Goal: Task Accomplishment & Management: Manage account settings

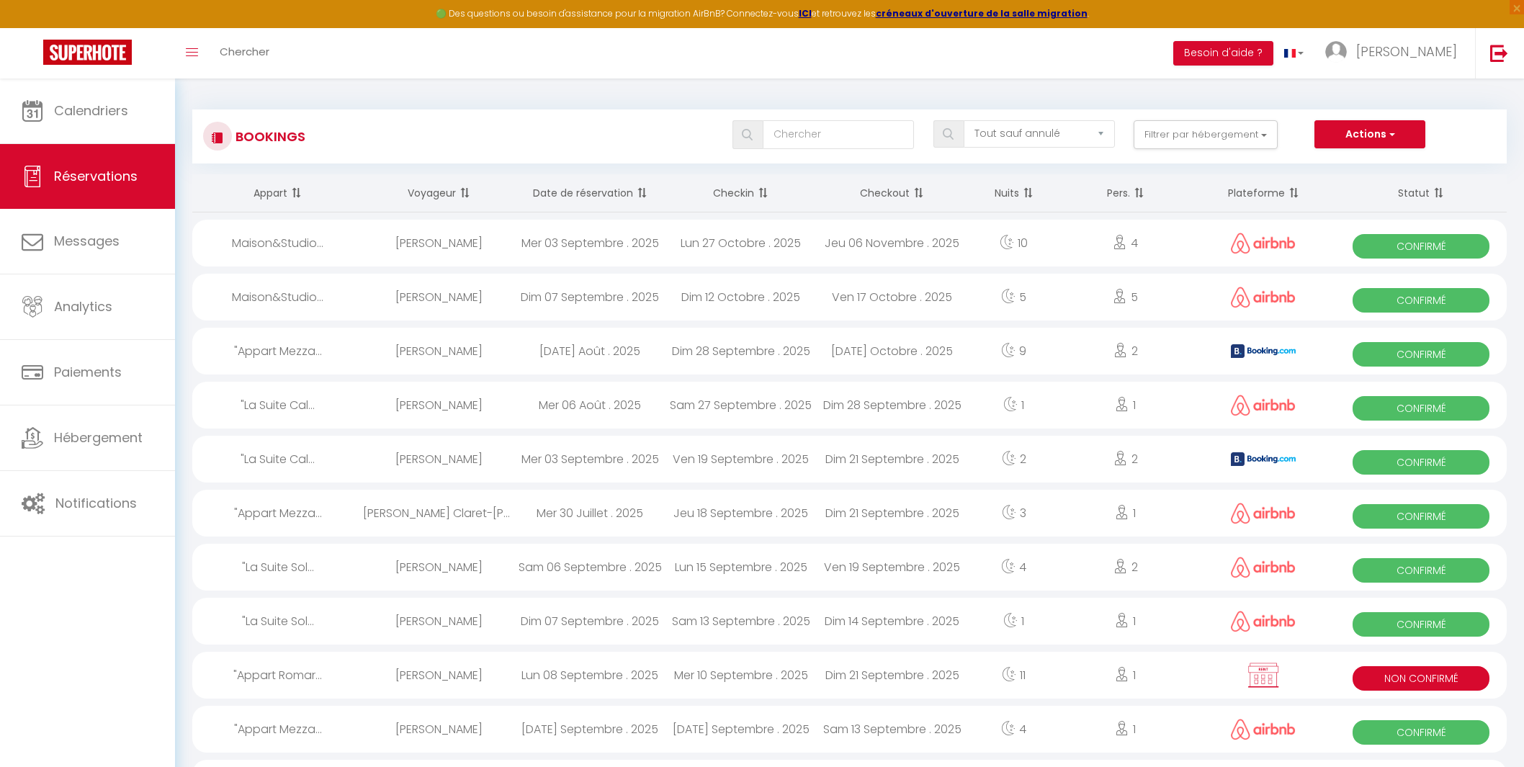
select select "not_cancelled"
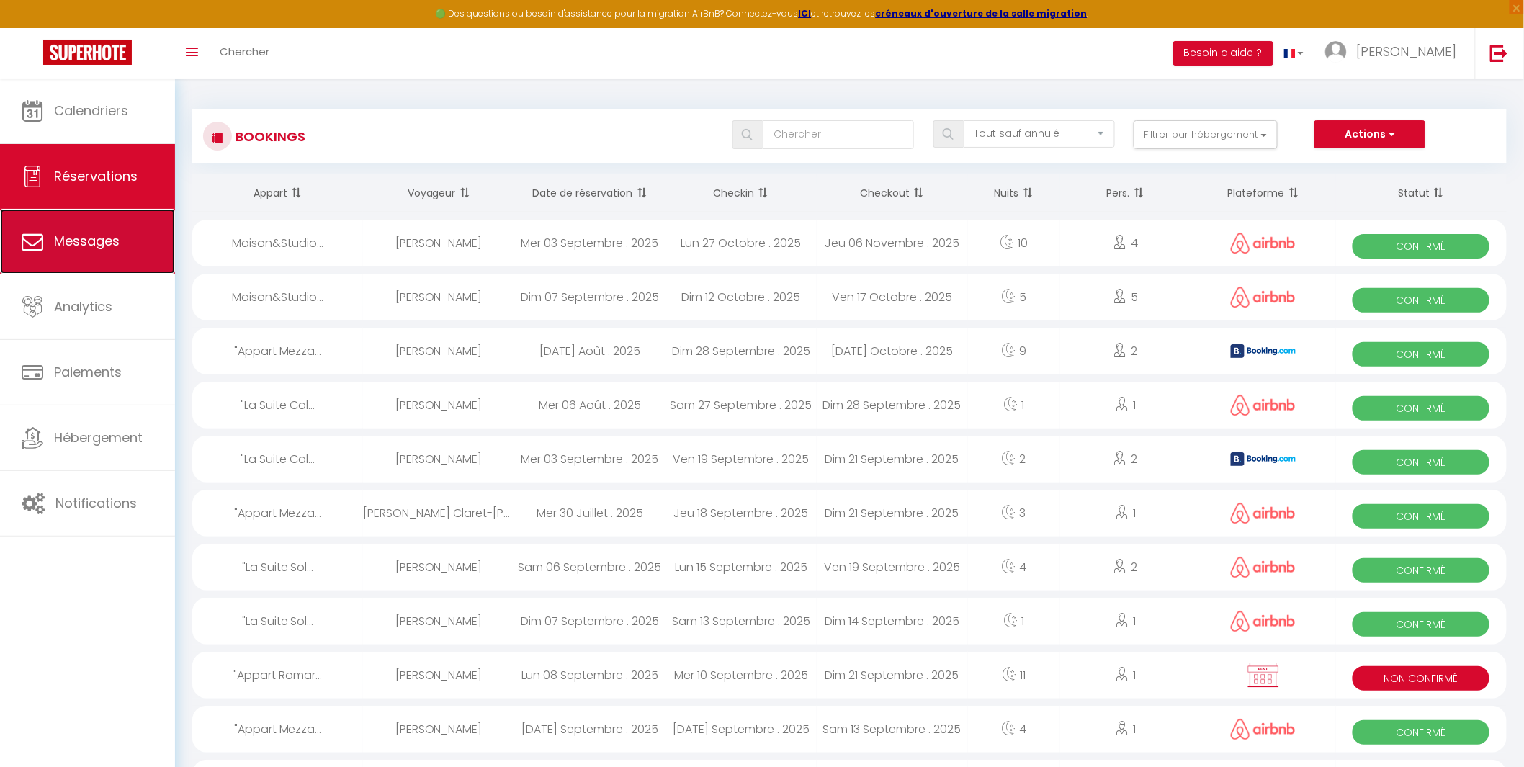
click at [76, 246] on span "Messages" at bounding box center [87, 241] width 66 height 18
select select "message"
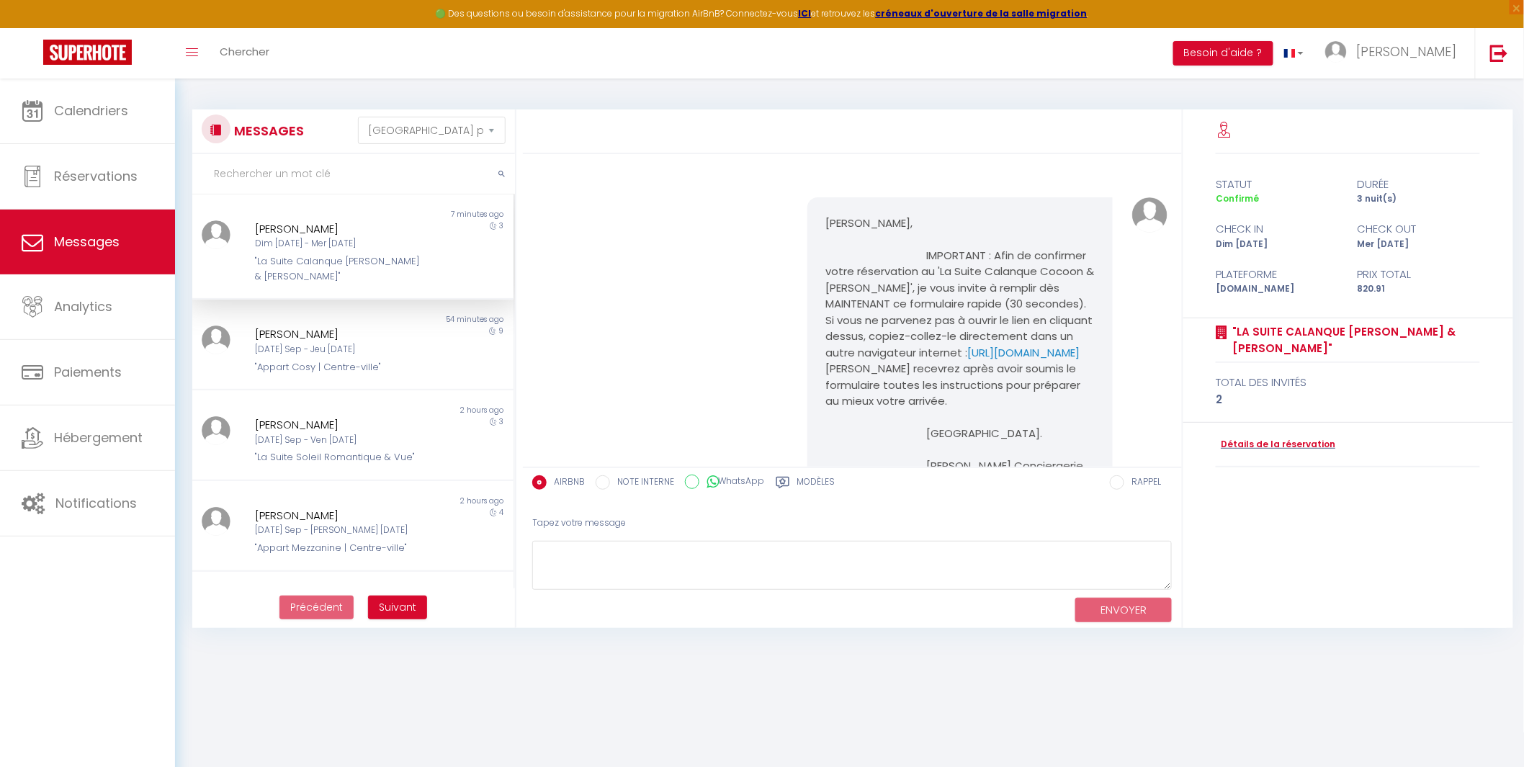
scroll to position [7683, 0]
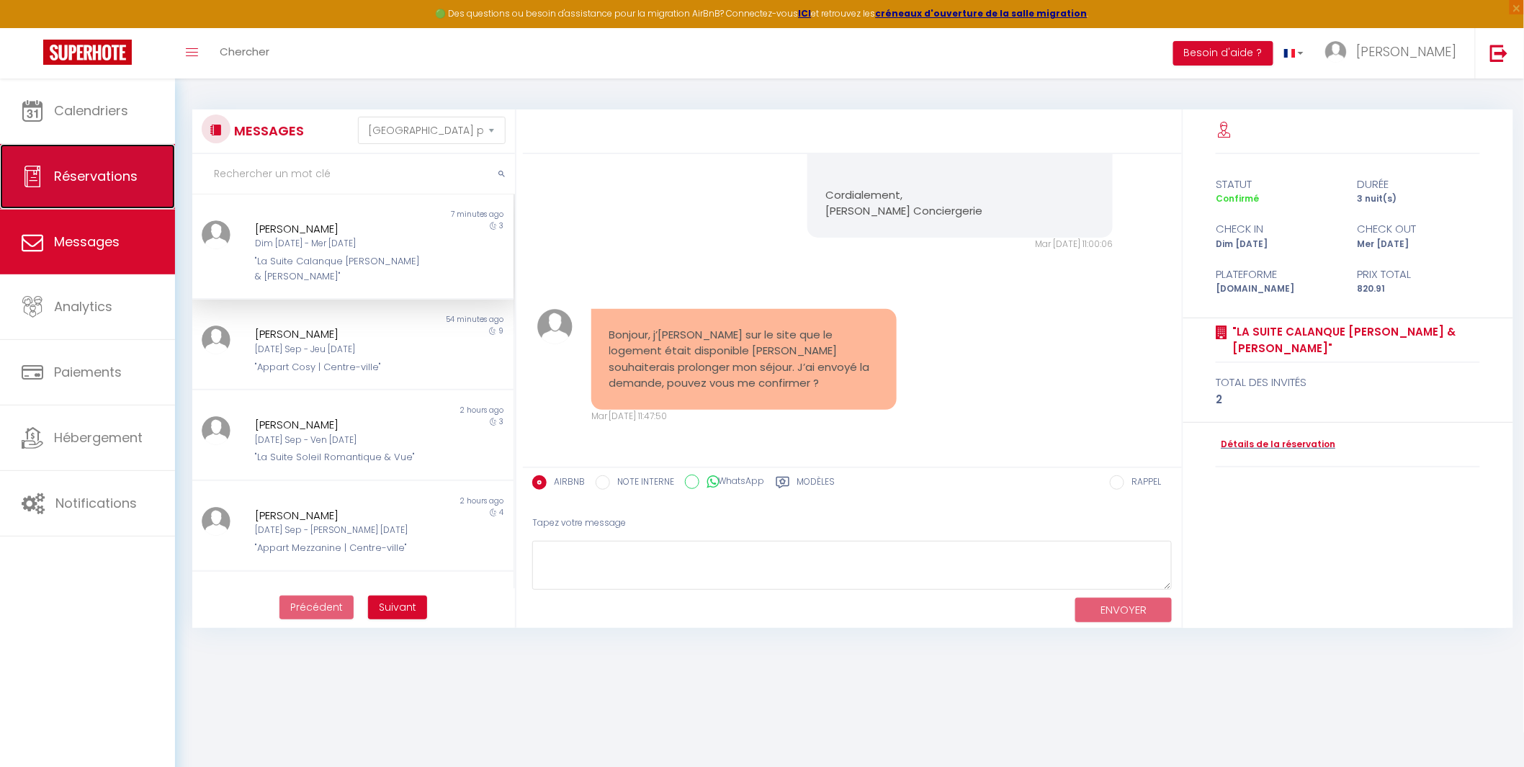
click at [107, 166] on link "Réservations" at bounding box center [87, 176] width 175 height 65
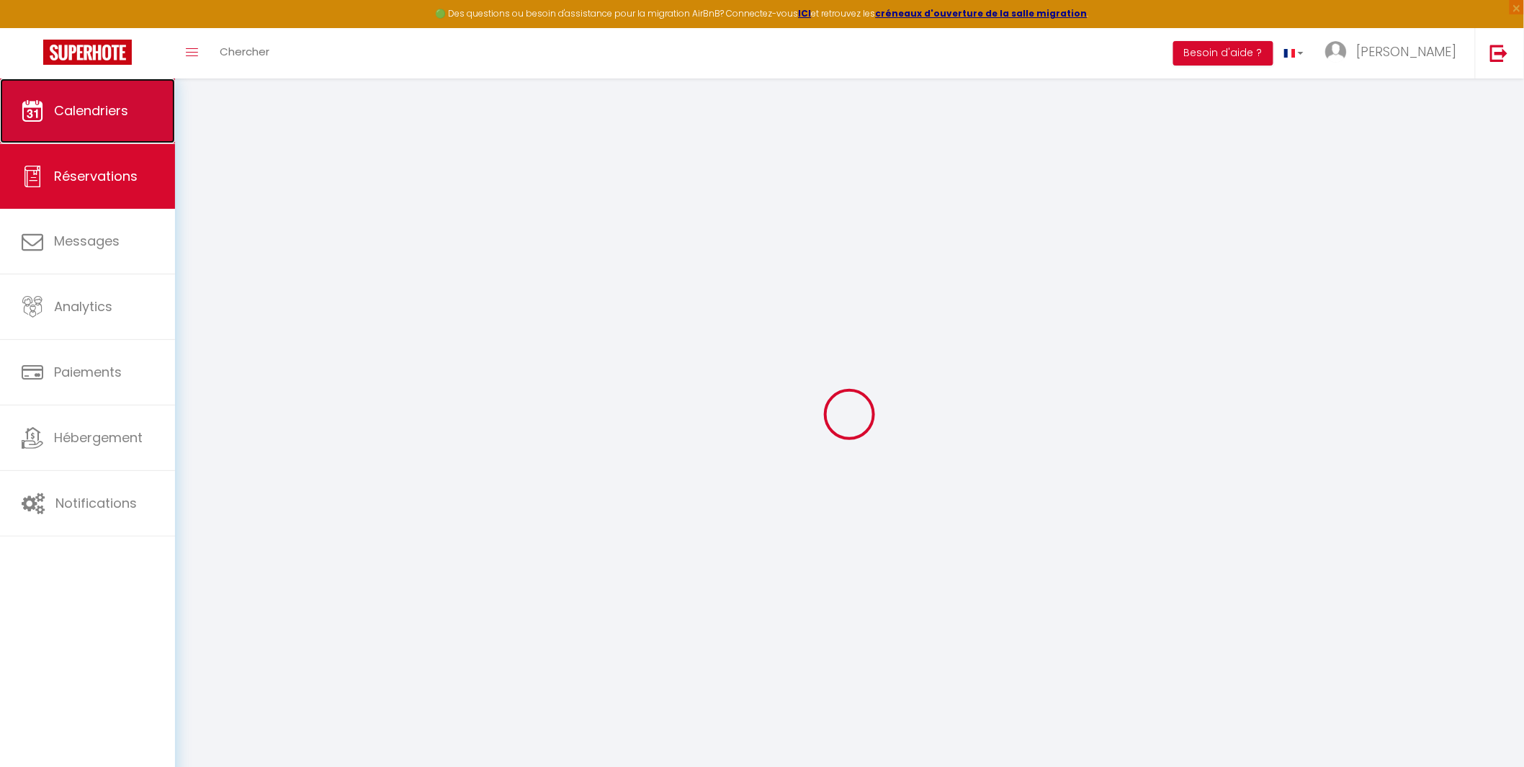
click at [102, 120] on link "Calendriers" at bounding box center [87, 111] width 175 height 65
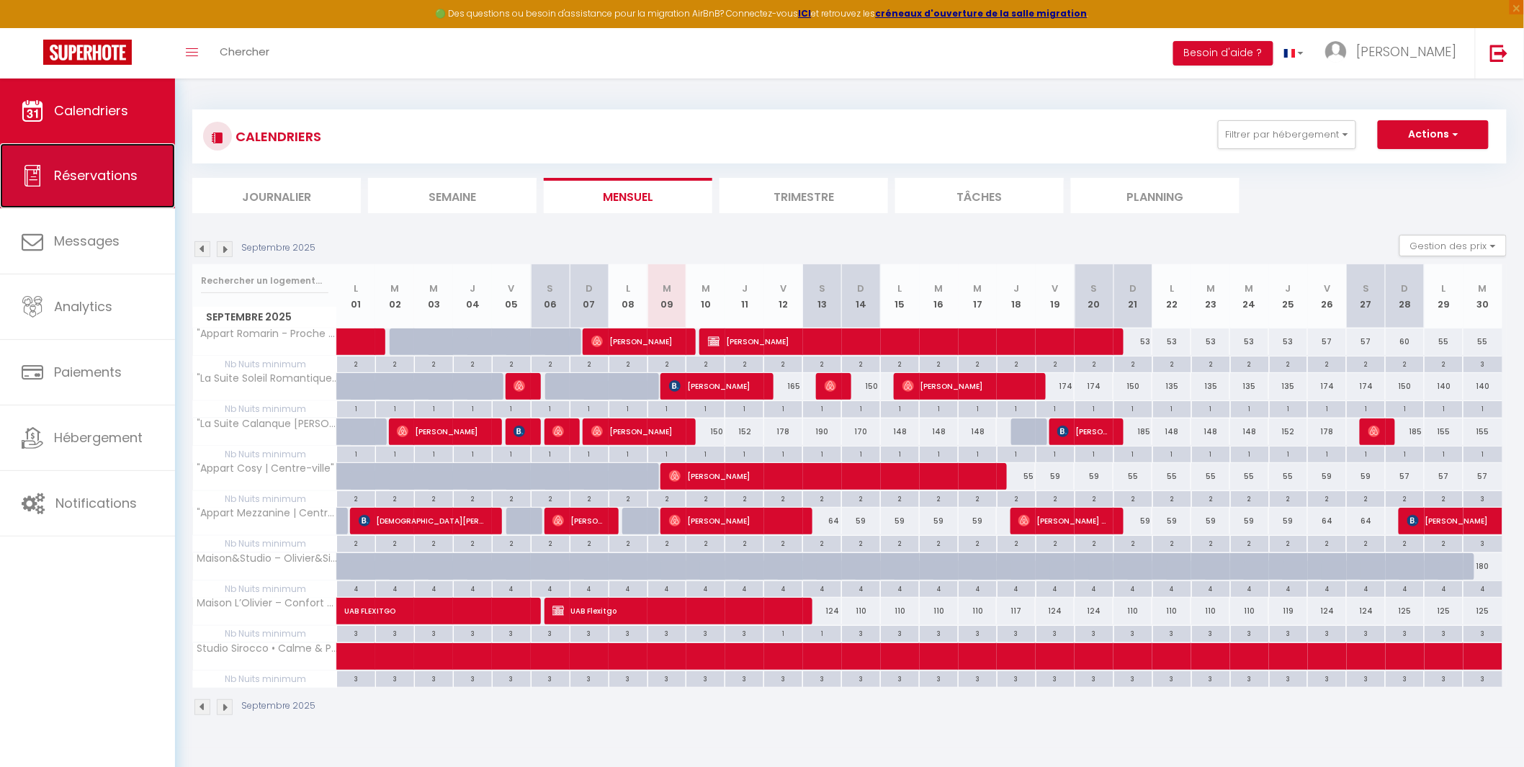
click at [94, 202] on link "Réservations" at bounding box center [87, 175] width 175 height 65
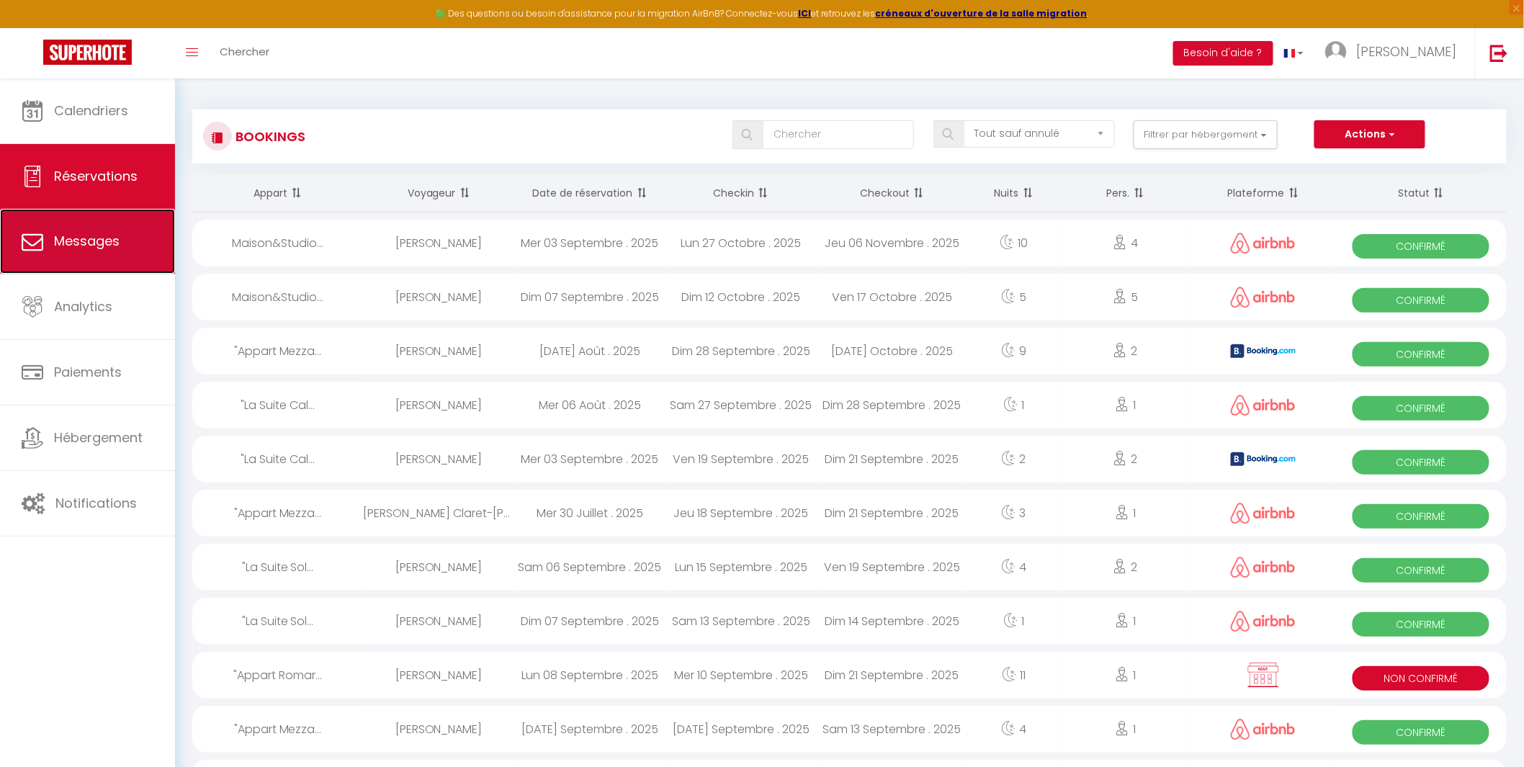
click at [88, 242] on span "Messages" at bounding box center [87, 241] width 66 height 18
select select "message"
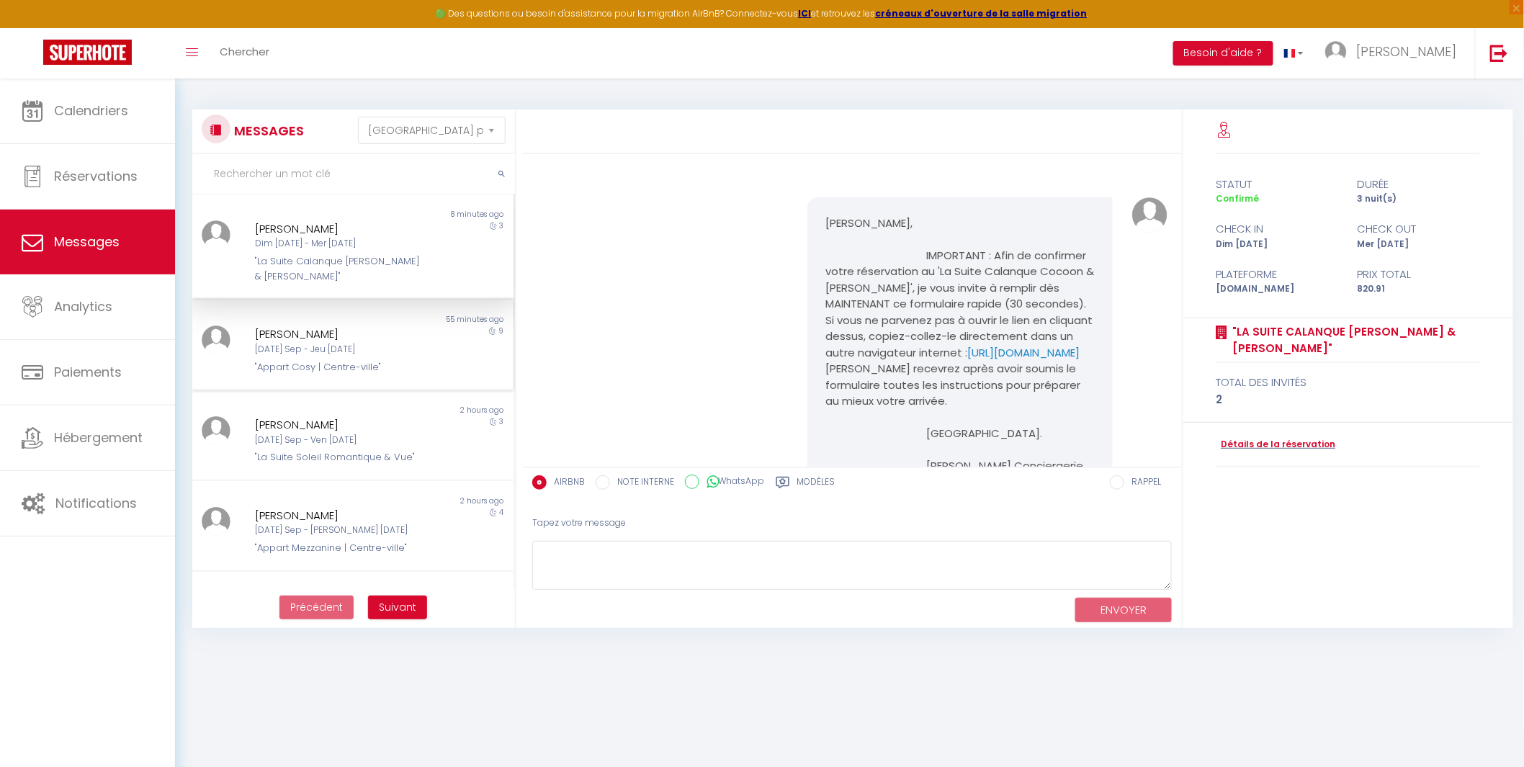
scroll to position [7683, 0]
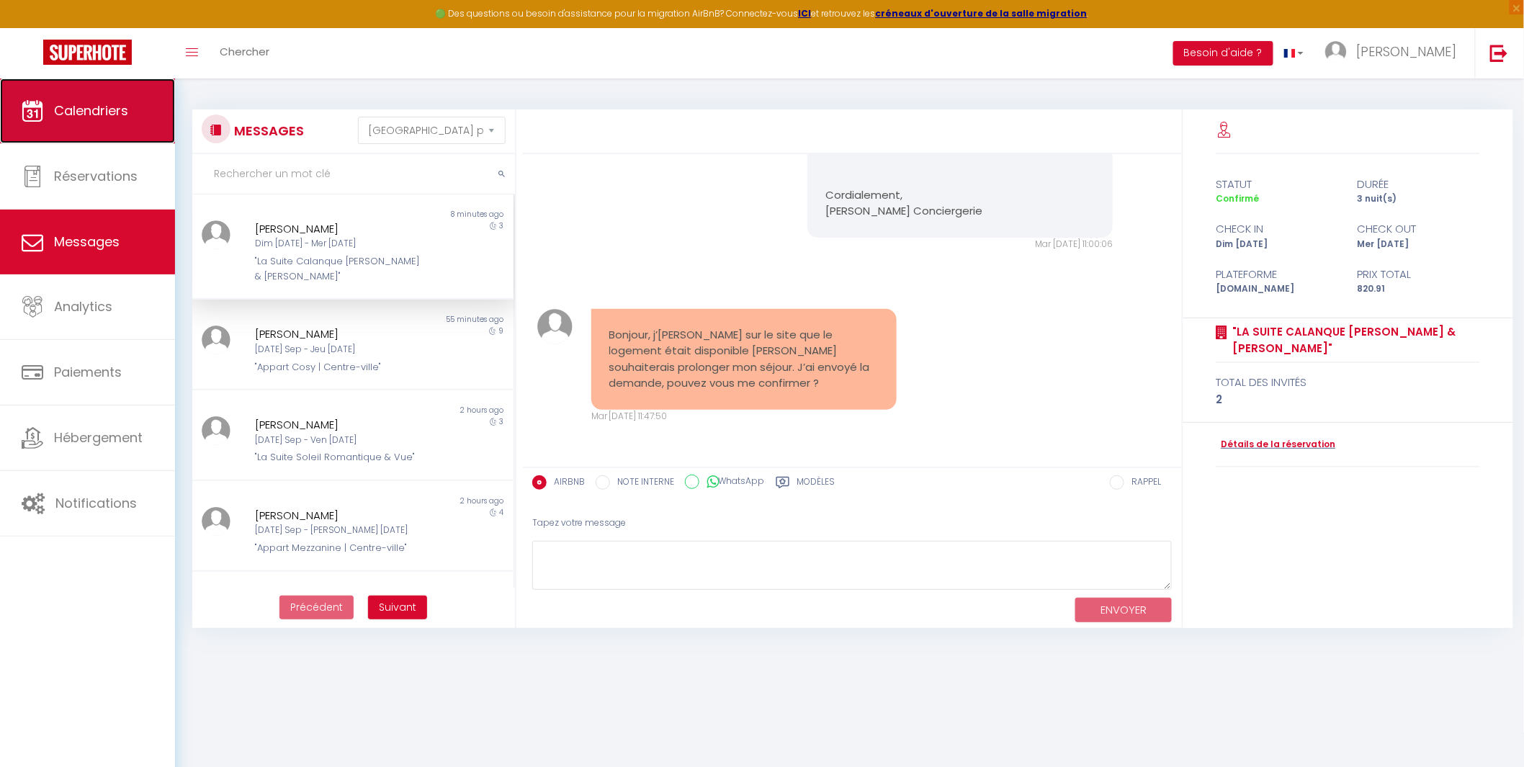
click at [94, 110] on span "Calendriers" at bounding box center [91, 111] width 74 height 18
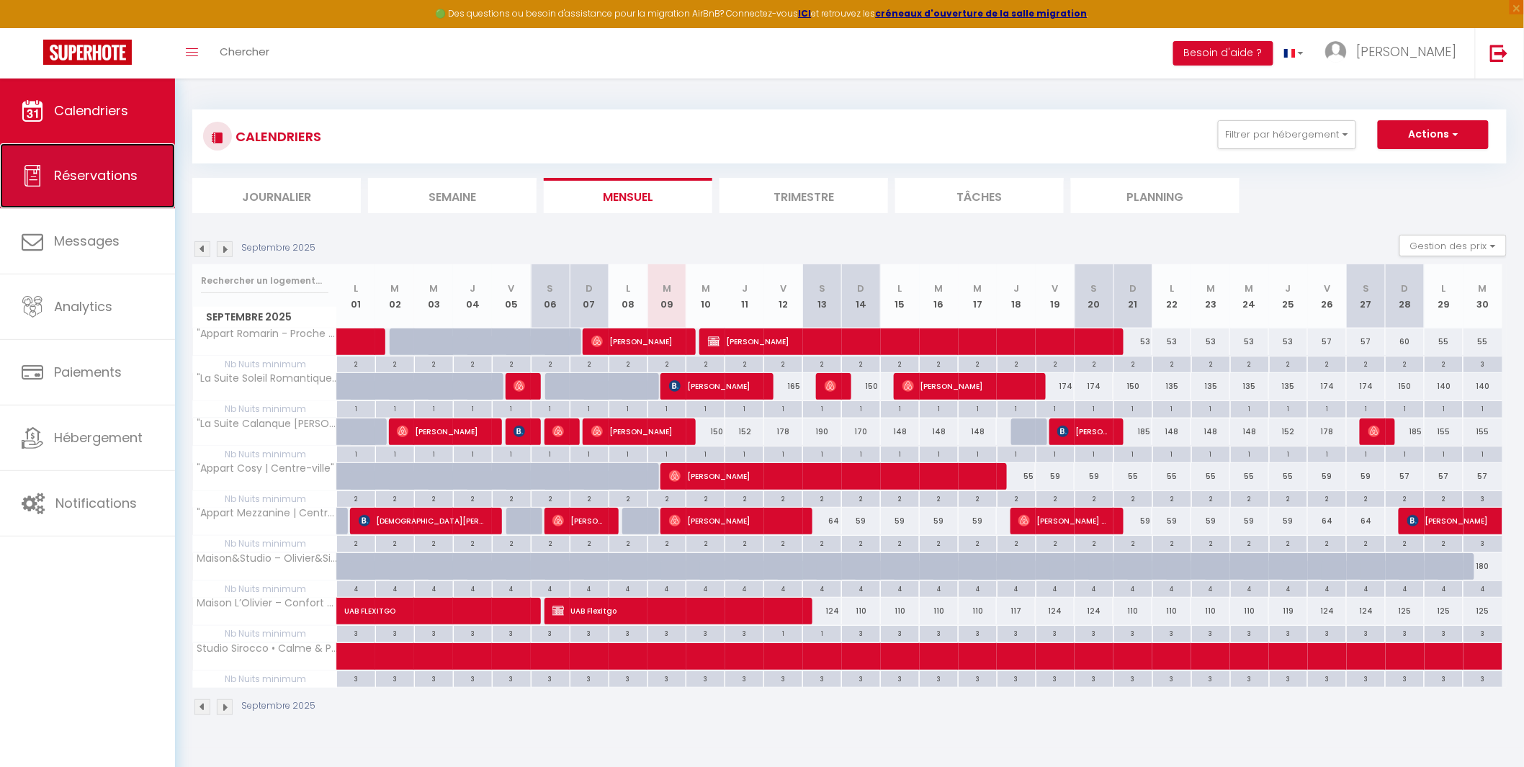
click at [118, 186] on link "Réservations" at bounding box center [87, 175] width 175 height 65
select select "not_cancelled"
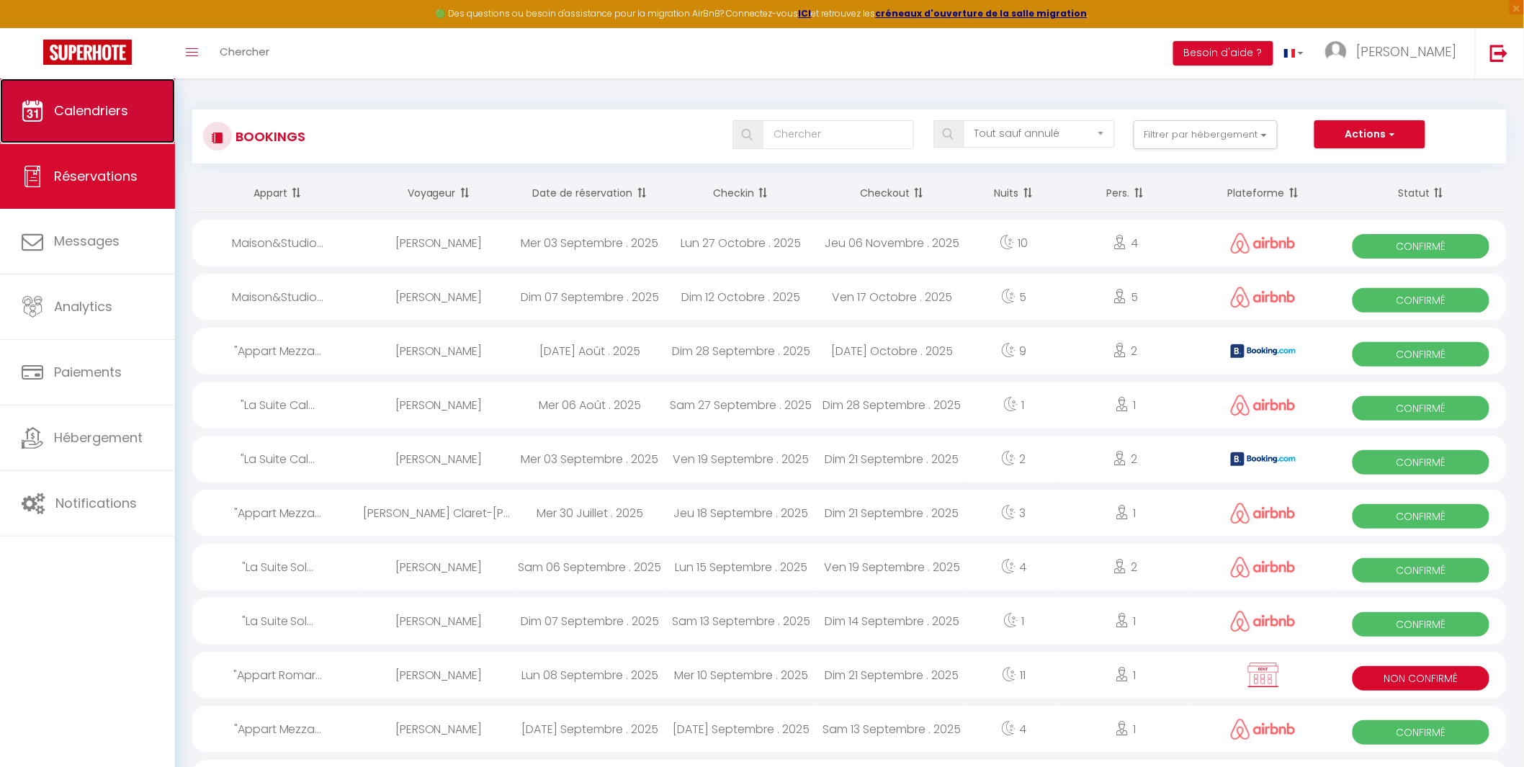
click at [89, 120] on link "Calendriers" at bounding box center [87, 111] width 175 height 65
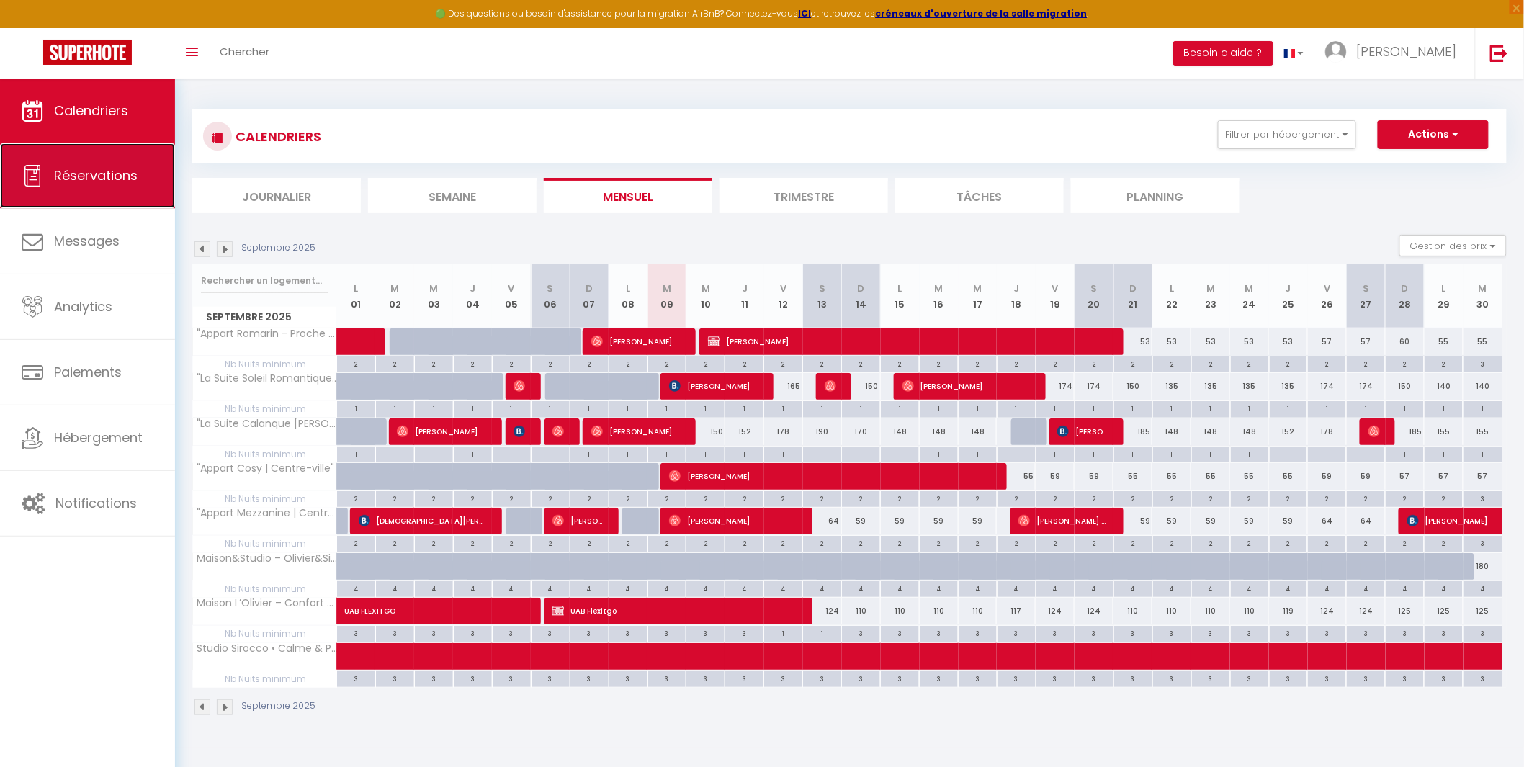
click at [92, 184] on link "Réservations" at bounding box center [87, 175] width 175 height 65
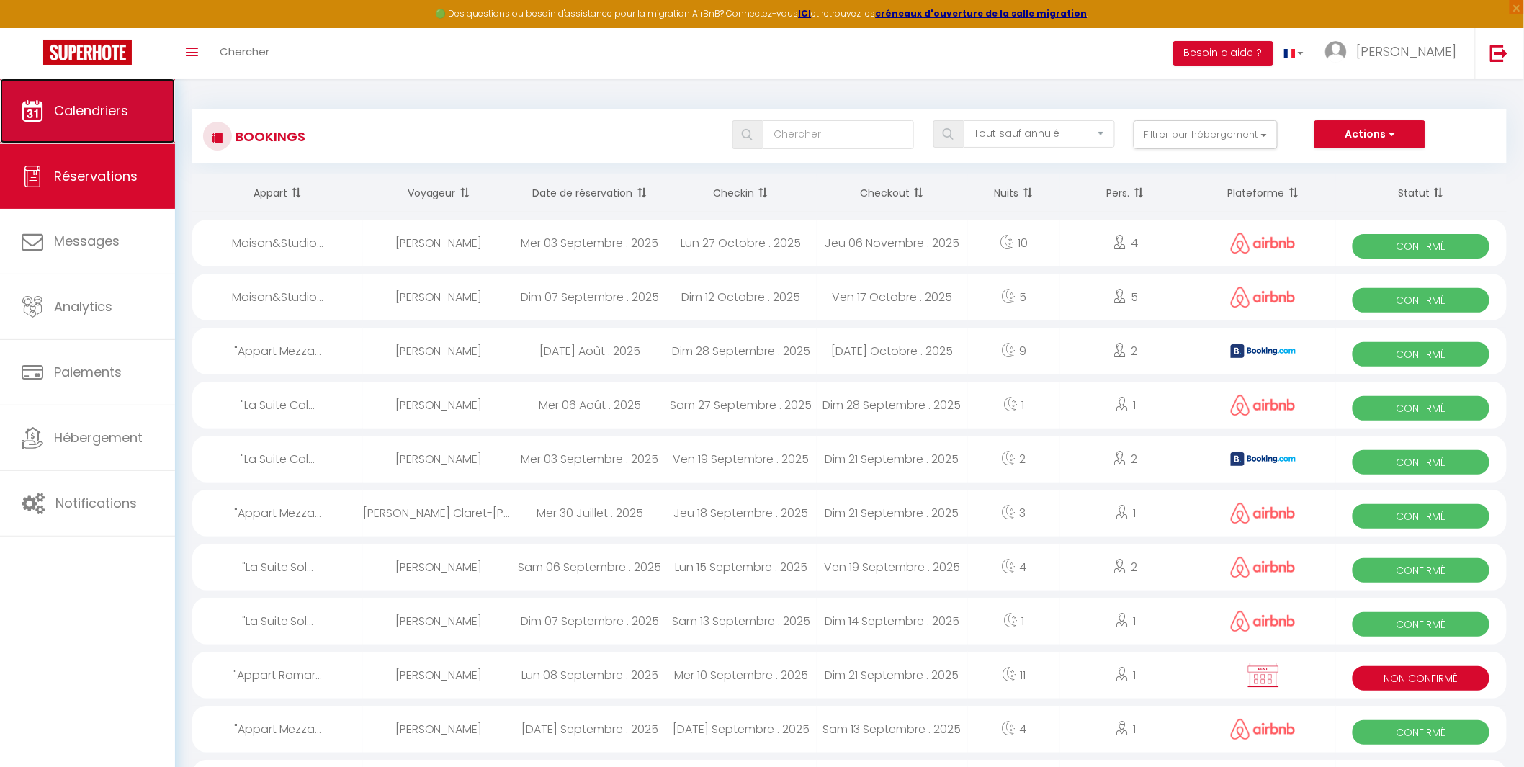
click at [104, 120] on link "Calendriers" at bounding box center [87, 111] width 175 height 65
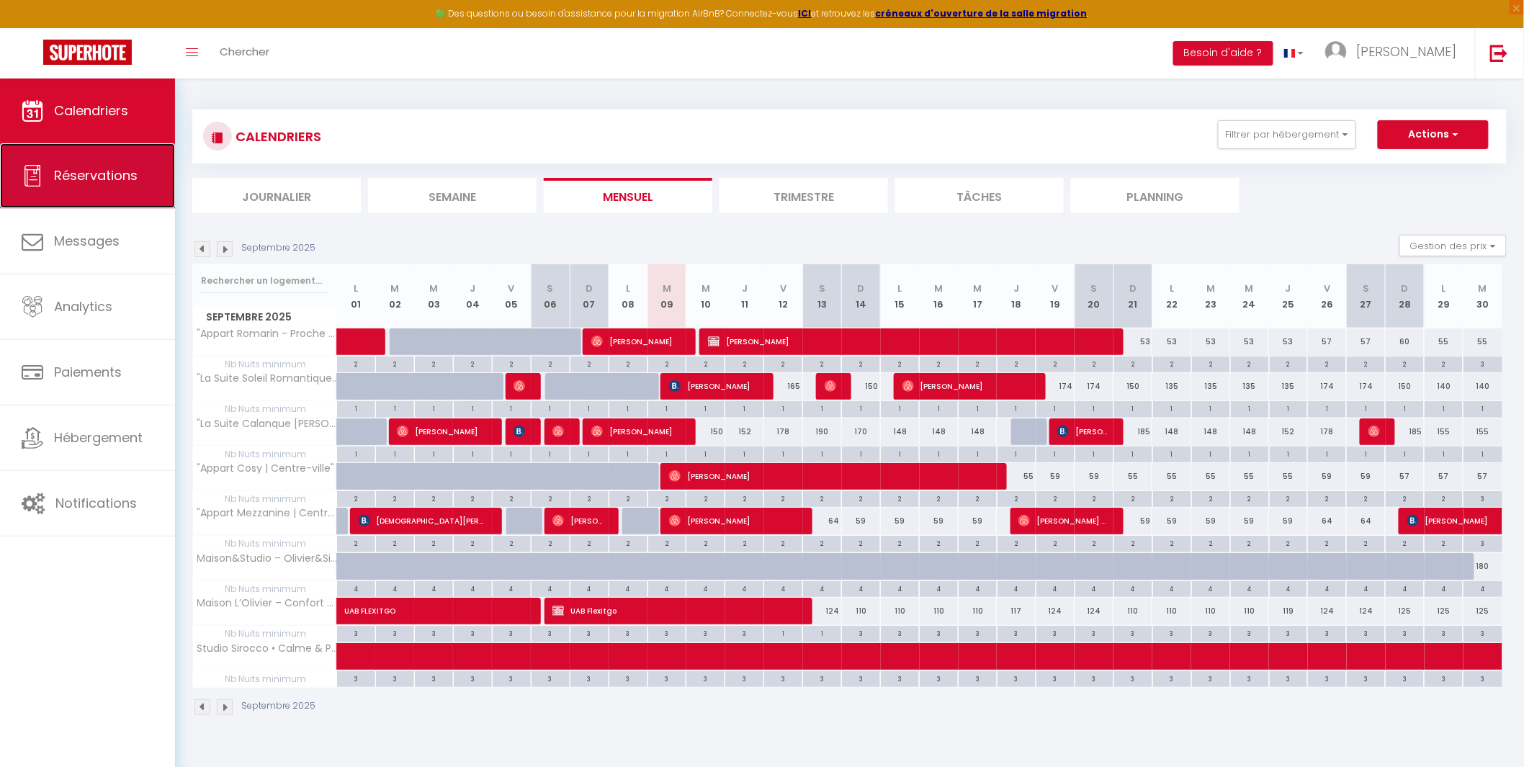
click at [78, 185] on link "Réservations" at bounding box center [87, 175] width 175 height 65
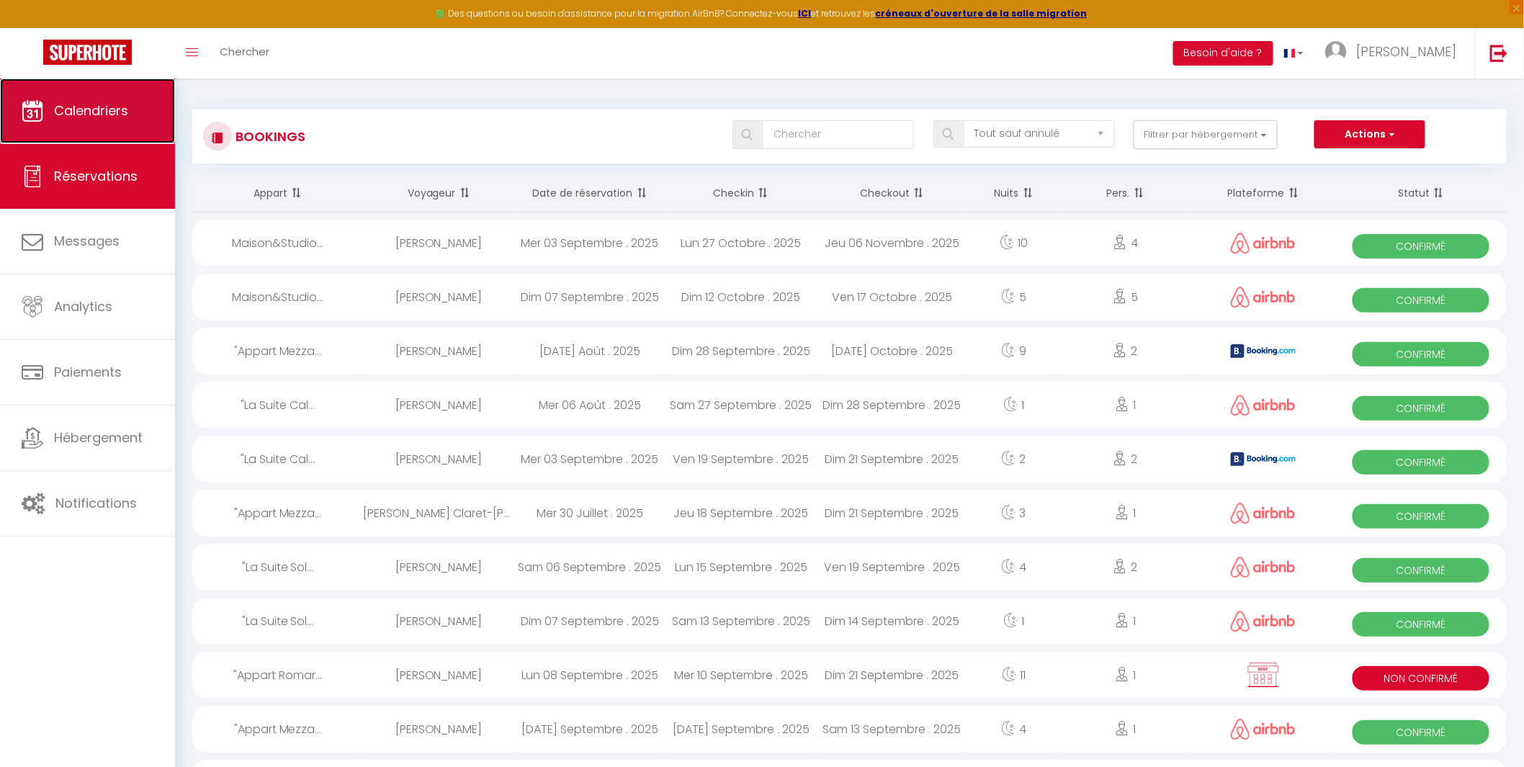
click at [115, 123] on link "Calendriers" at bounding box center [87, 111] width 175 height 65
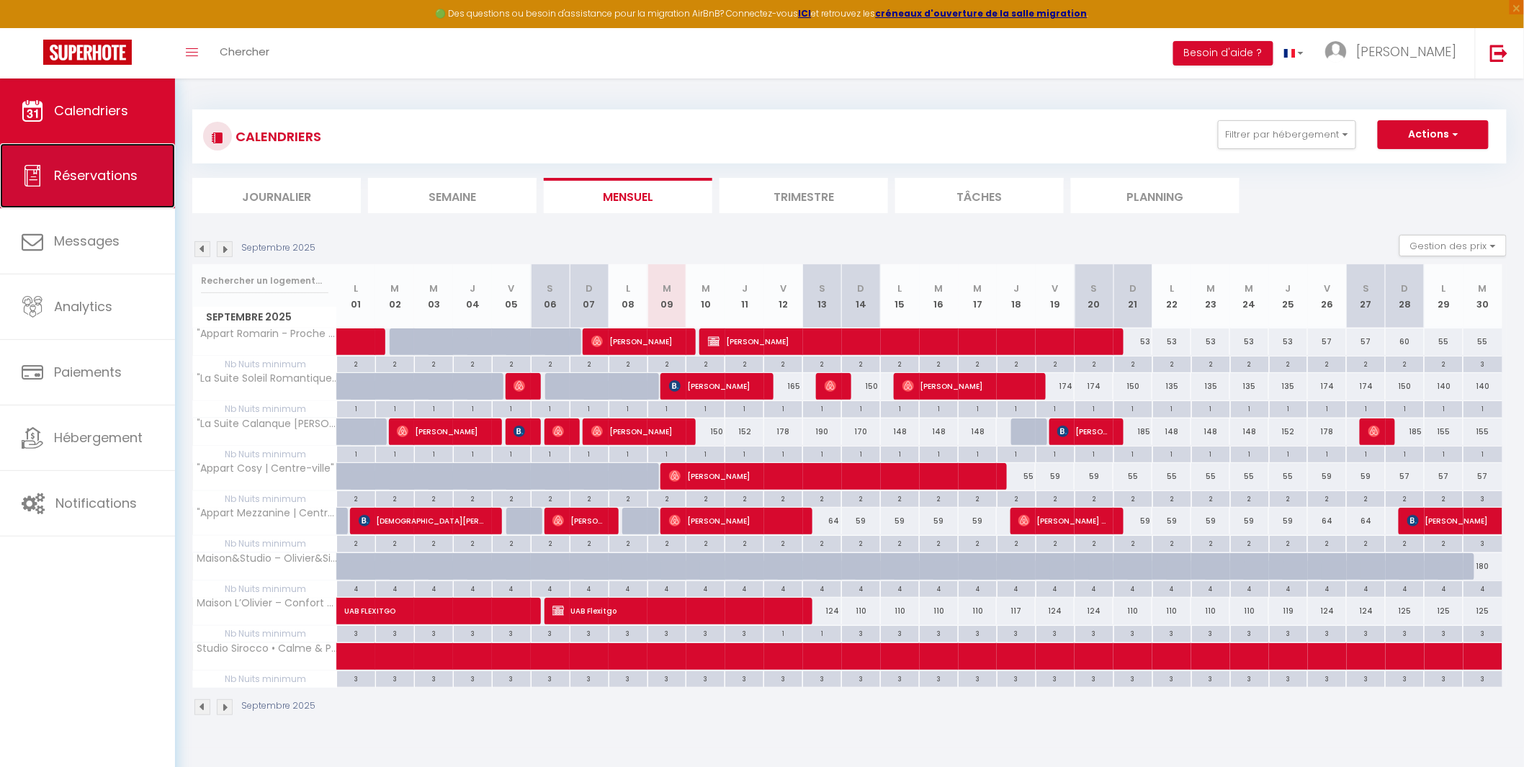
click at [73, 171] on span "Réservations" at bounding box center [96, 175] width 84 height 18
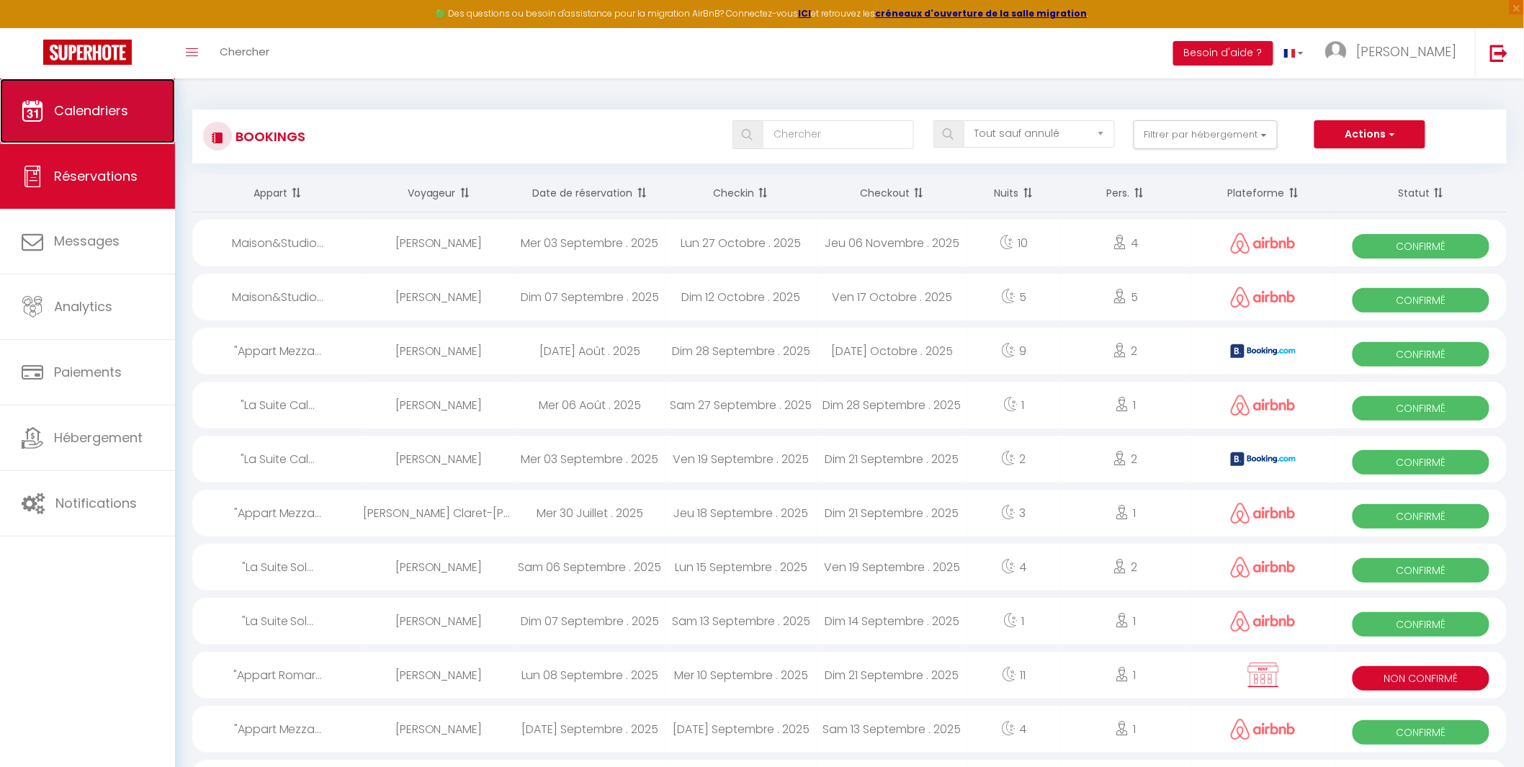
click at [91, 114] on span "Calendriers" at bounding box center [91, 111] width 74 height 18
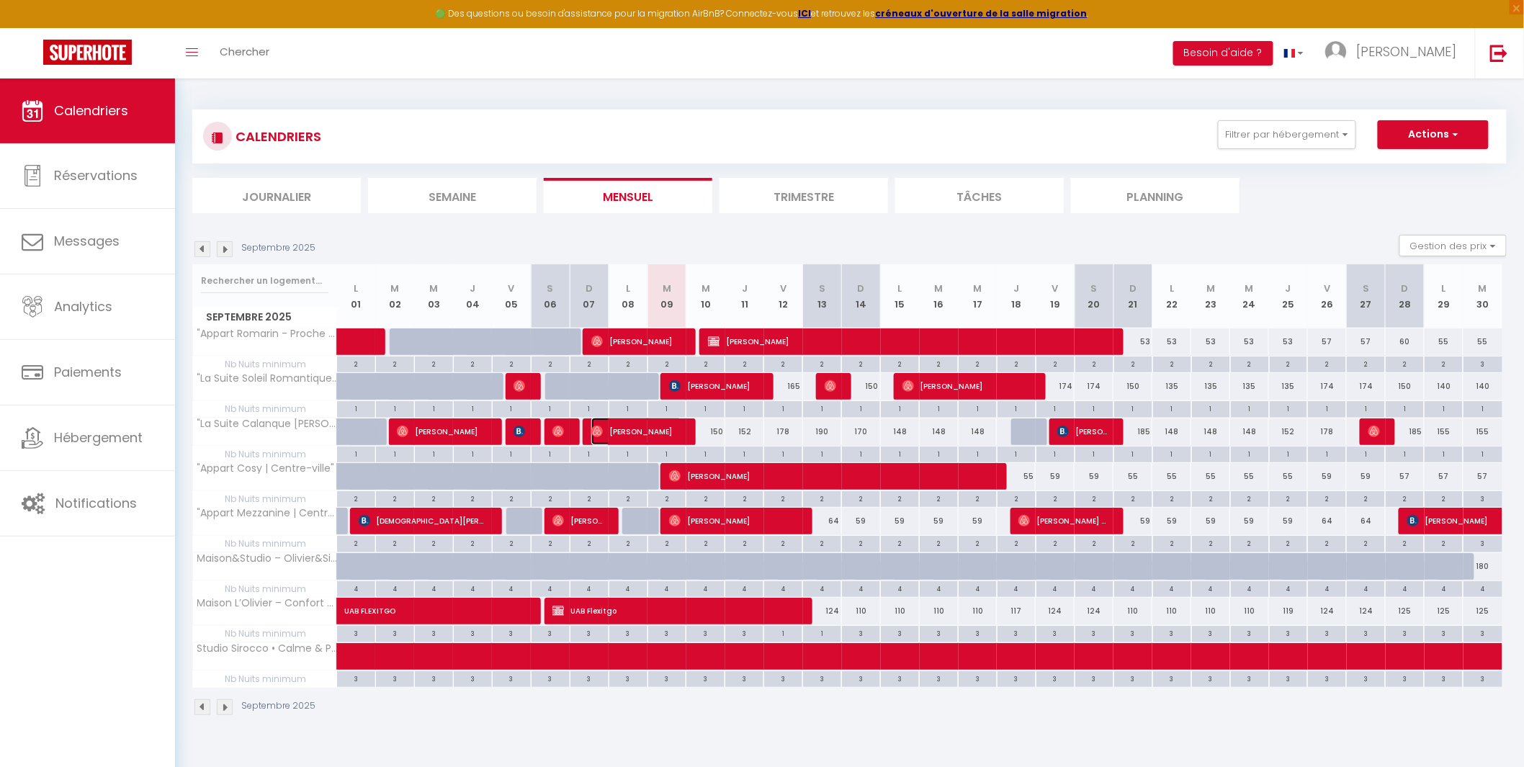
click at [622, 437] on span "[PERSON_NAME]" at bounding box center [636, 431] width 91 height 27
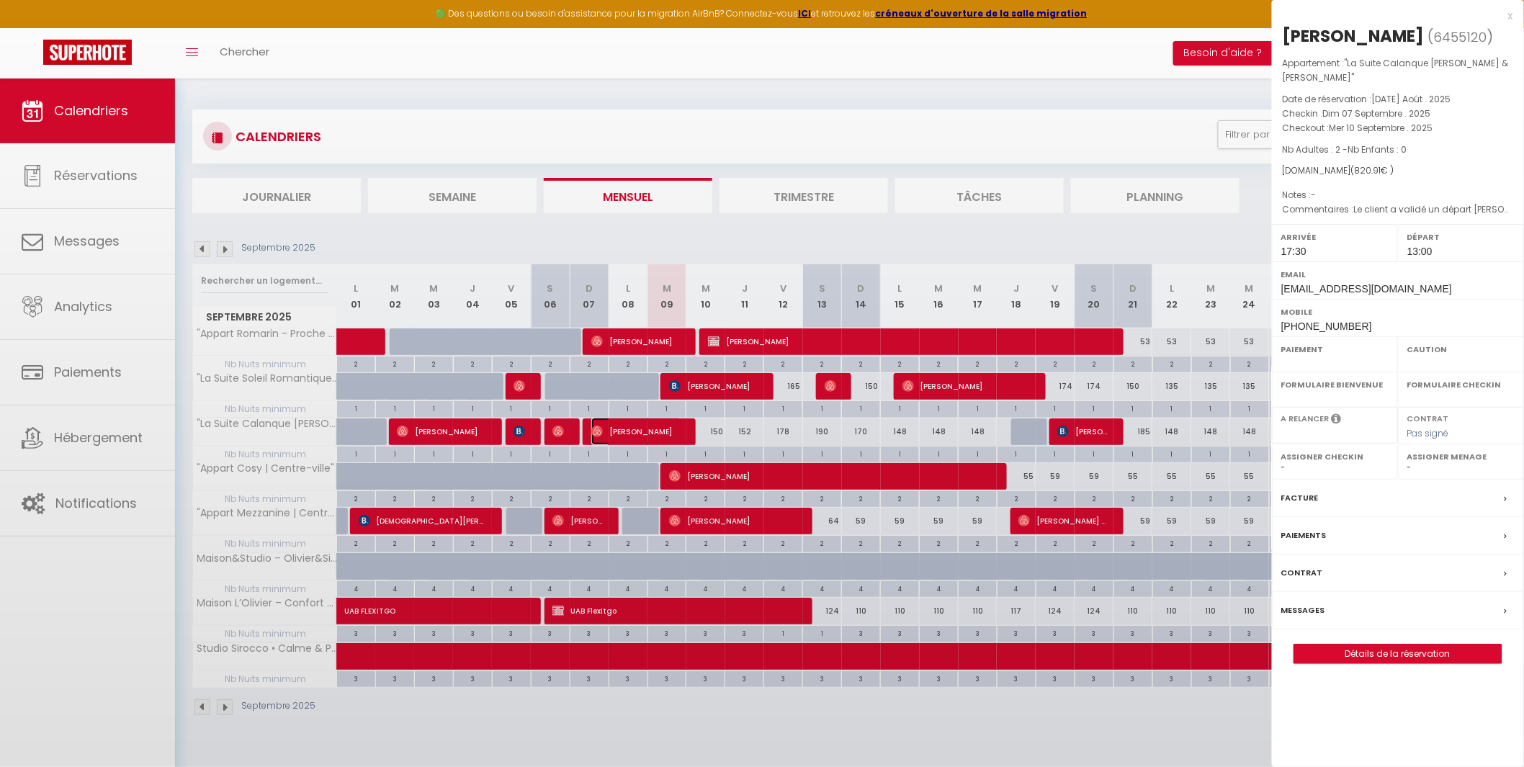
select select "OK"
select select "1"
select select "0"
select select "1"
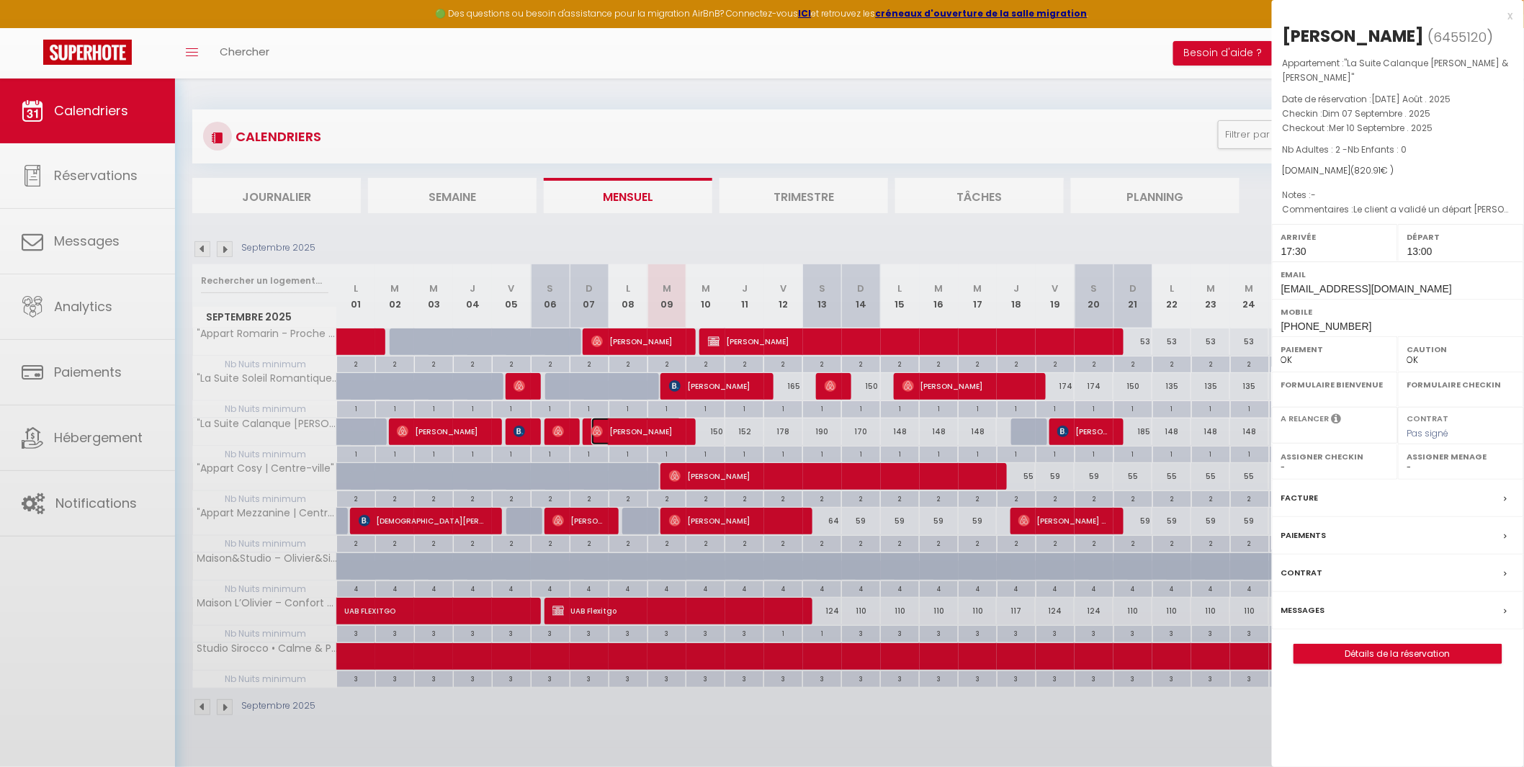
select select
select select "39229"
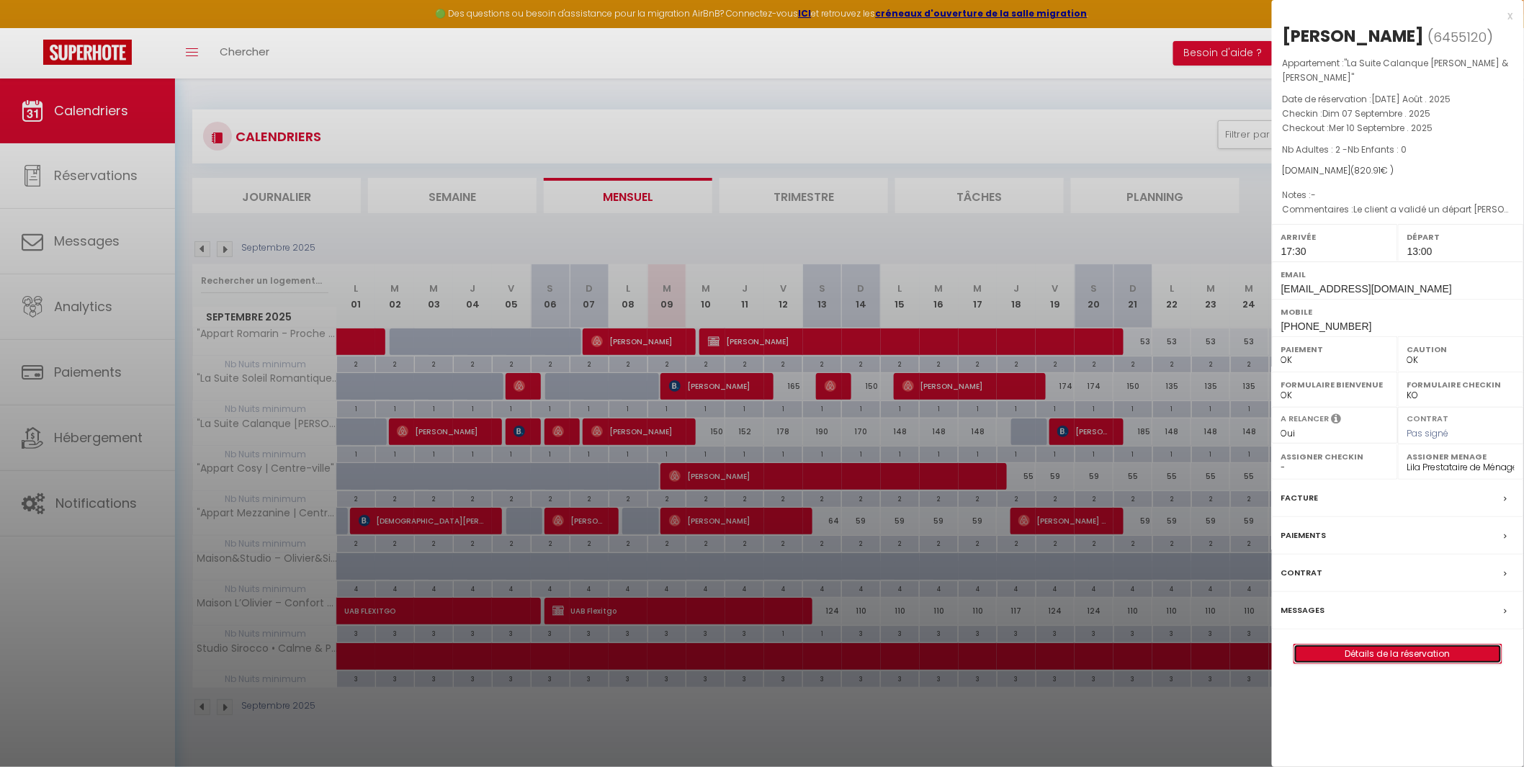
click at [1387, 645] on link "Détails de la réservation" at bounding box center [1397, 654] width 207 height 19
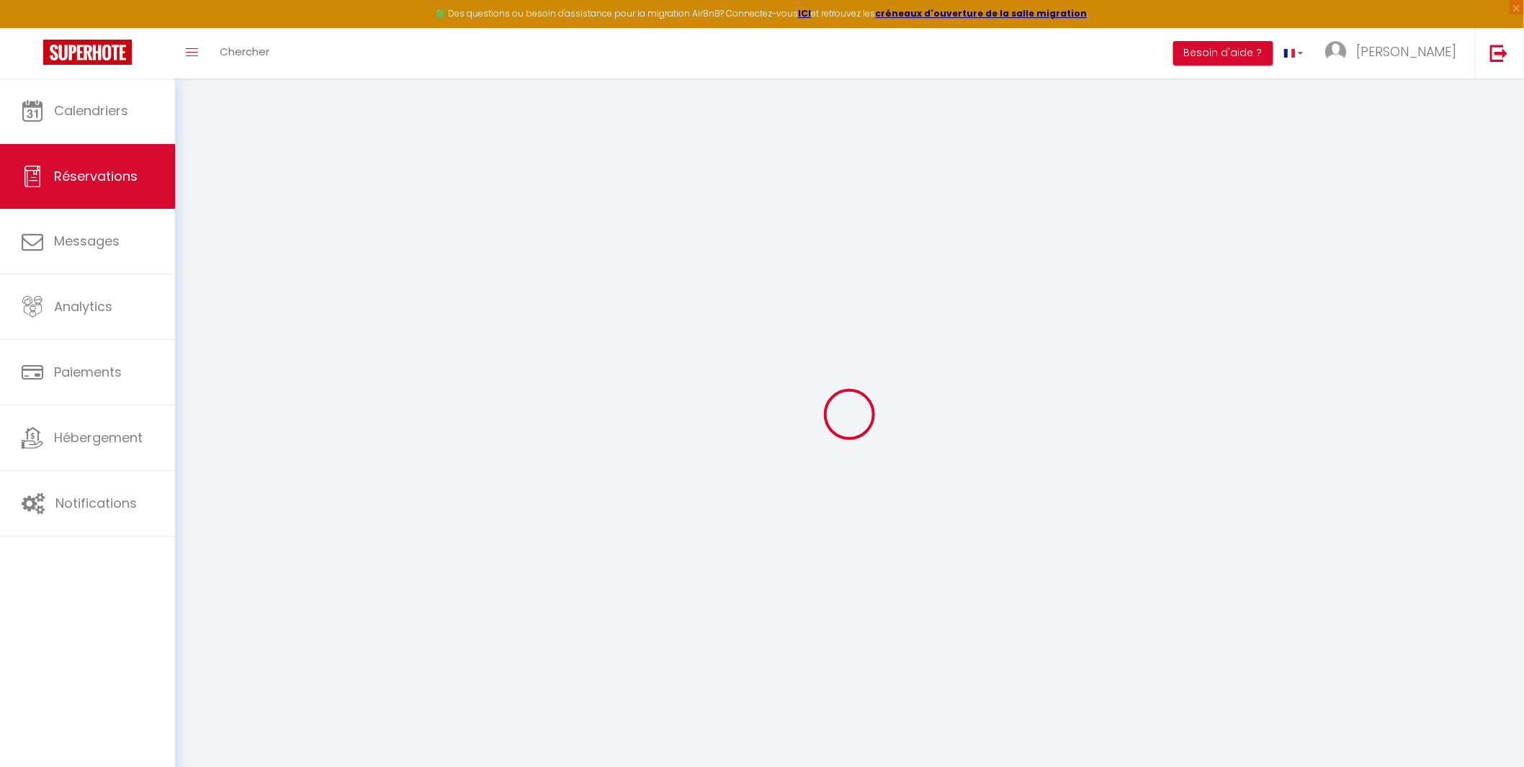
type input "[PERSON_NAME]"
type input "Verrier"
type input "[EMAIL_ADDRESS][DOMAIN_NAME]"
type input "[PHONE_NUMBER]"
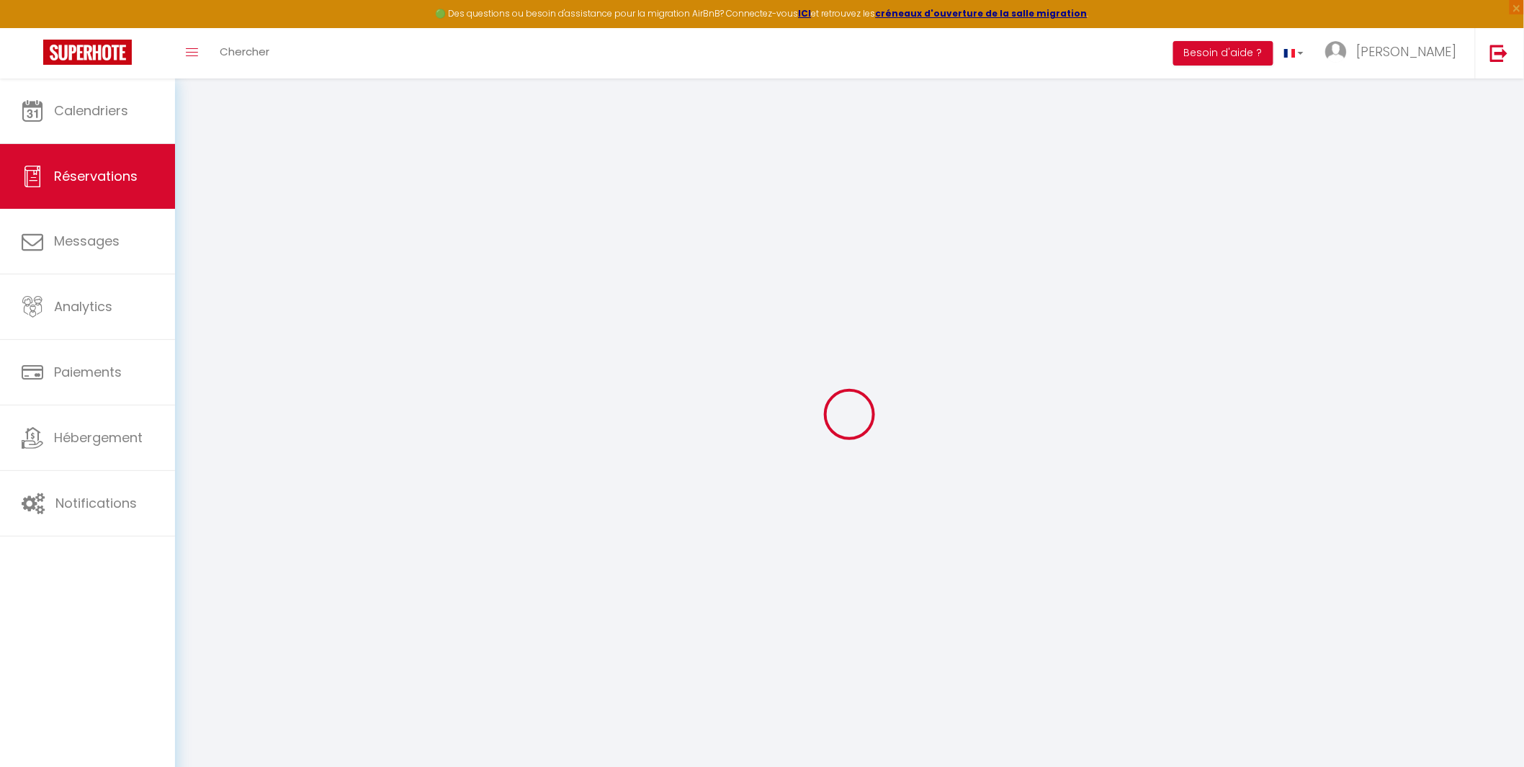
type input "[PHONE_NUMBER]"
select select
type input "146.51999999999998"
select select "58454"
select select "1"
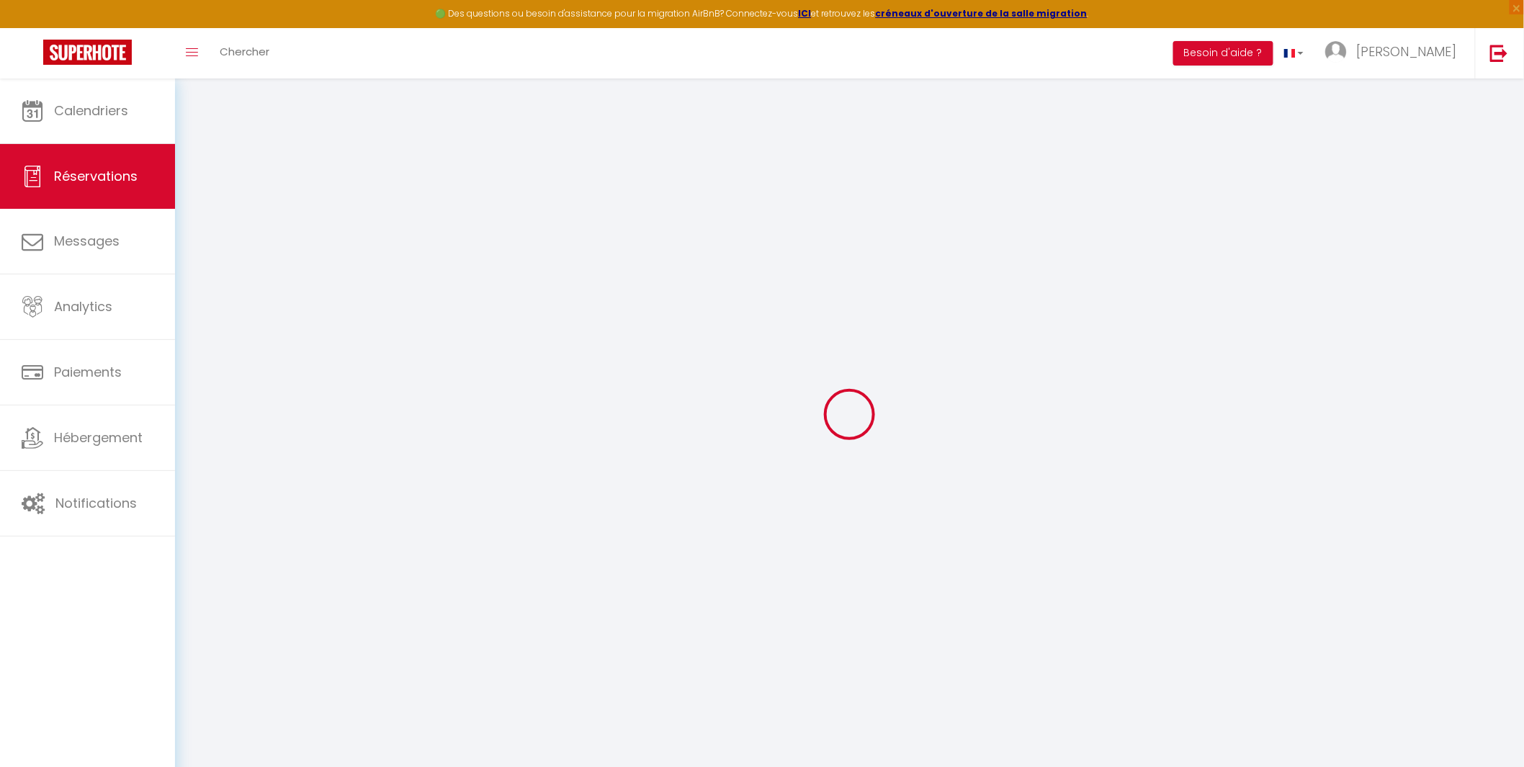
select select
type input "2"
select select "12"
select select
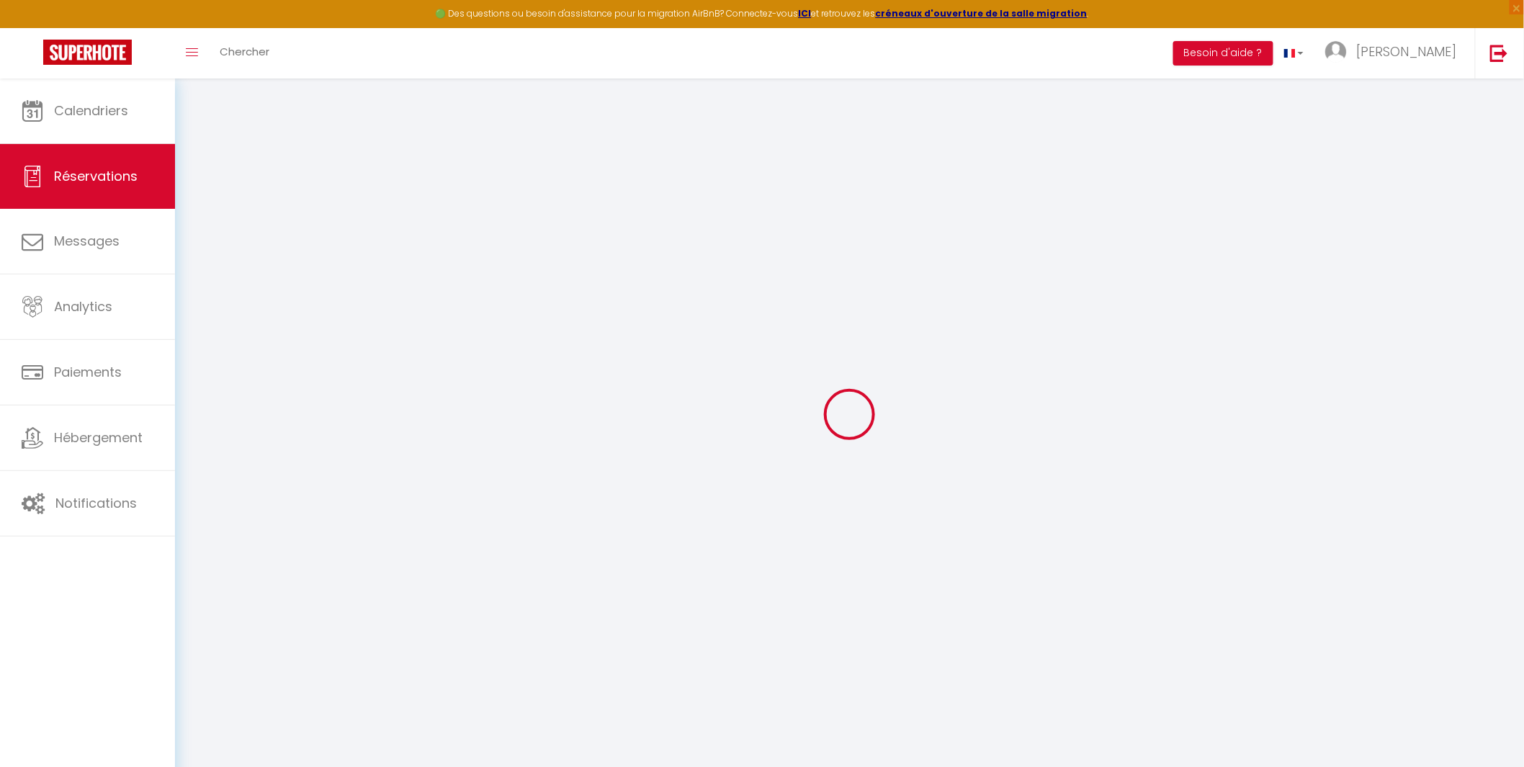
type input "769"
checkbox input "false"
type input "0"
select select "1"
type input "45"
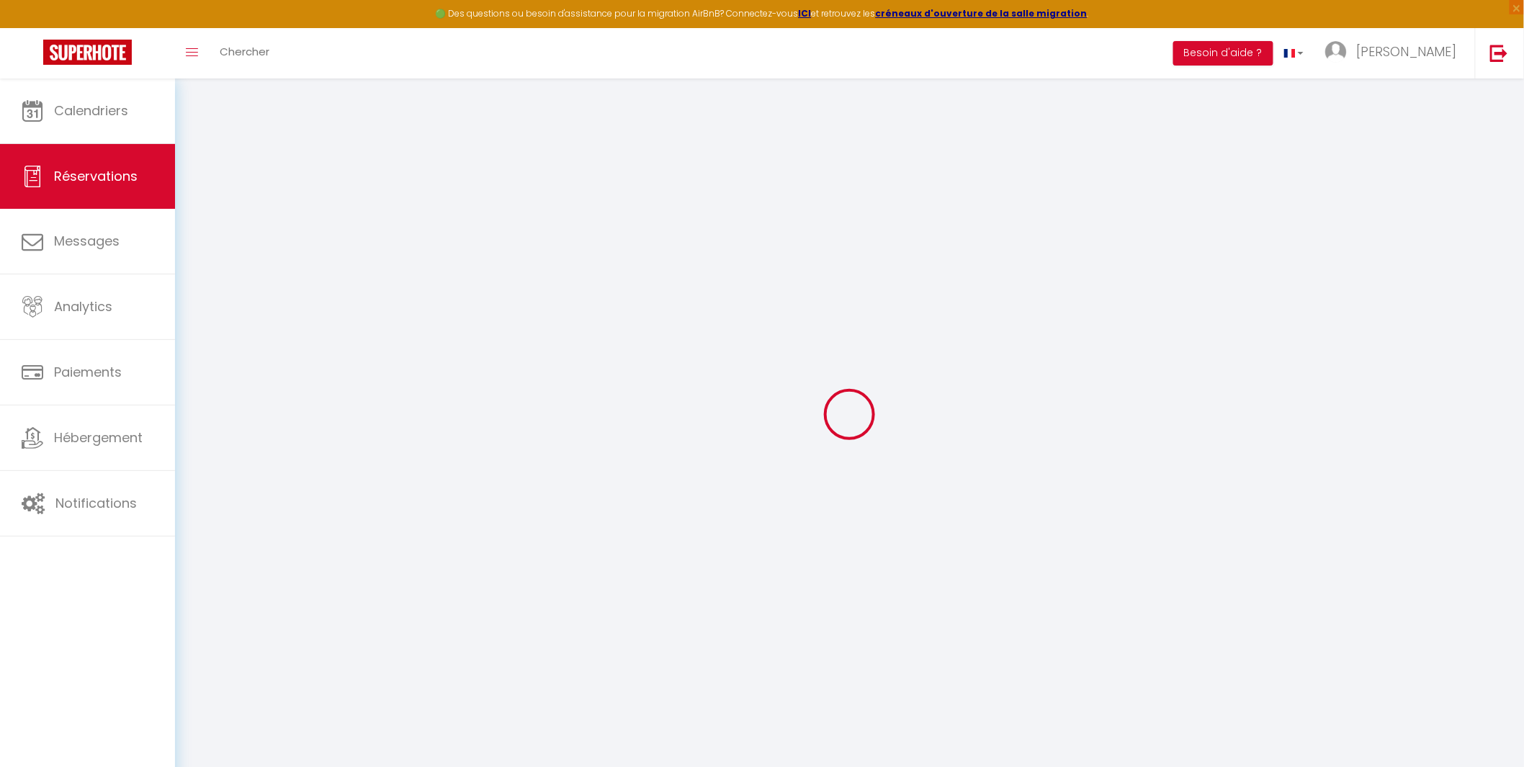
type input "9"
type input "0"
select select
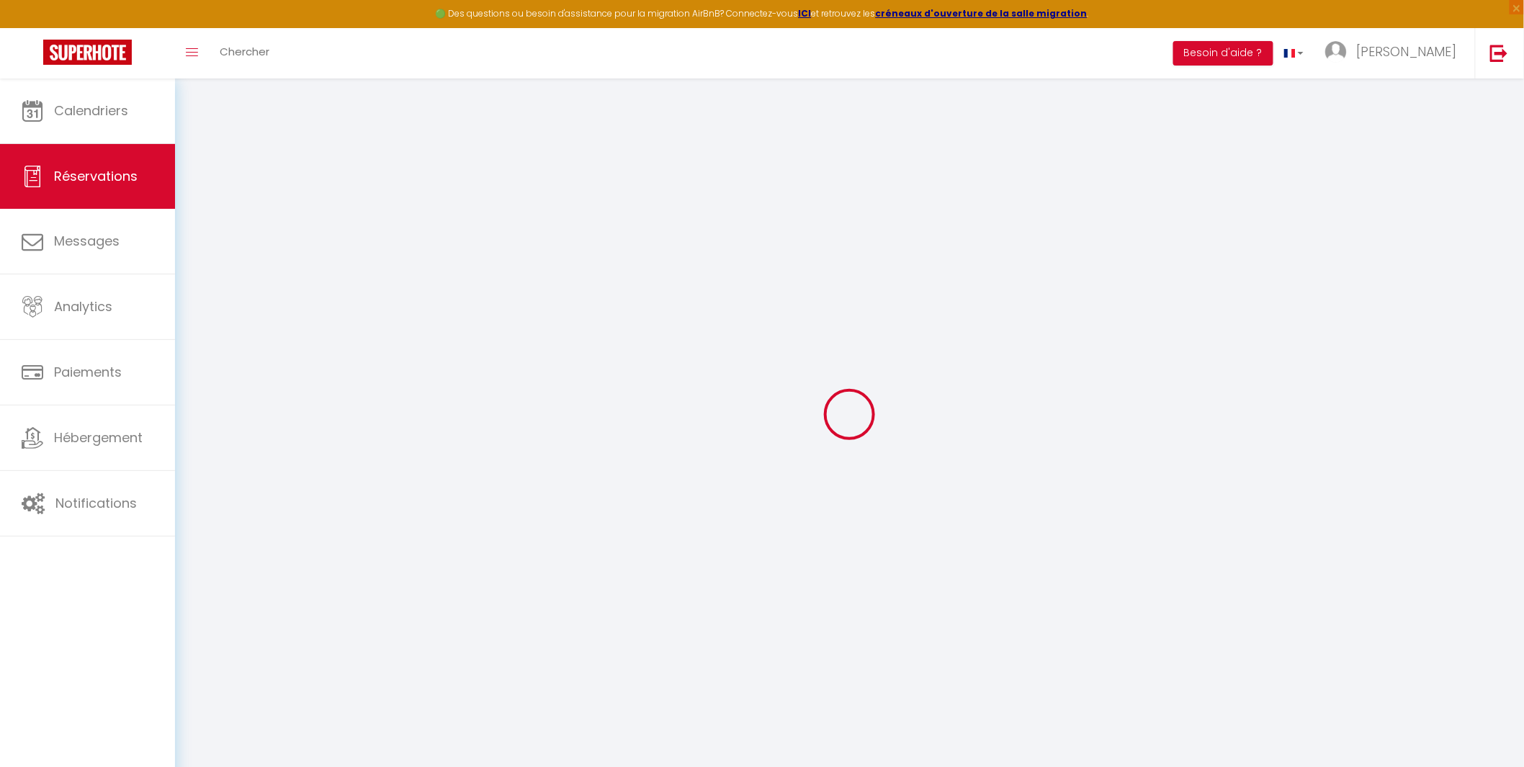
select select "15"
checkbox input "false"
select select
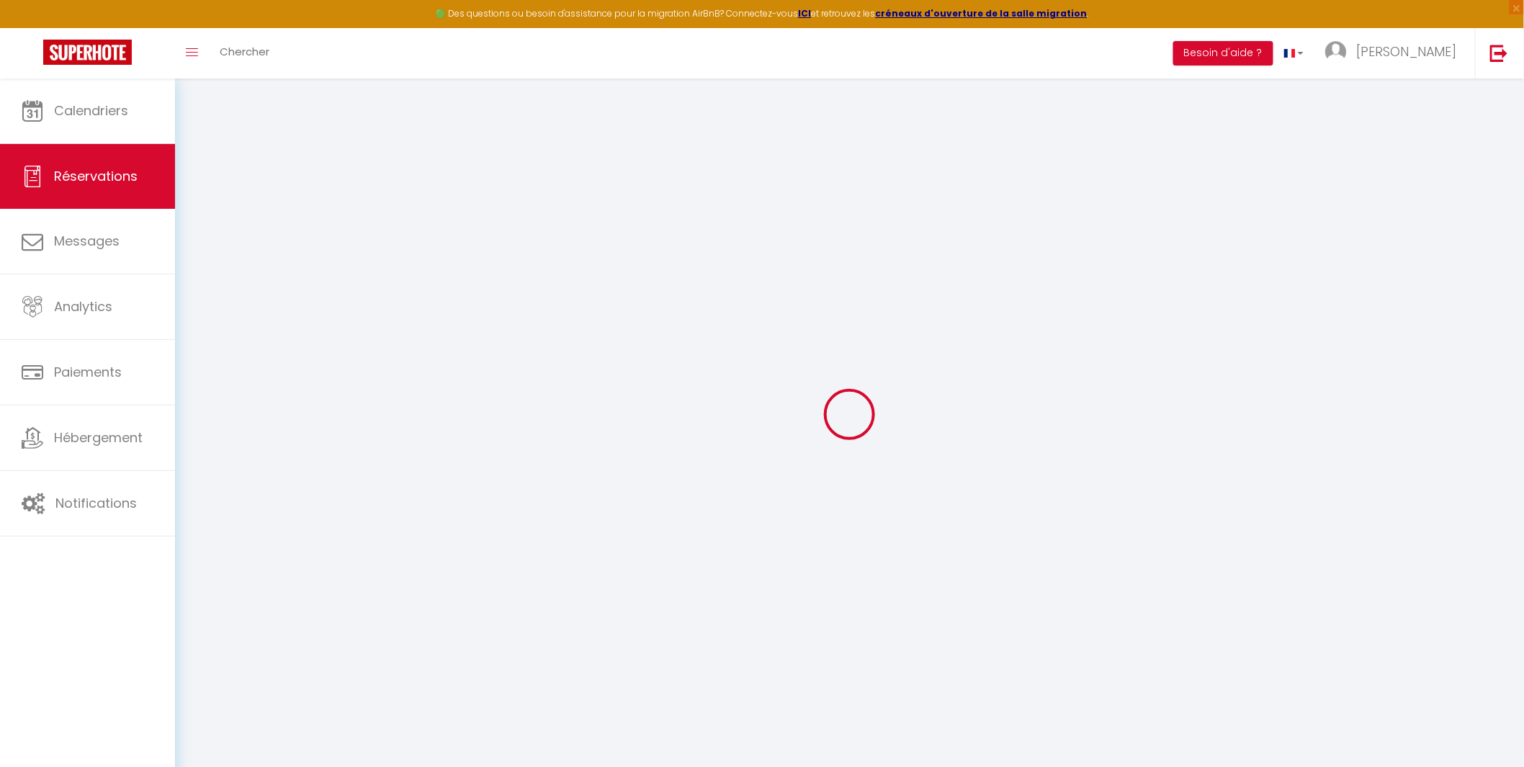
checkbox input "false"
select select
checkbox input "false"
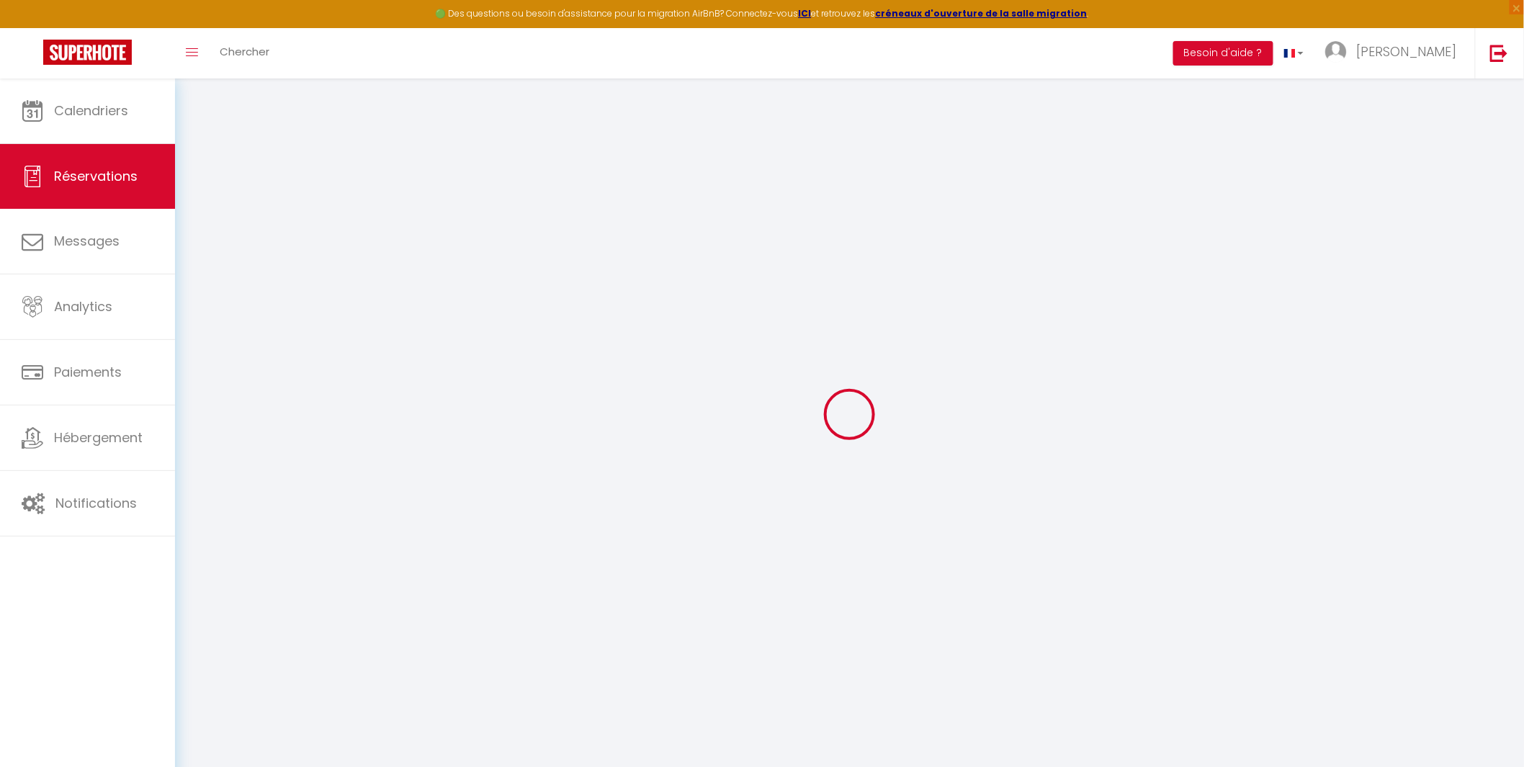
type textarea "Le client a validé un départ [PERSON_NAME] à 13h"
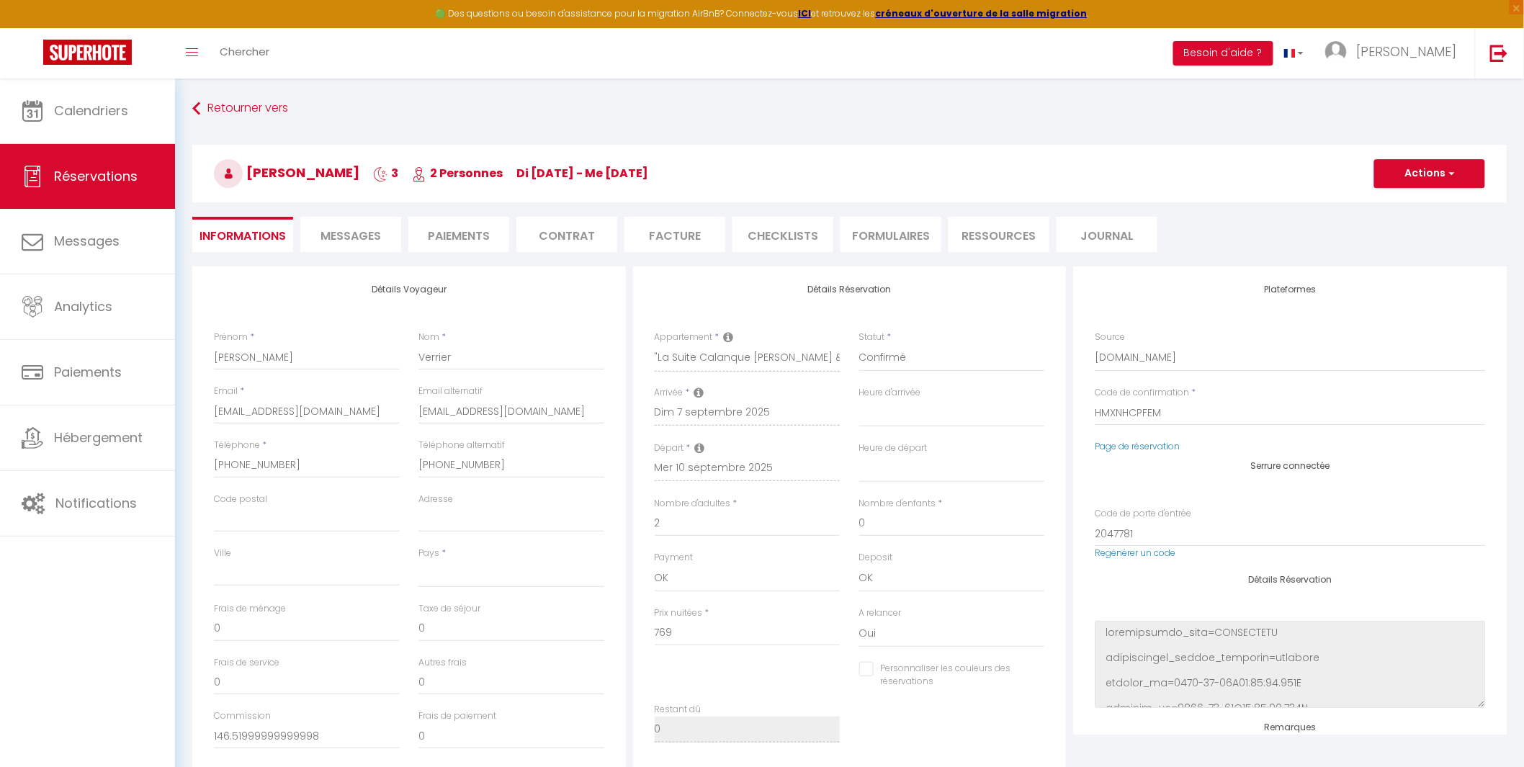
select select
type input "45"
type input "6.91"
select select
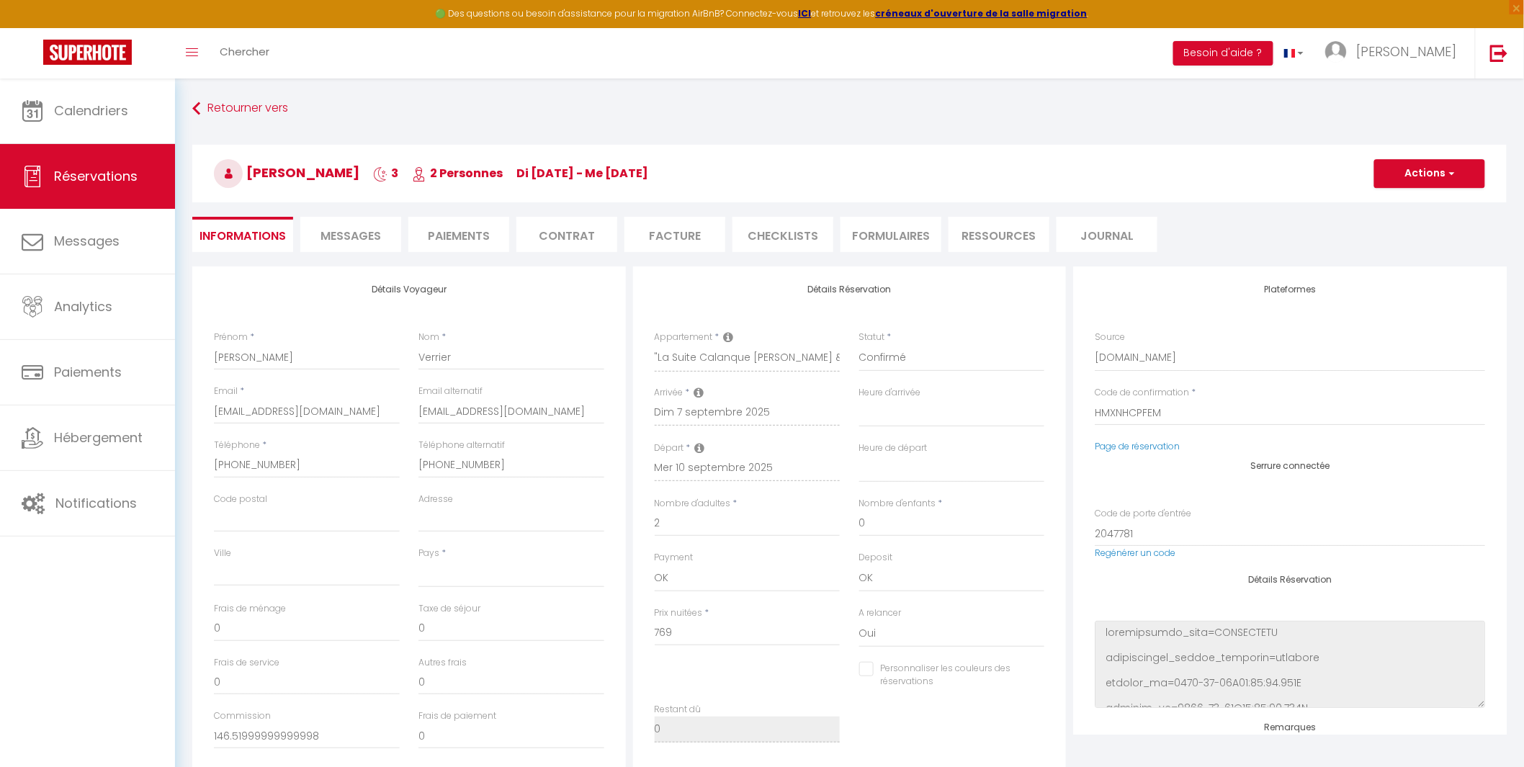
checkbox input "false"
select select
checkbox input "false"
select select "17:30"
select select "13:00"
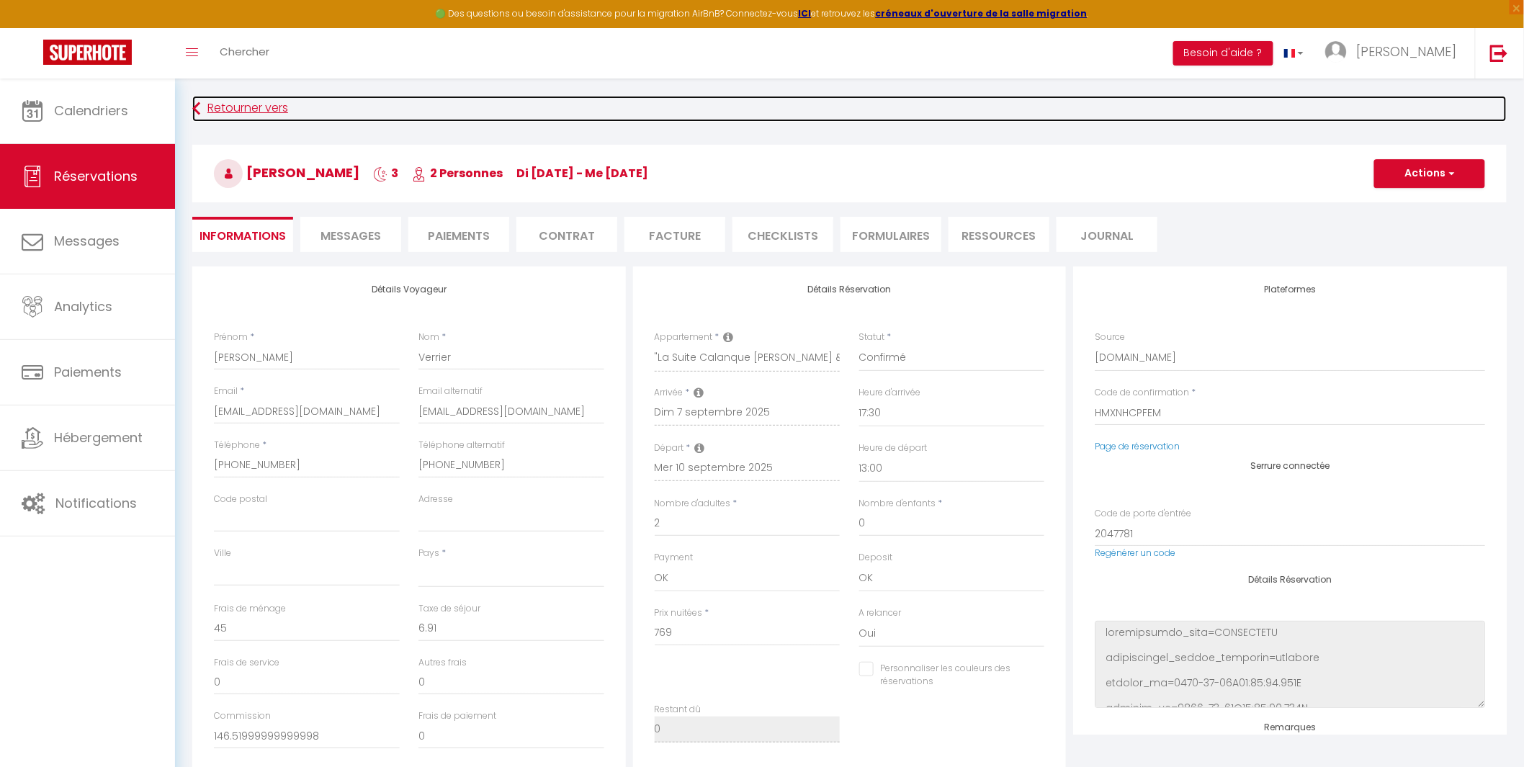
click at [202, 107] on link "Retourner vers" at bounding box center [849, 109] width 1315 height 26
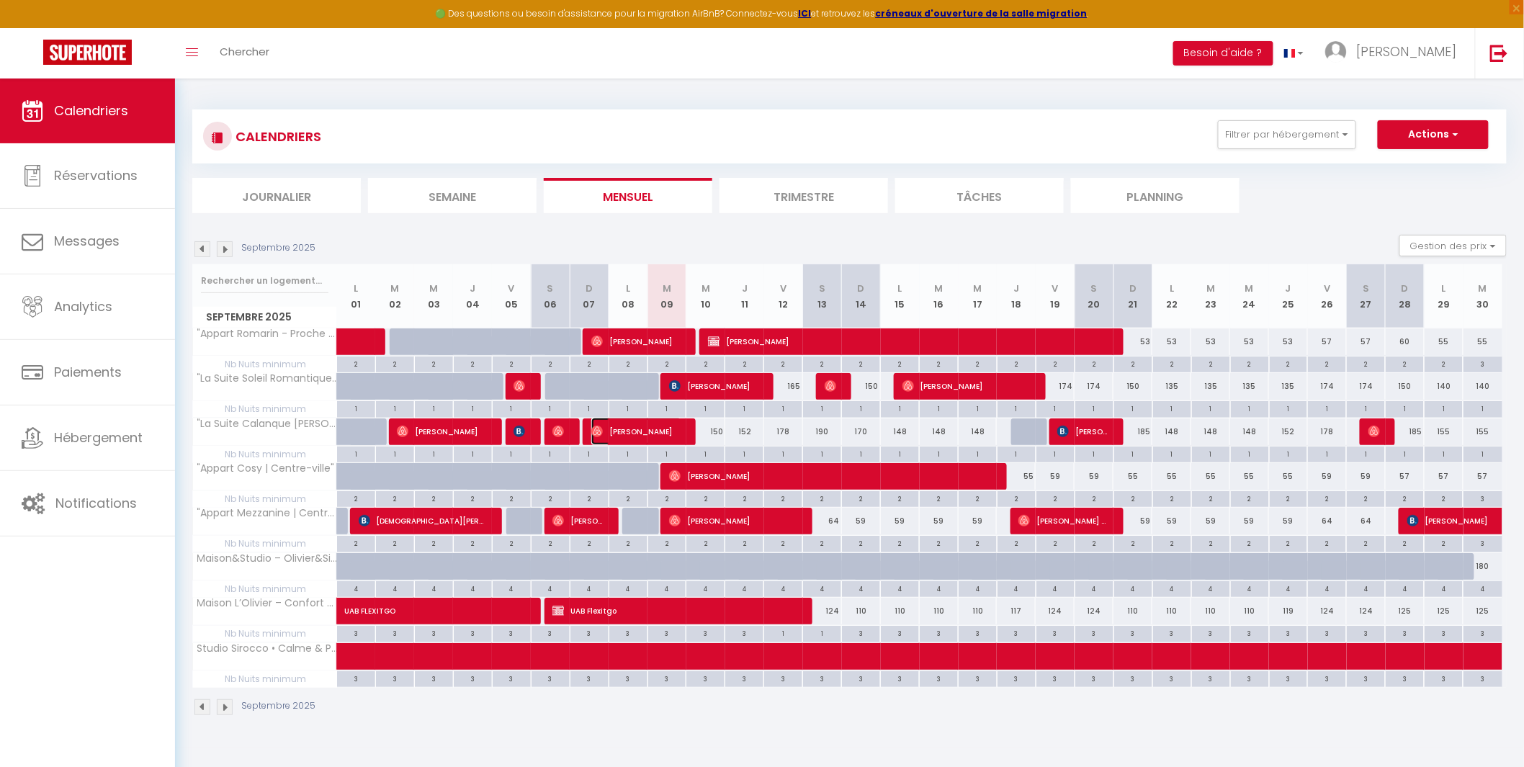
click at [676, 431] on span "[PERSON_NAME]" at bounding box center [636, 431] width 91 height 27
select select "OK"
select select "1"
select select "0"
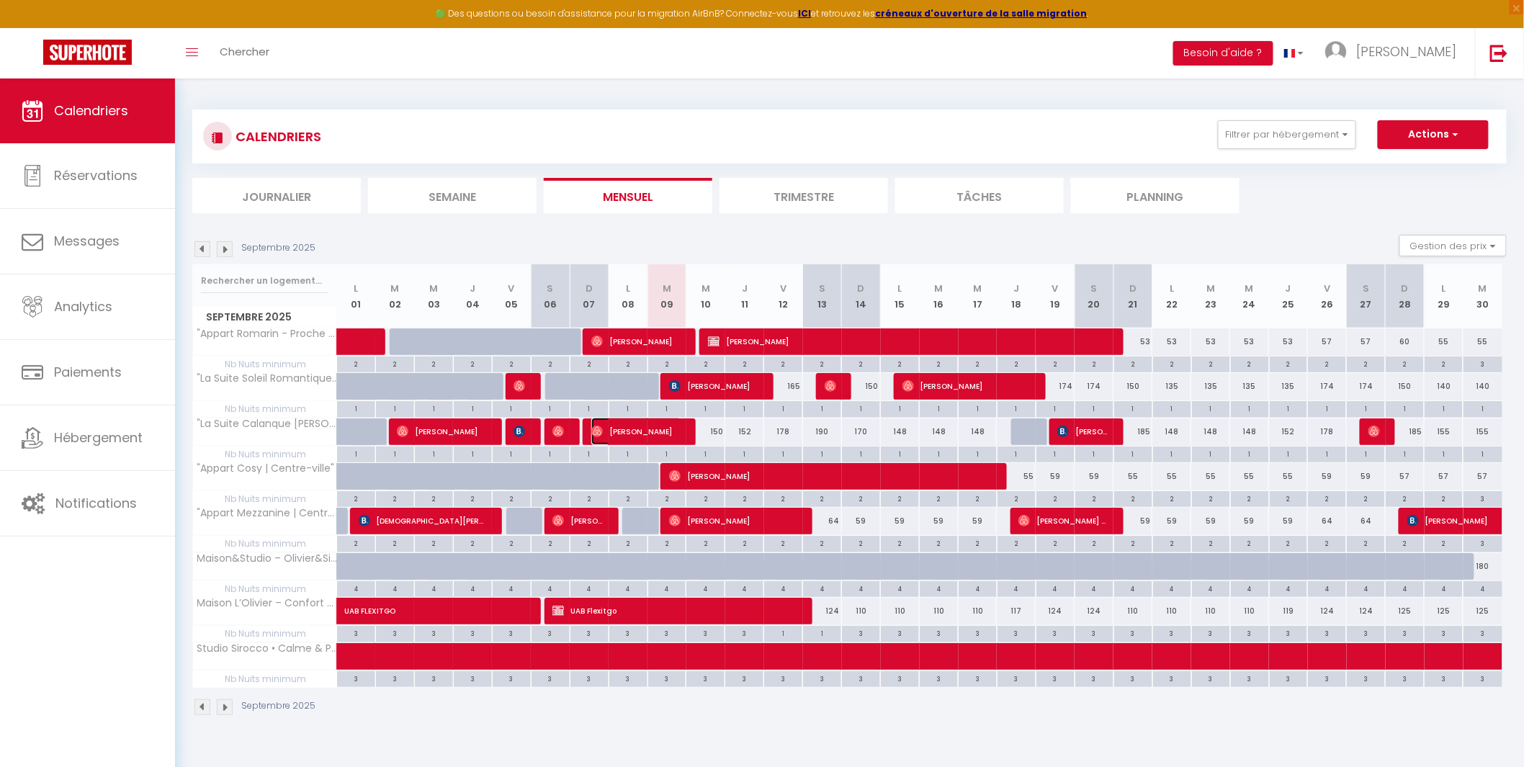
select select "1"
select select
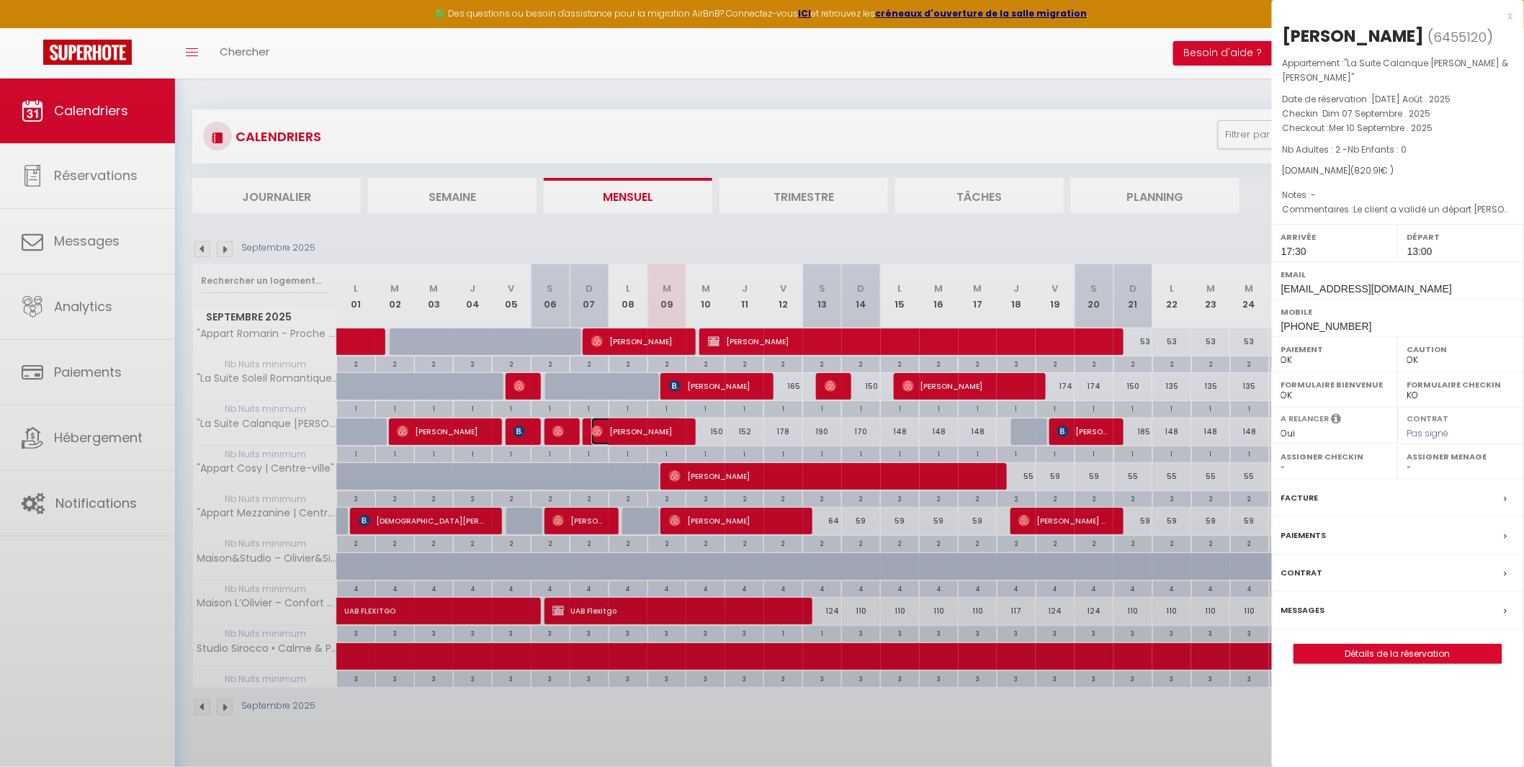
select select "39229"
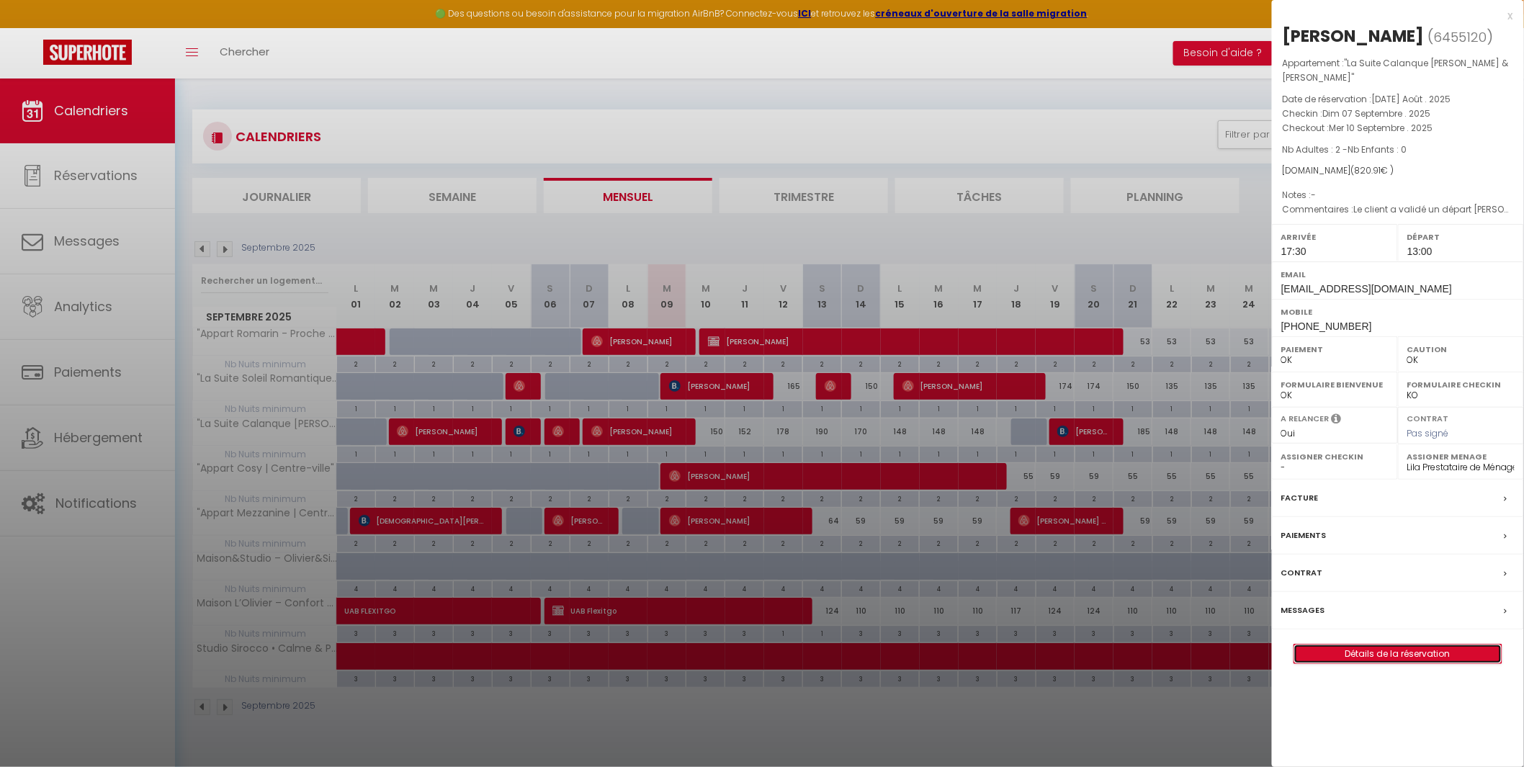
click at [1379, 645] on link "Détails de la réservation" at bounding box center [1397, 654] width 207 height 19
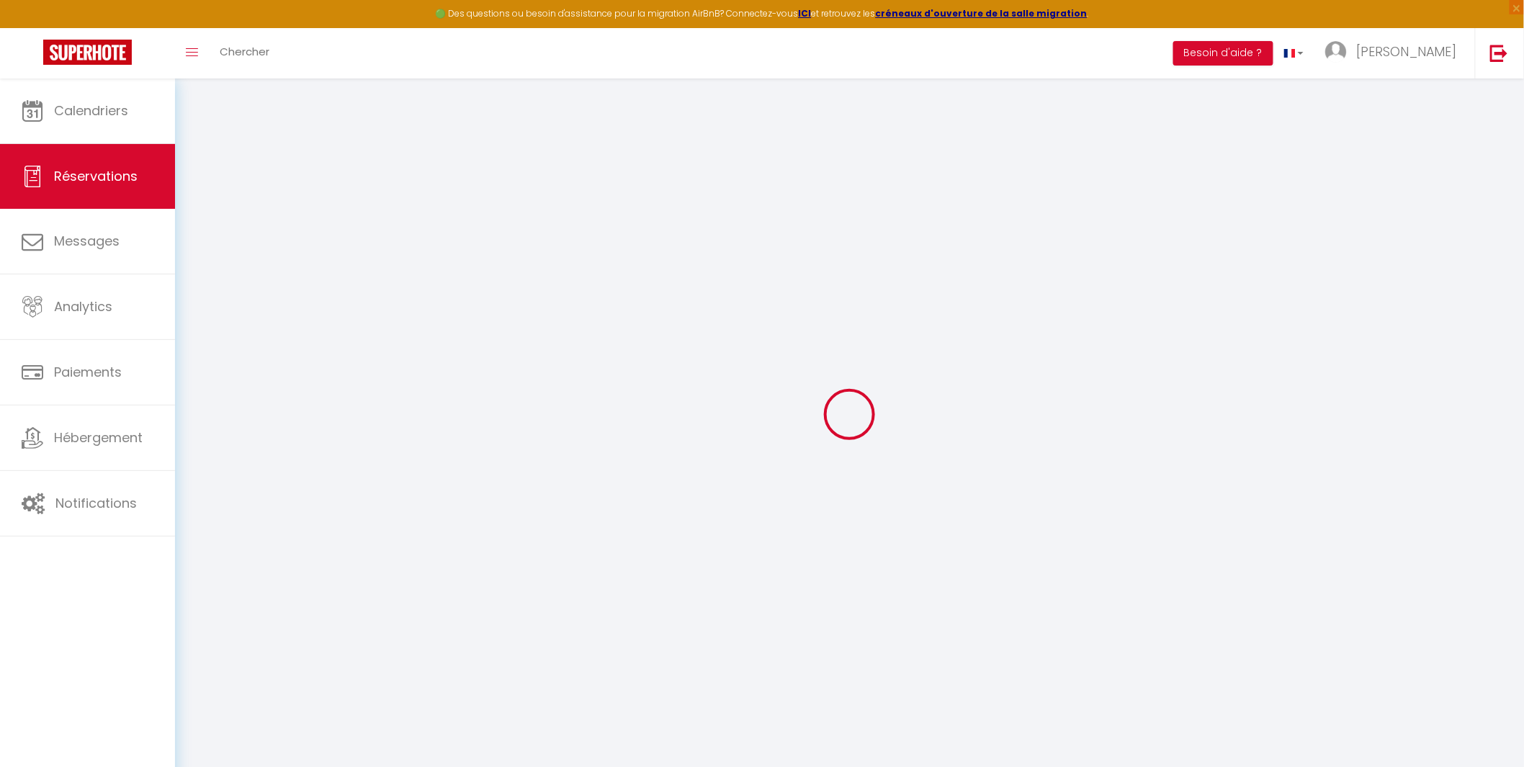
select select
checkbox input "false"
select select
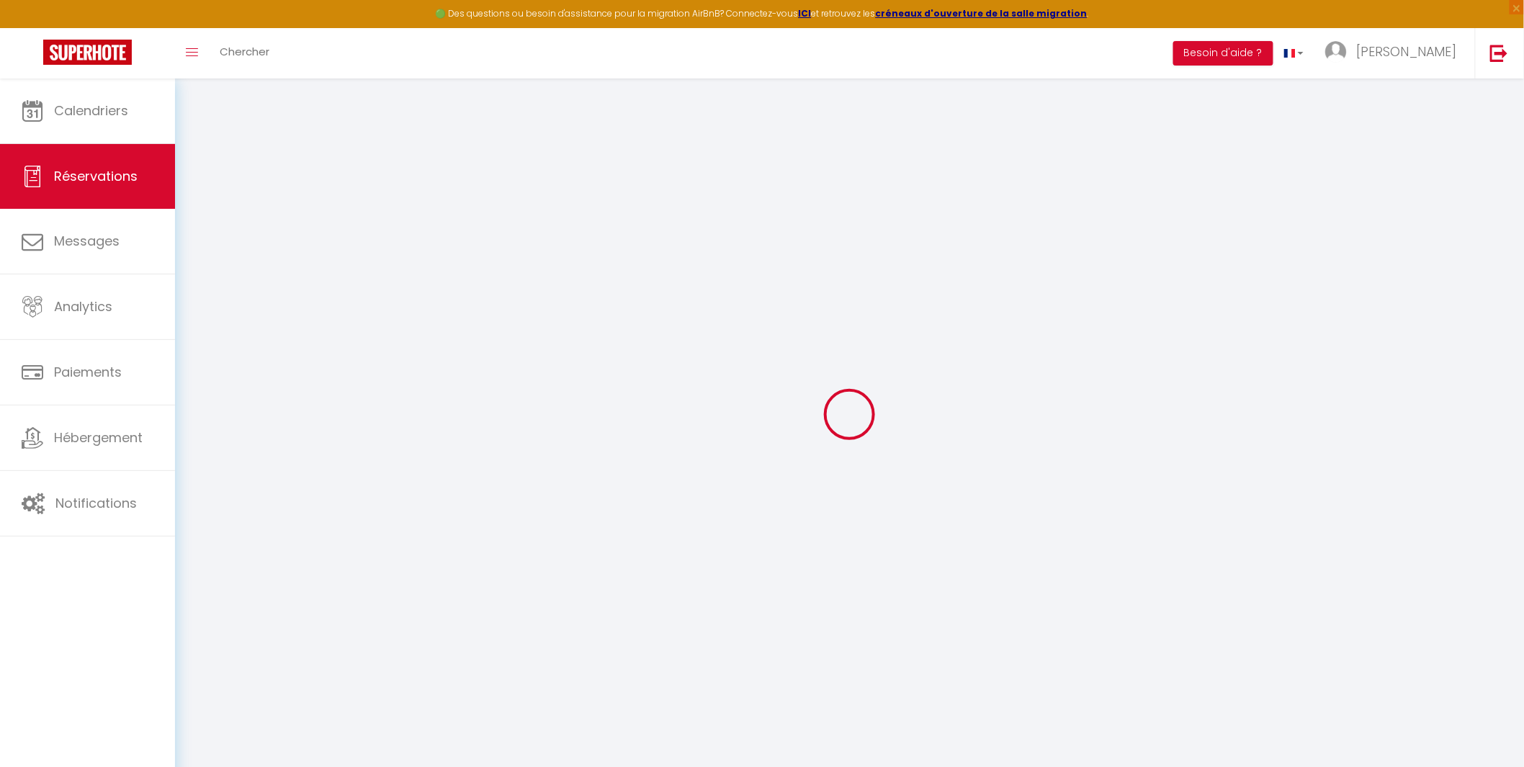
select select
checkbox input "false"
type textarea "Le client a validé un départ [PERSON_NAME] à 13h"
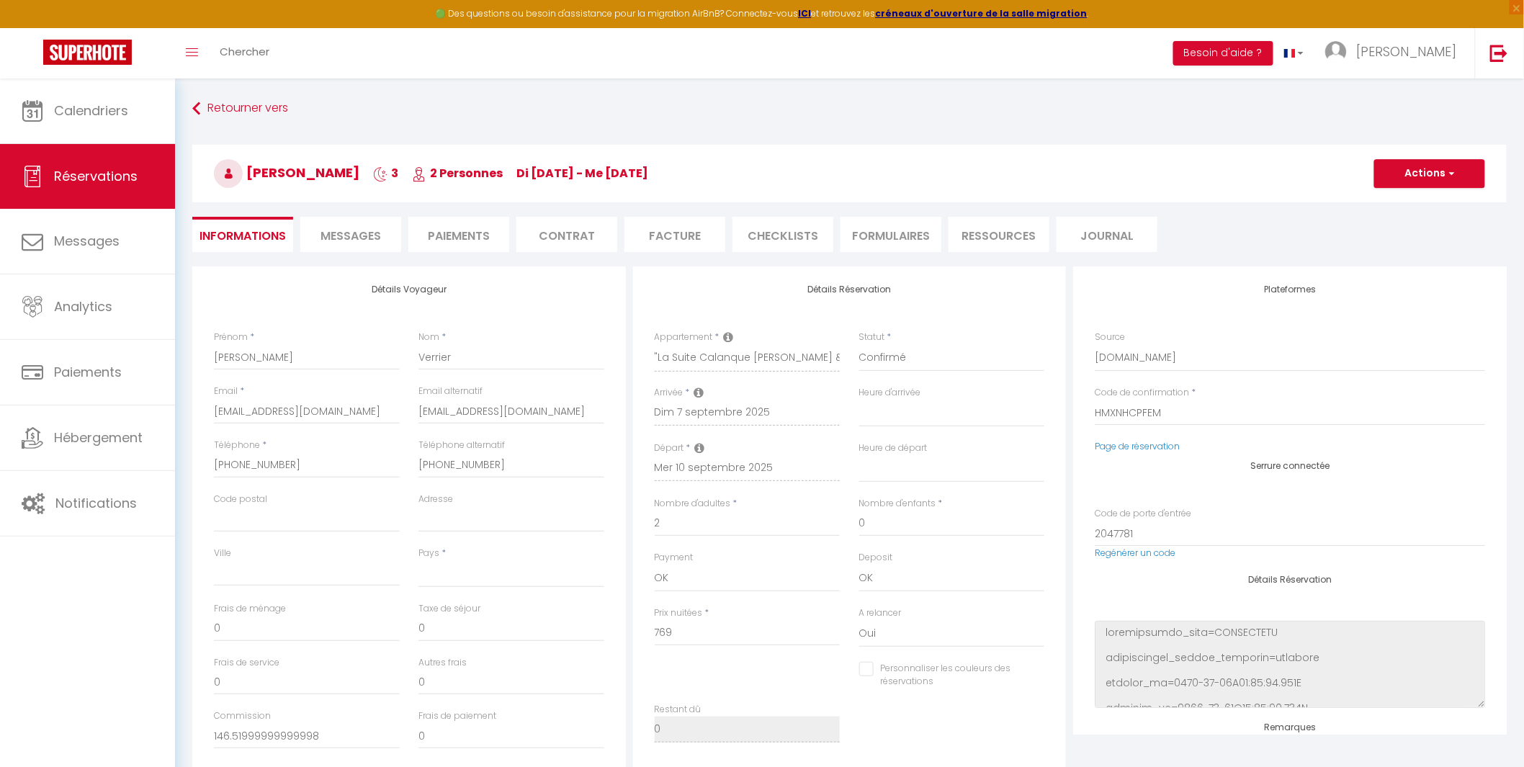
select select
type input "45"
type input "6.91"
select select
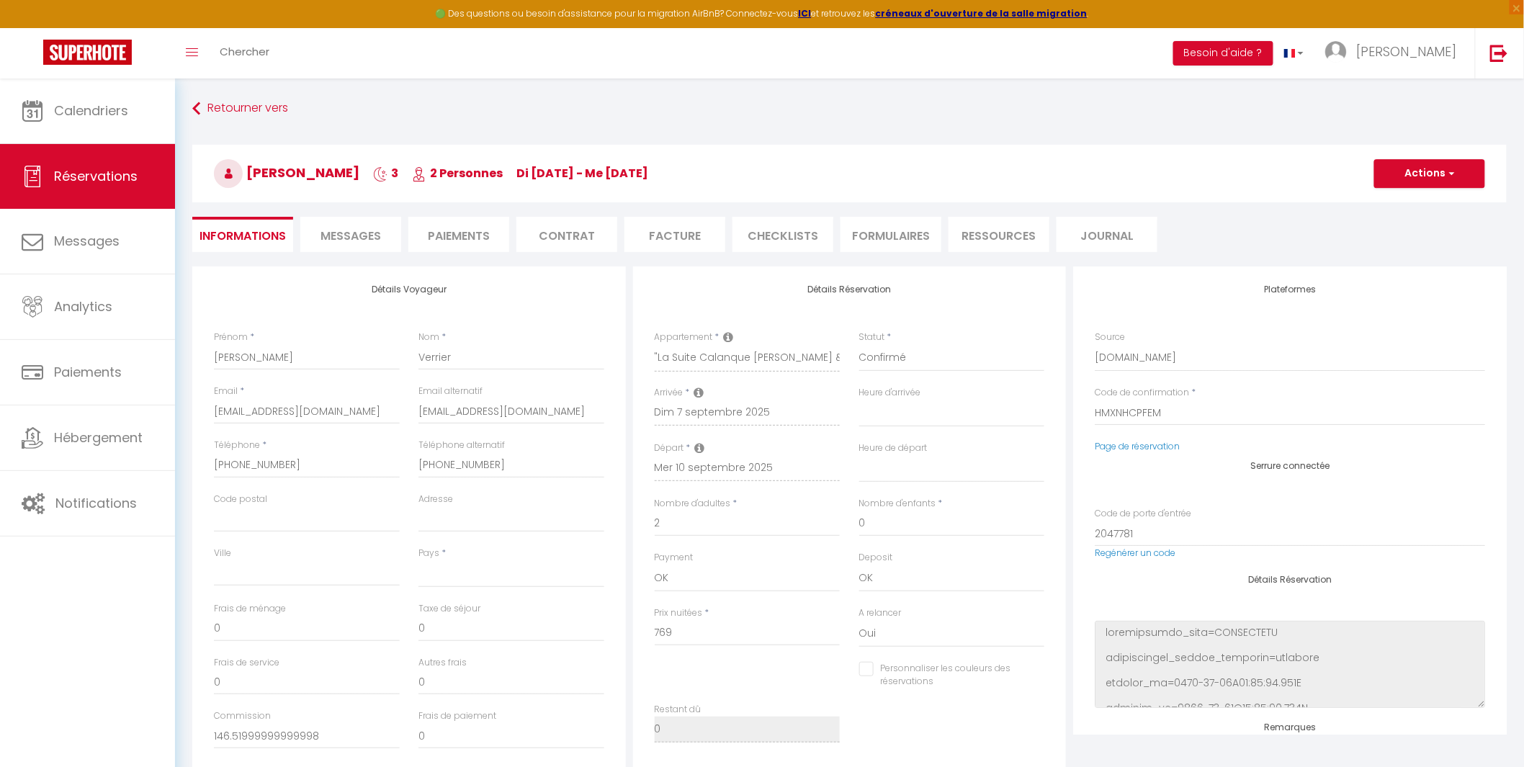
checkbox input "false"
select select
checkbox input "false"
select select "17:30"
click at [872, 469] on select "00:00 00:30 01:00 01:30 02:00 02:30 03:00 03:30 04:00 04:30 05:00 05:30 06:00 0…" at bounding box center [952, 468] width 186 height 27
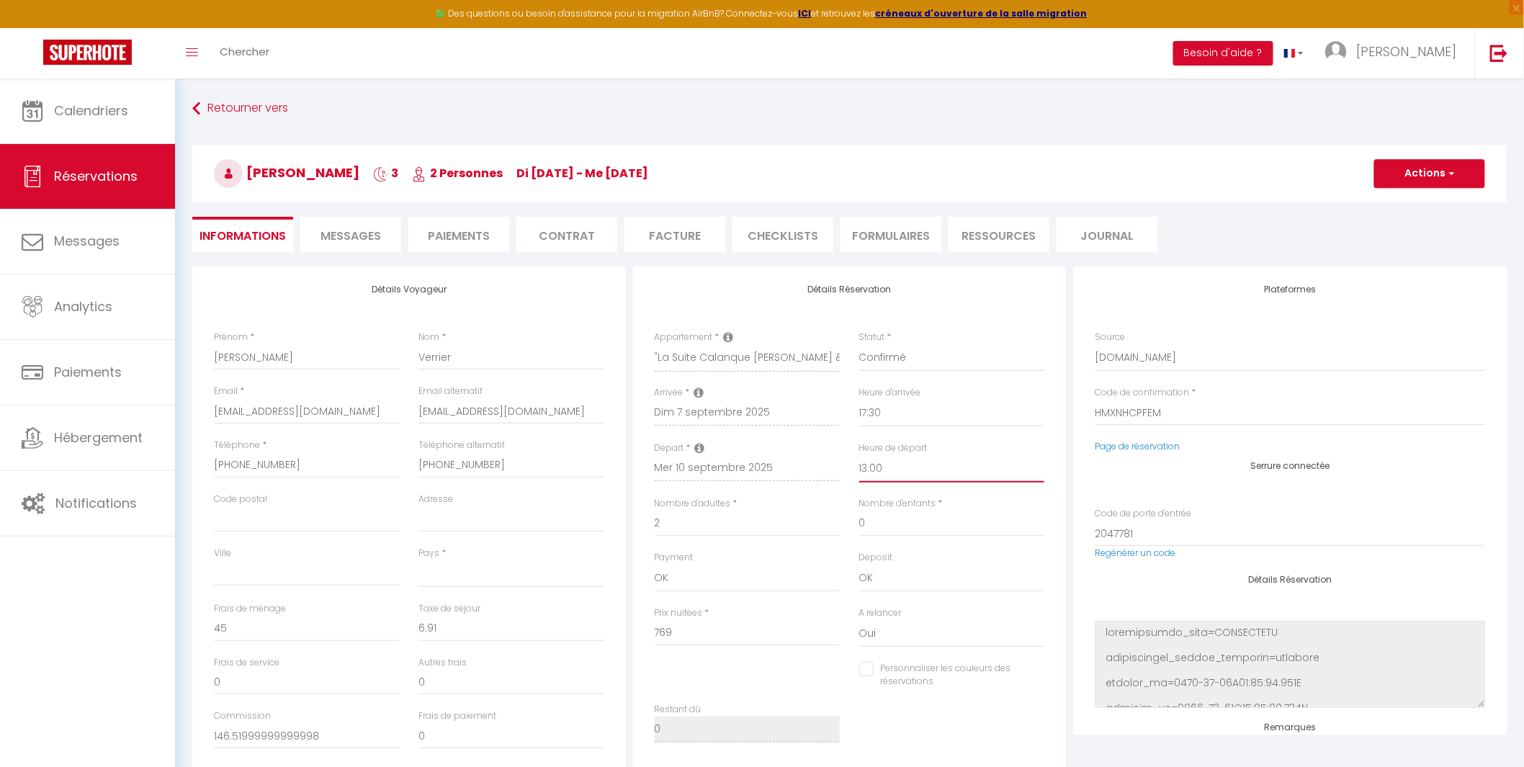
select select "10:00"
click at [859, 455] on select "00:00 00:30 01:00 01:30 02:00 02:30 03:00 03:30 04:00 04:30 05:00 05:30 06:00 0…" at bounding box center [952, 468] width 186 height 27
select select
checkbox input "false"
click at [1443, 170] on button "Actions" at bounding box center [1429, 173] width 111 height 29
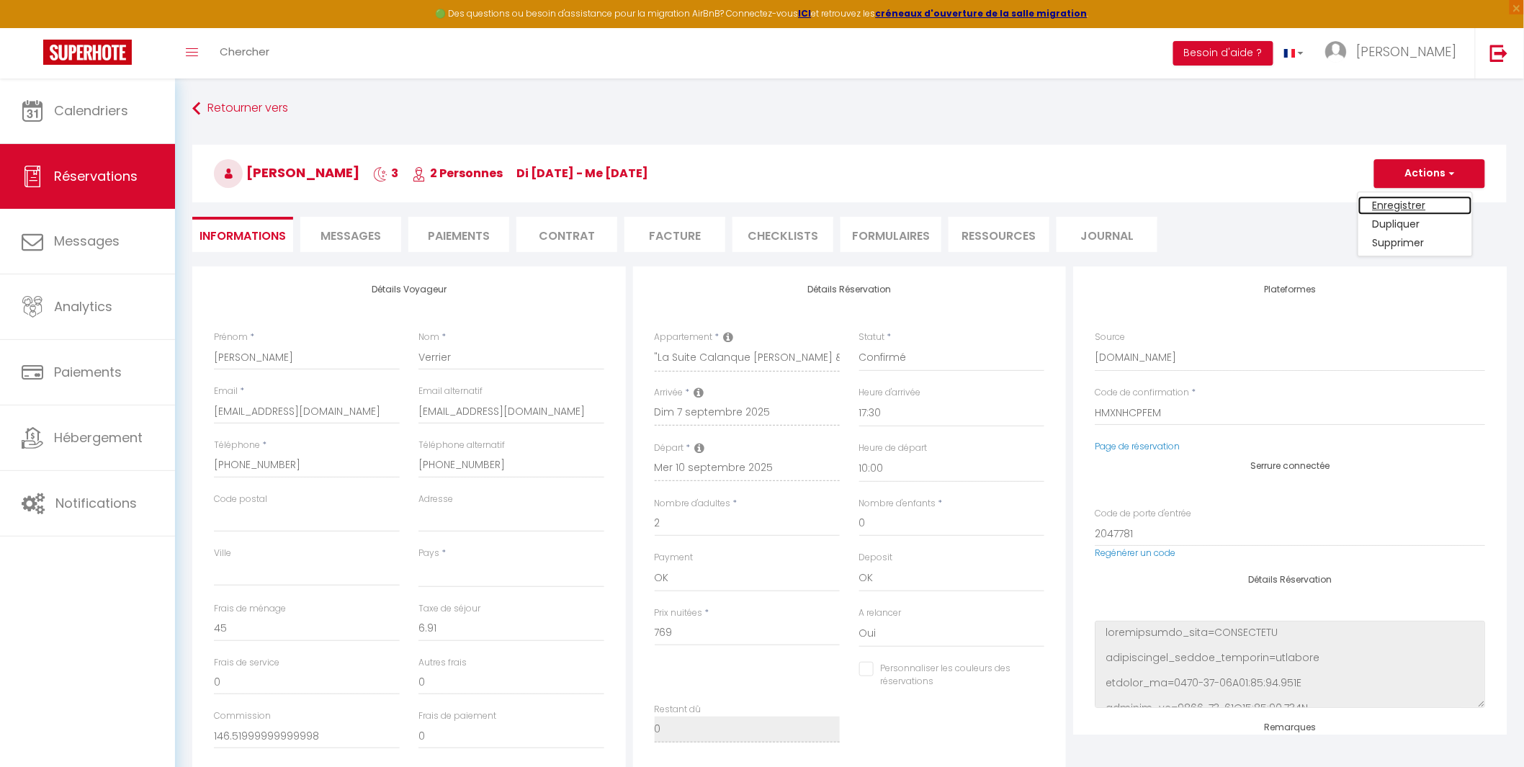
click at [1417, 202] on link "Enregistrer" at bounding box center [1416, 205] width 114 height 19
select select "not_cancelled"
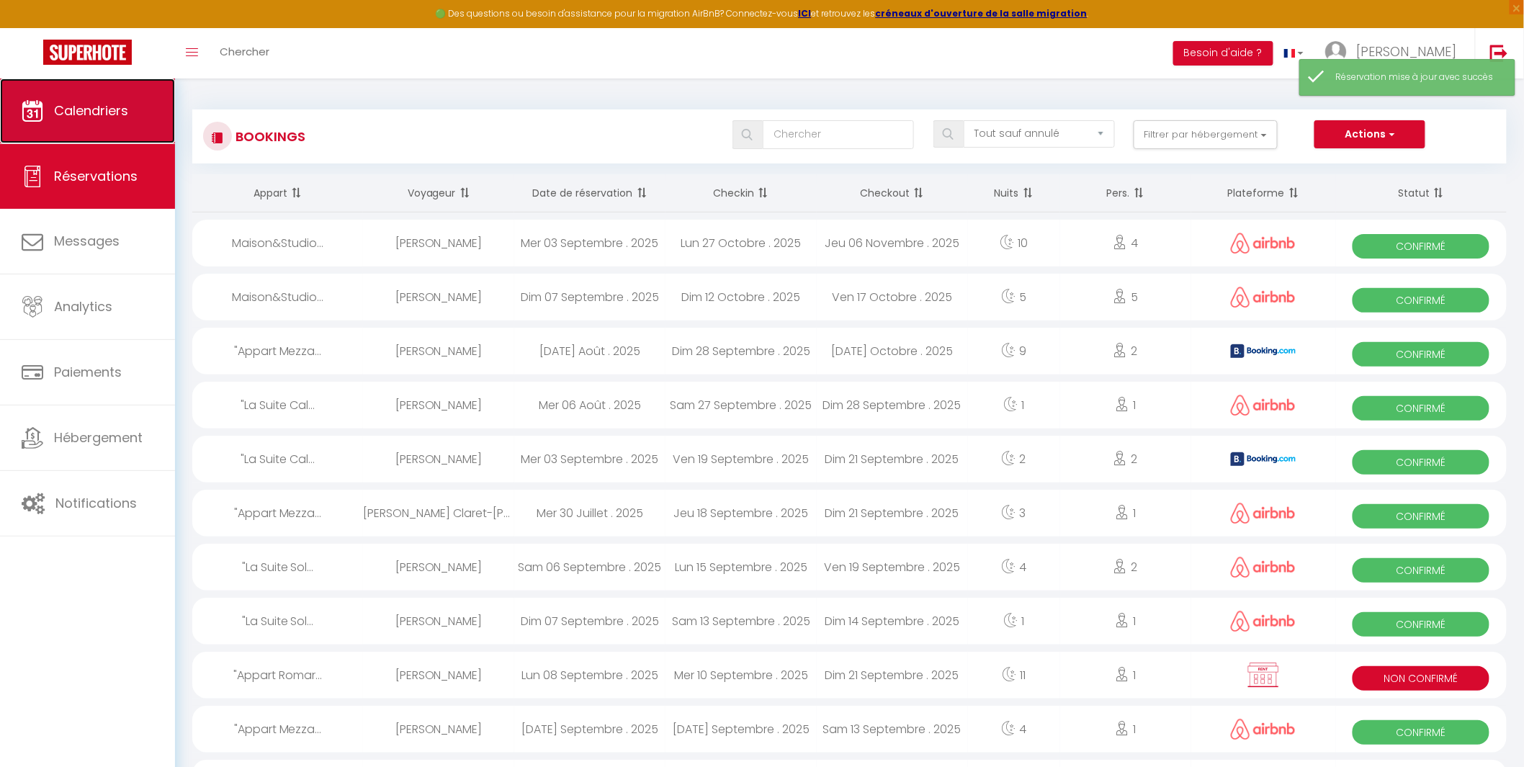
click at [85, 110] on span "Calendriers" at bounding box center [91, 111] width 74 height 18
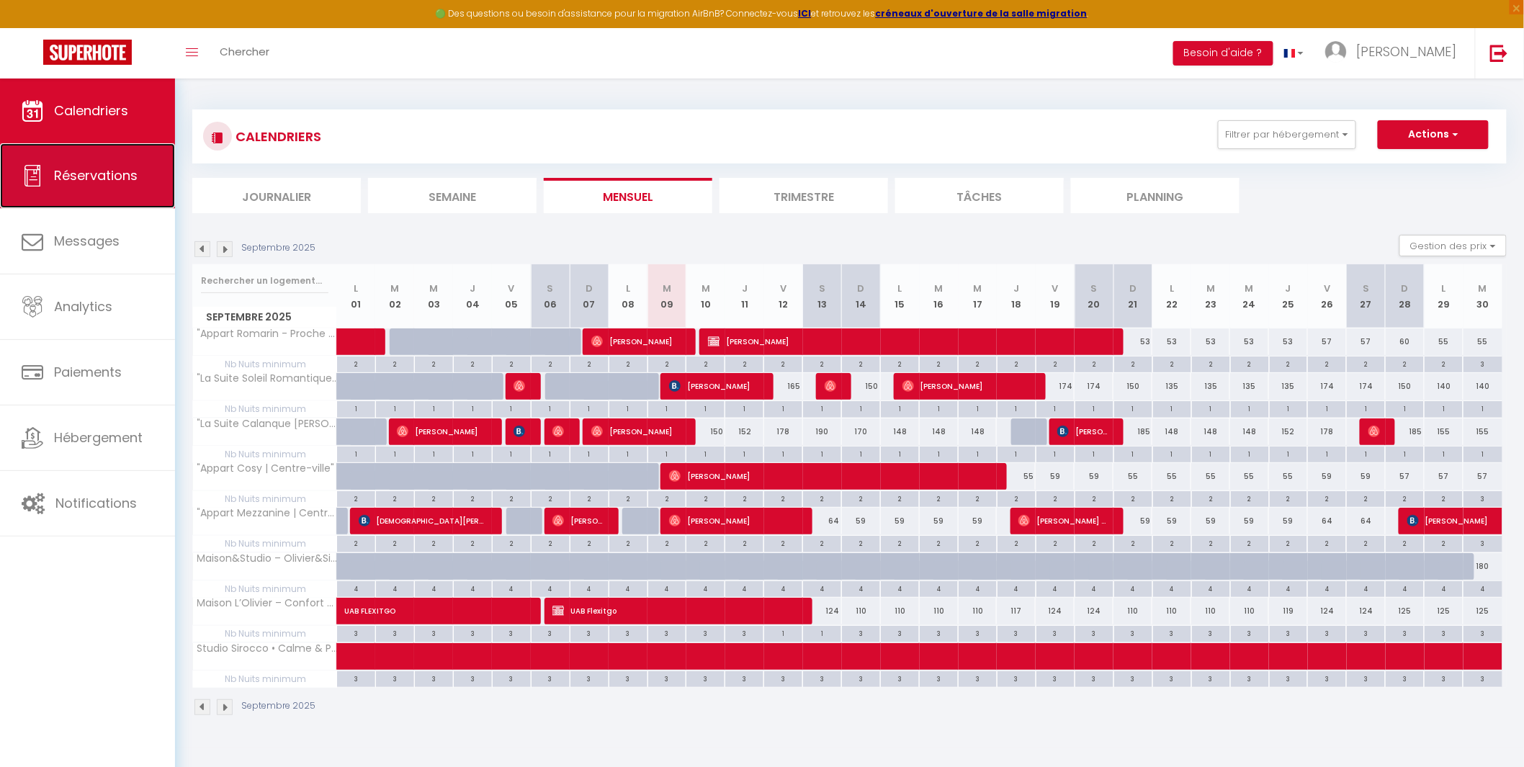
click at [97, 184] on link "Réservations" at bounding box center [87, 175] width 175 height 65
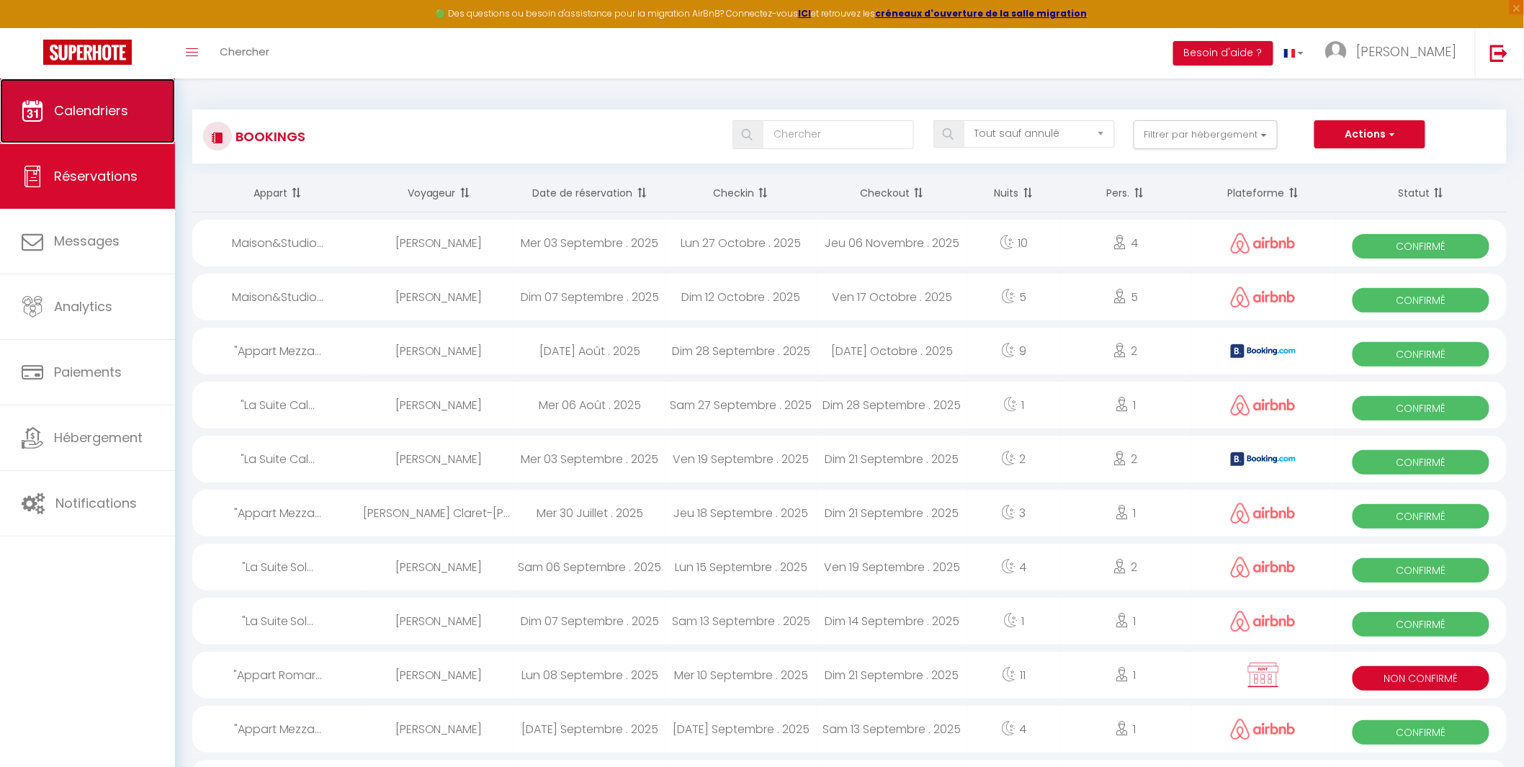
click at [87, 114] on span "Calendriers" at bounding box center [91, 111] width 74 height 18
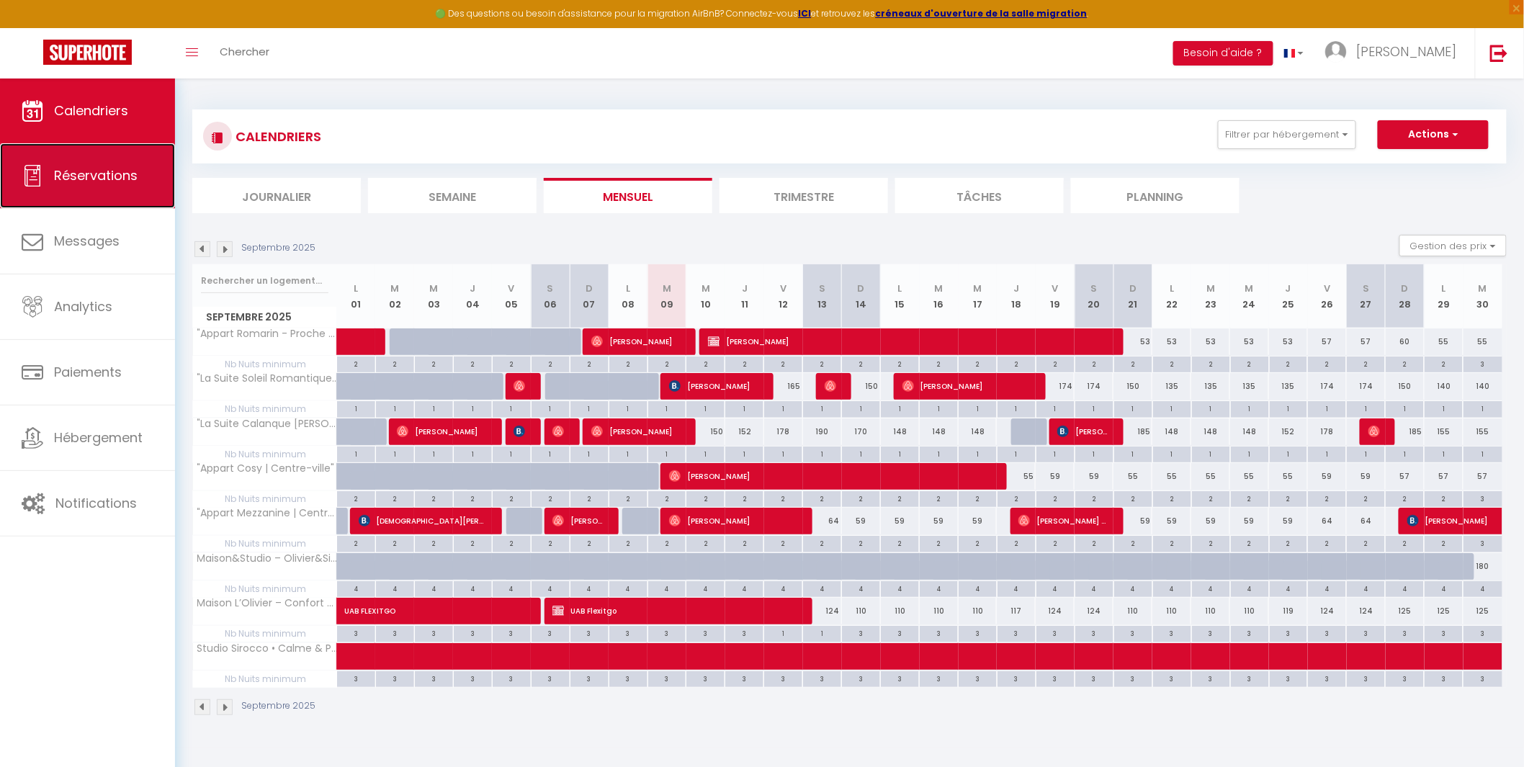
click at [72, 168] on span "Réservations" at bounding box center [96, 175] width 84 height 18
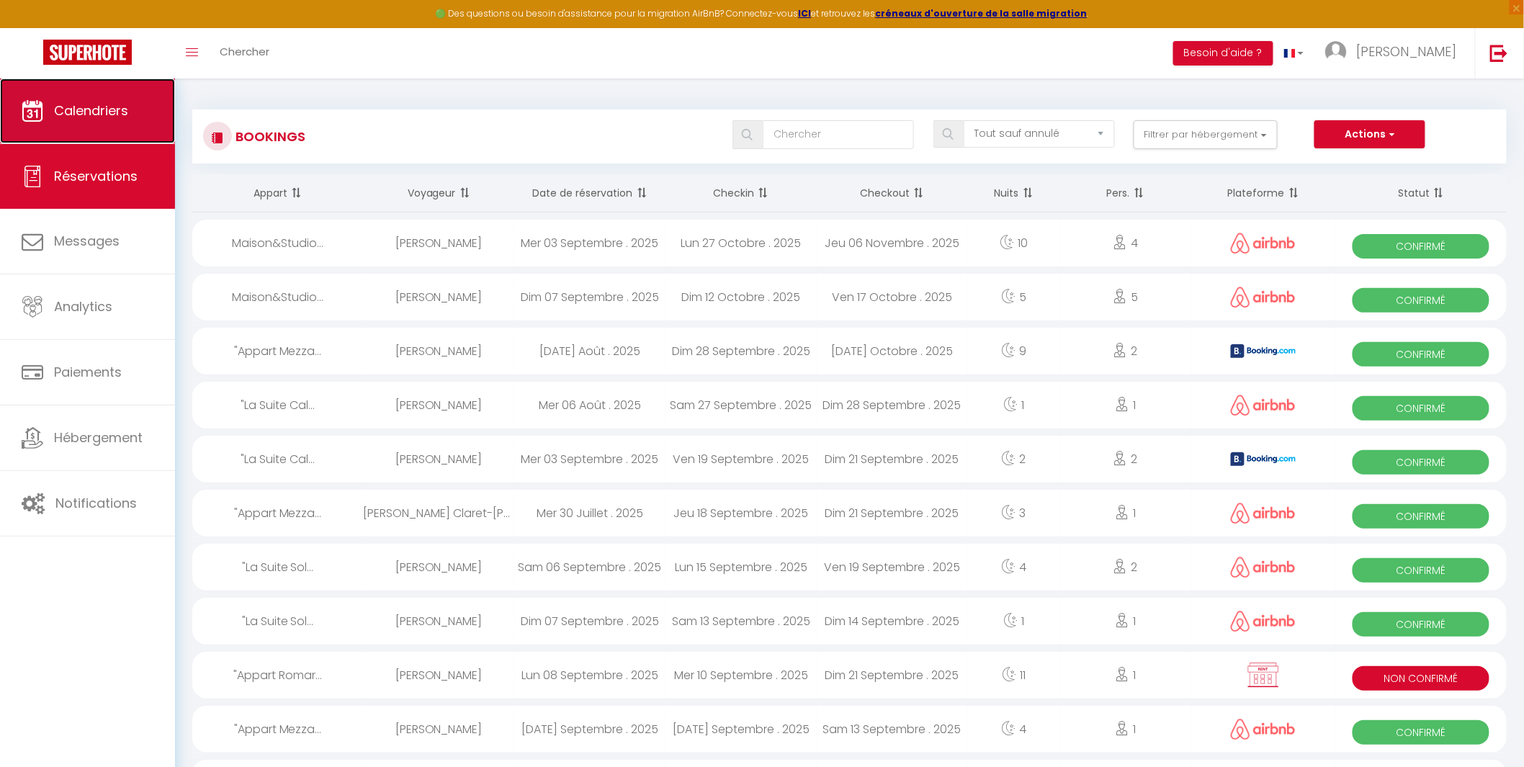
click at [84, 109] on span "Calendriers" at bounding box center [91, 111] width 74 height 18
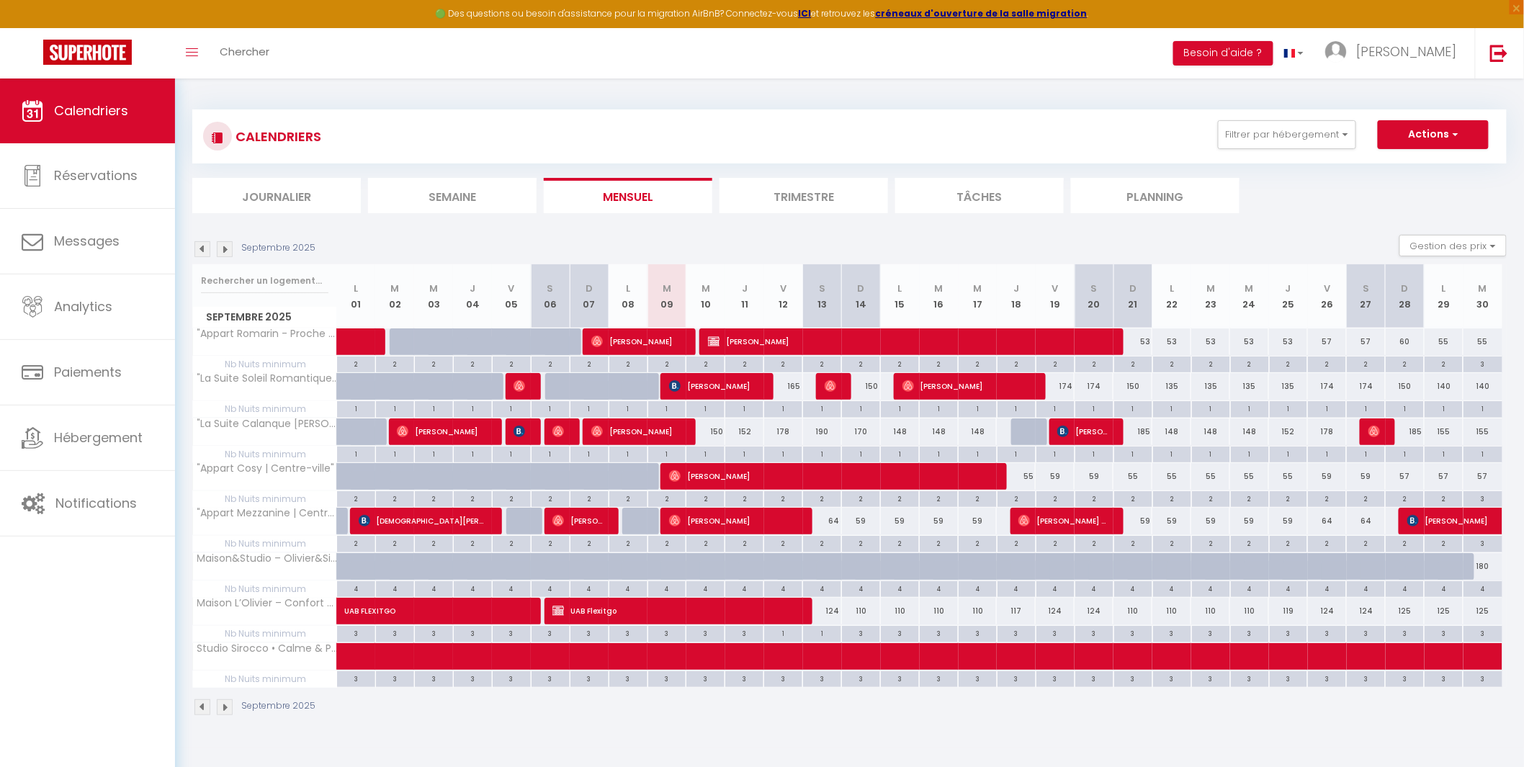
click at [205, 252] on img at bounding box center [202, 249] width 16 height 16
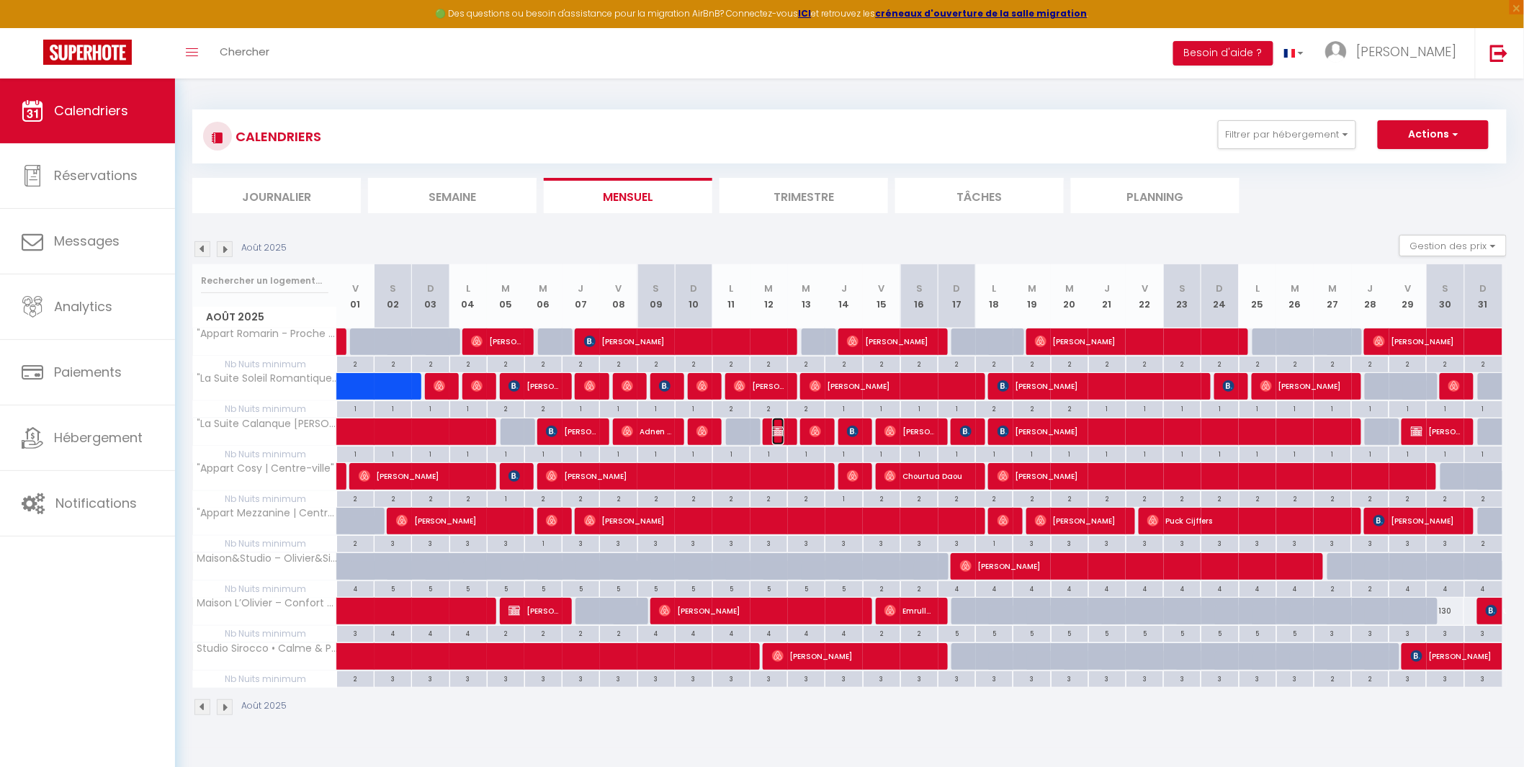
click at [781, 436] on img at bounding box center [778, 432] width 12 height 12
select select "OK"
select select "1"
select select "0"
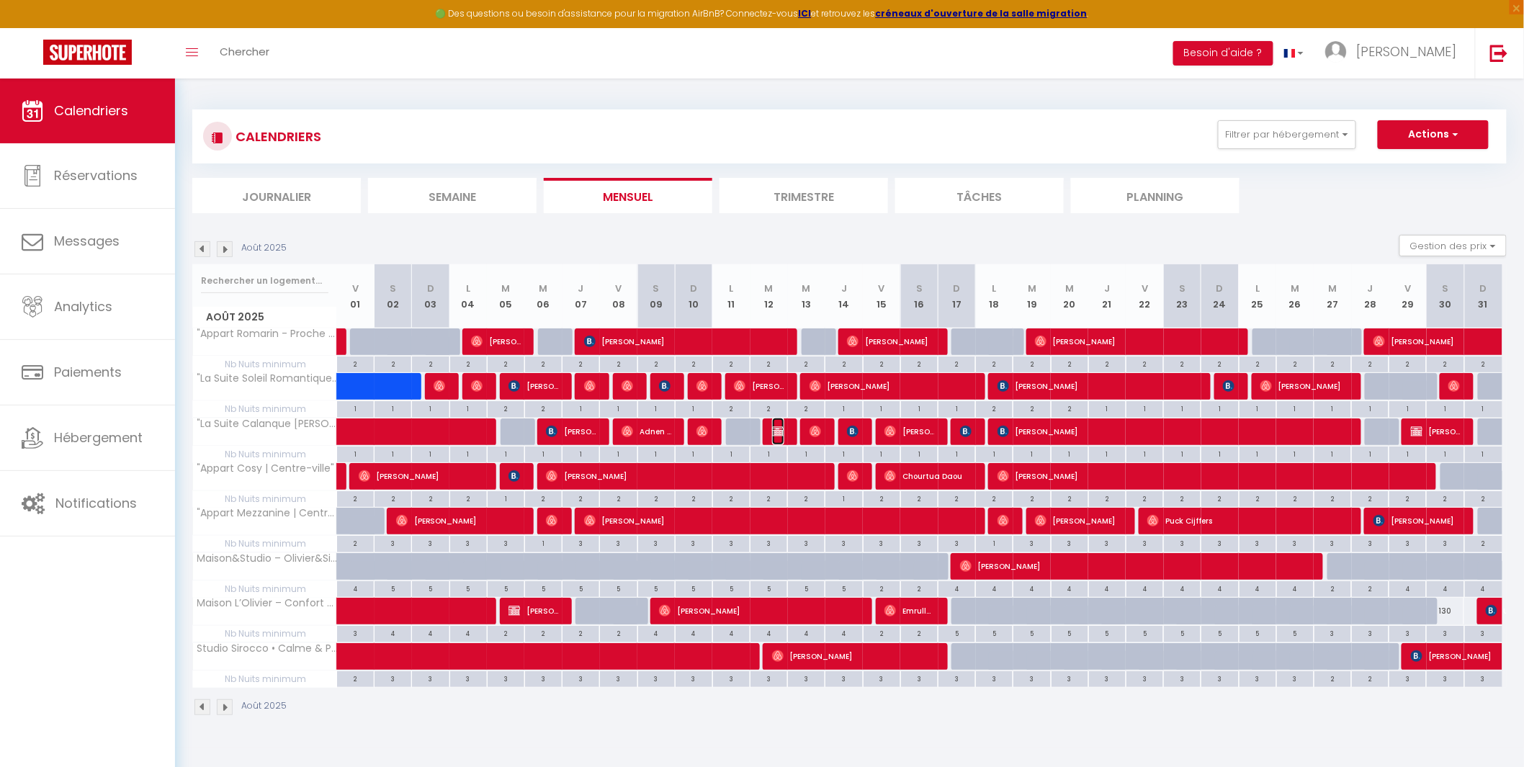
select select "1"
select select
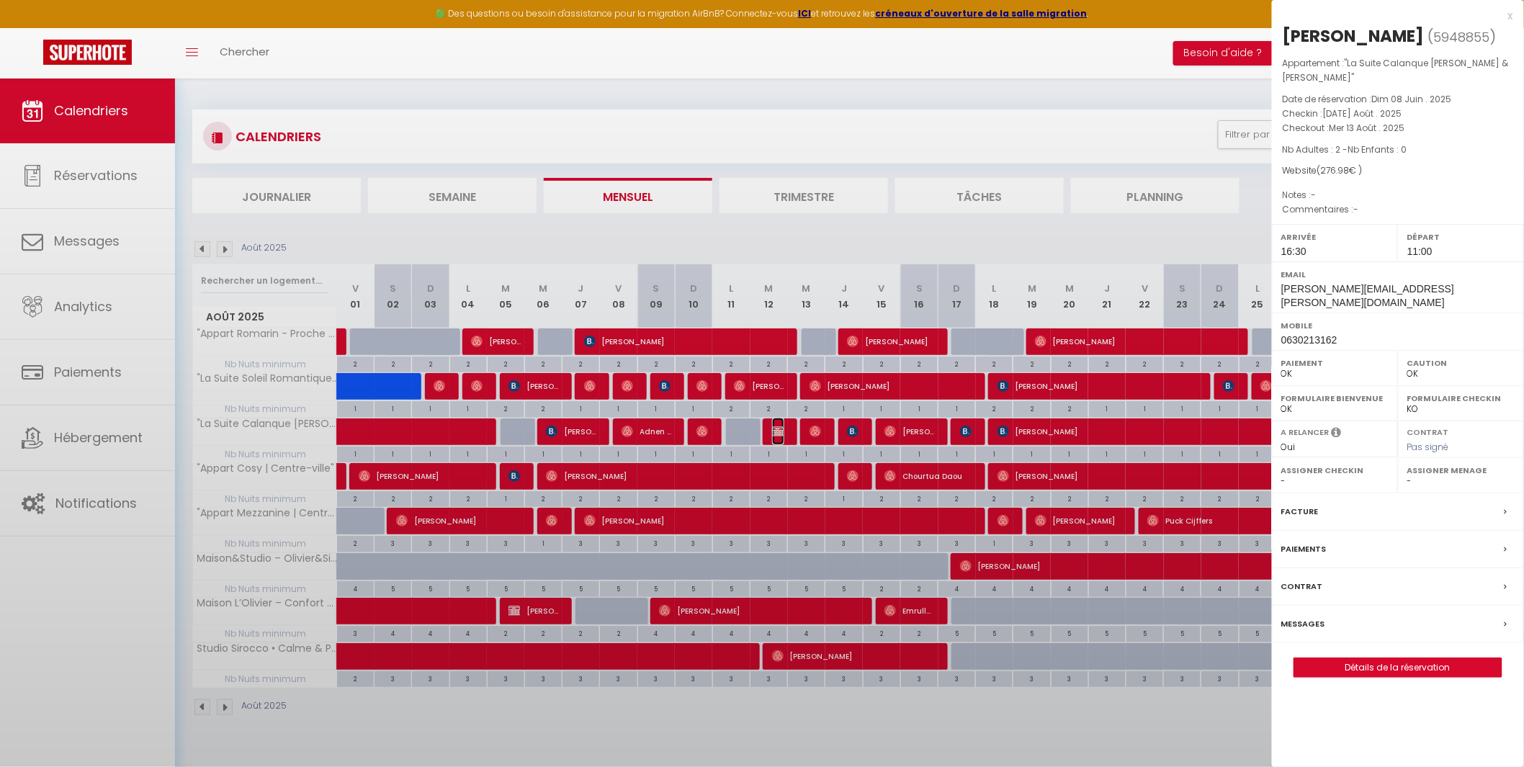
select select "39229"
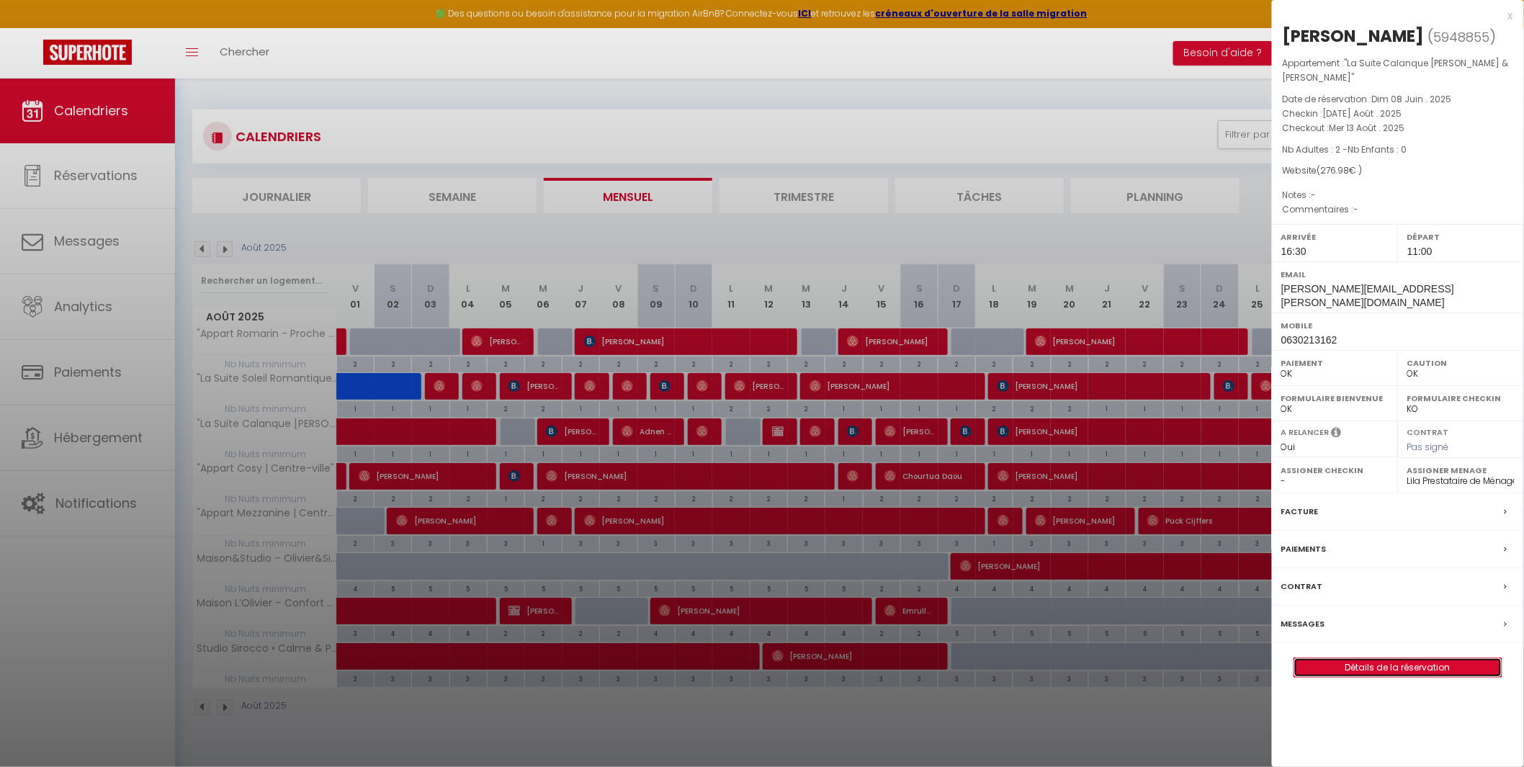
click at [1394, 658] on link "Détails de la réservation" at bounding box center [1397, 667] width 207 height 19
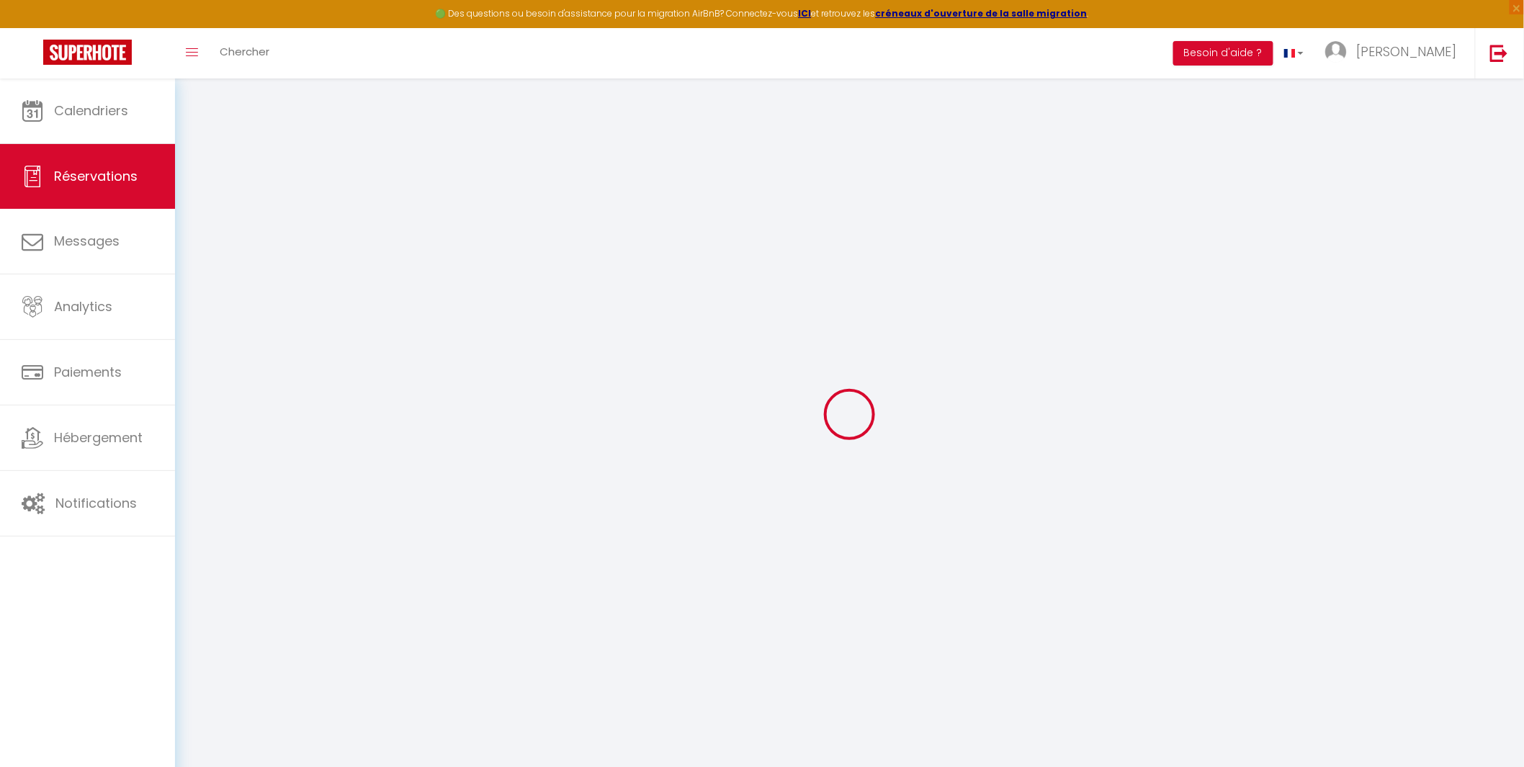
select select
checkbox input "false"
select select
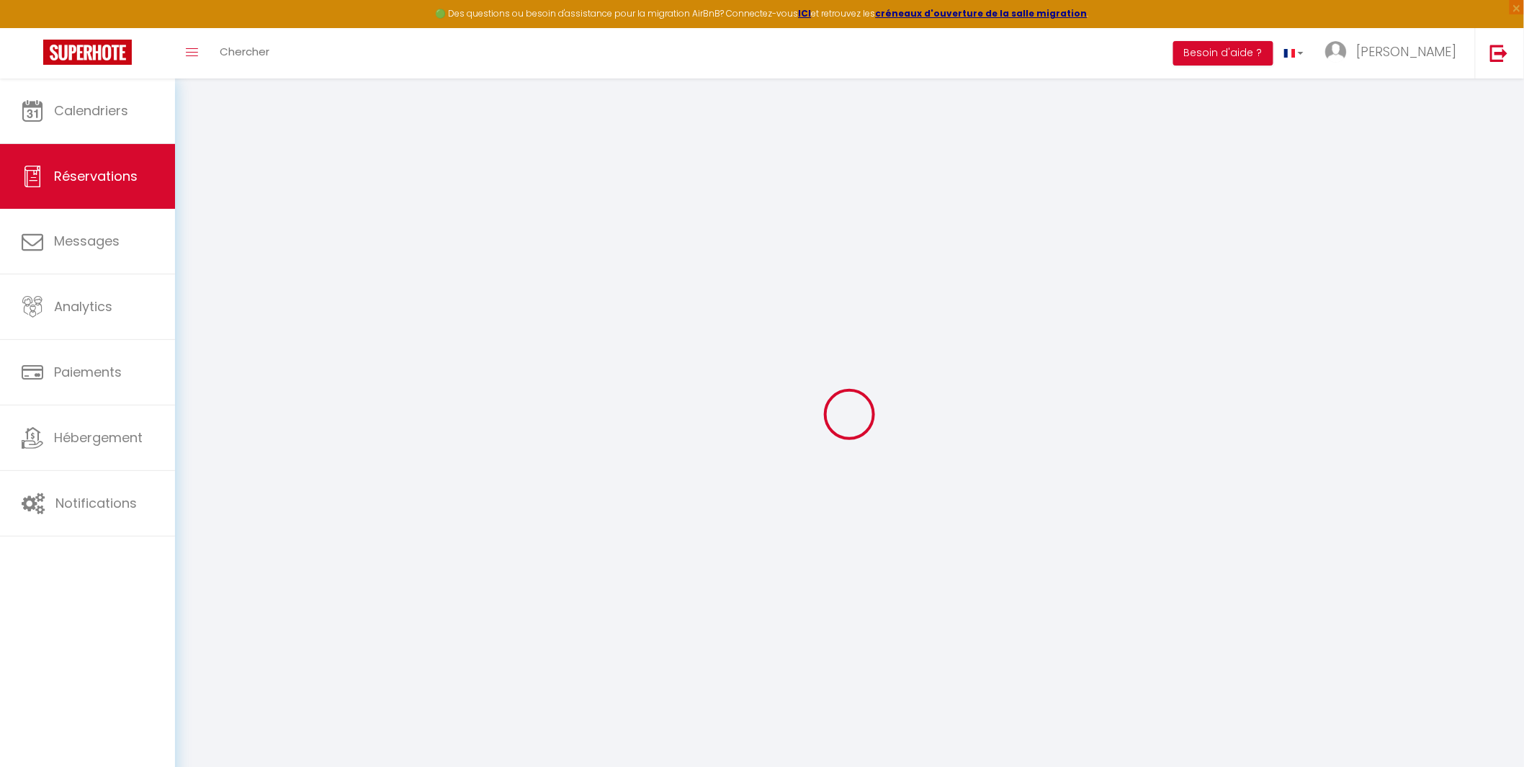
checkbox input "false"
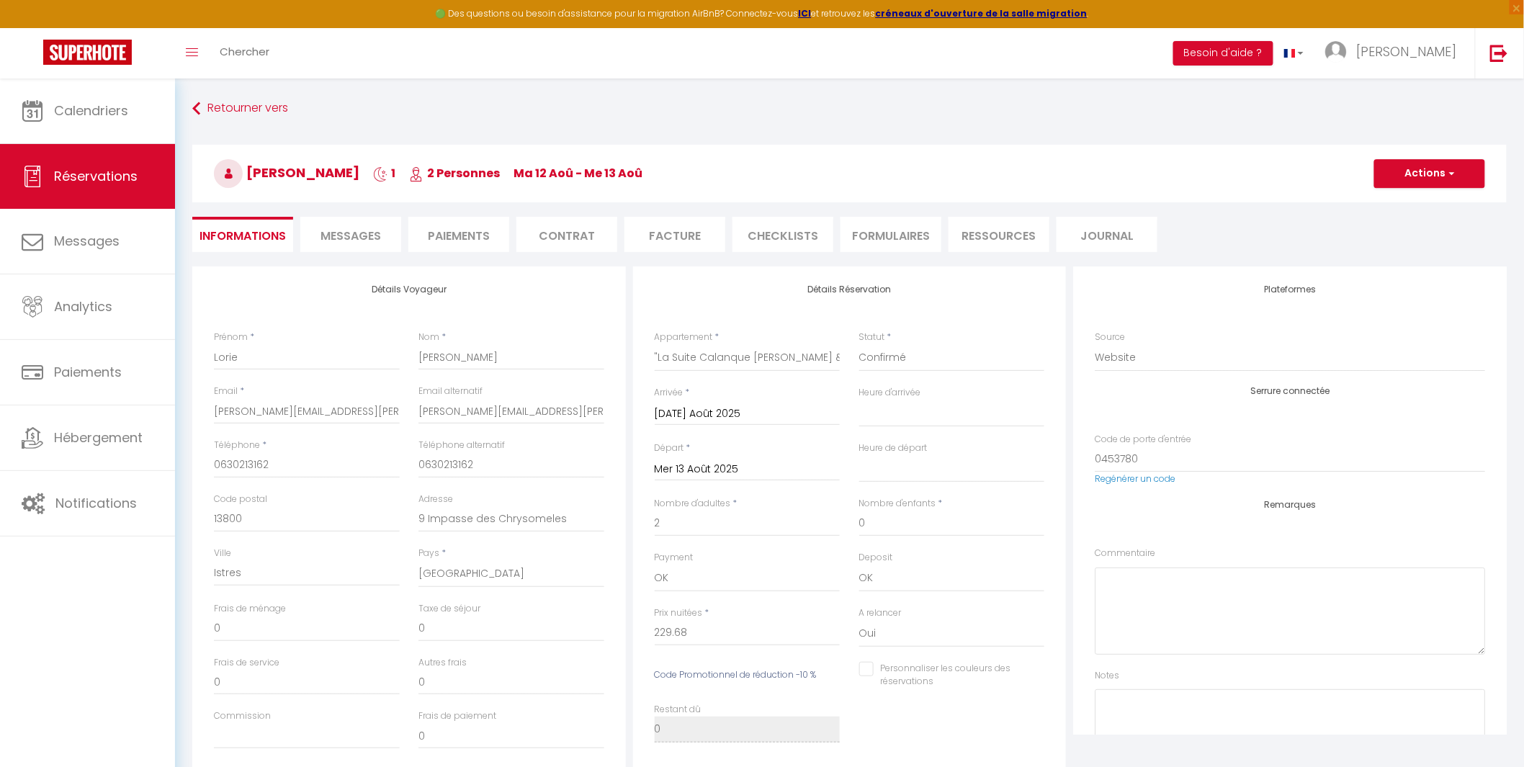
type input "45"
type input "2.3"
select select
checkbox input "false"
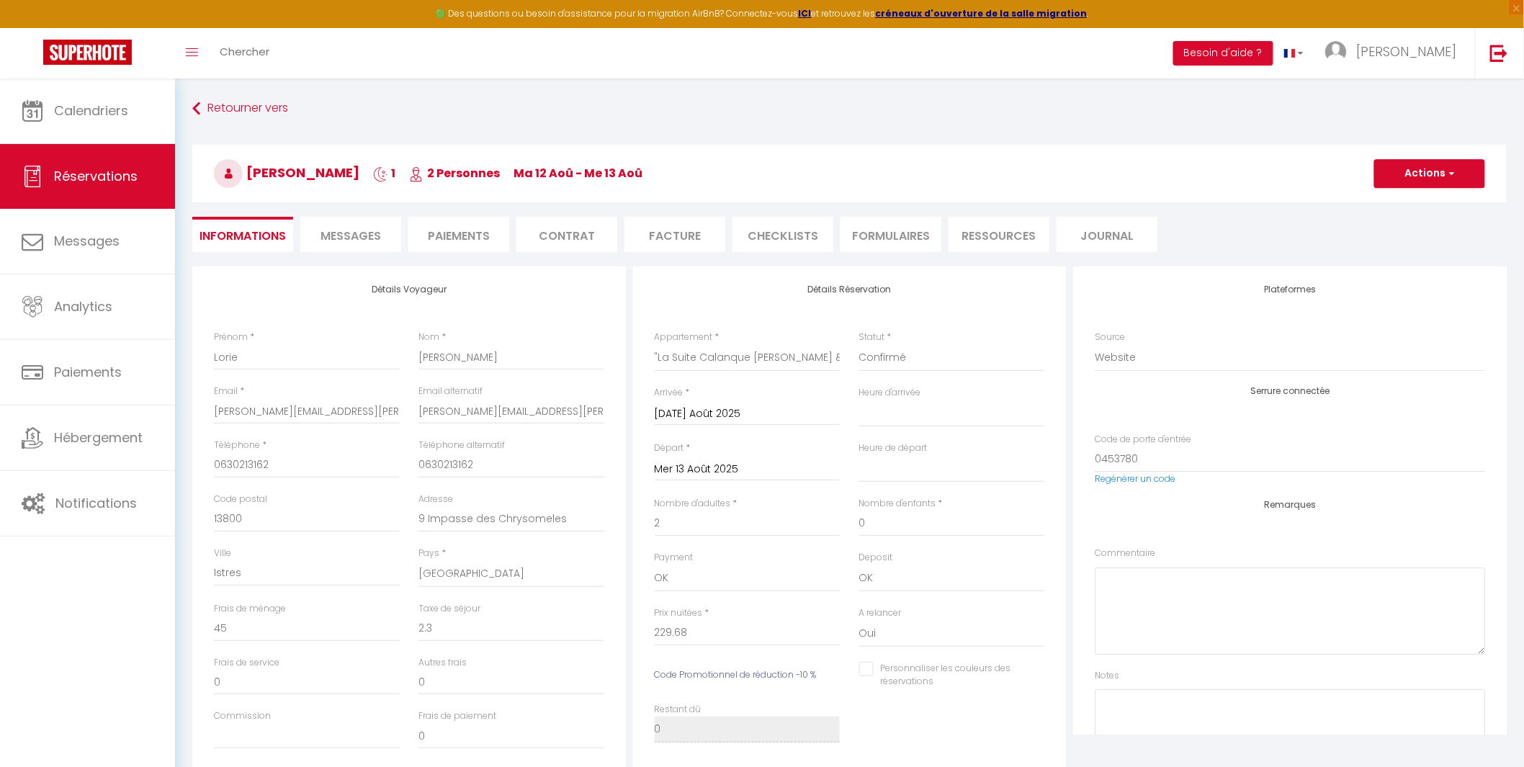
select select "16:30"
select select "11:00"
checkbox input "false"
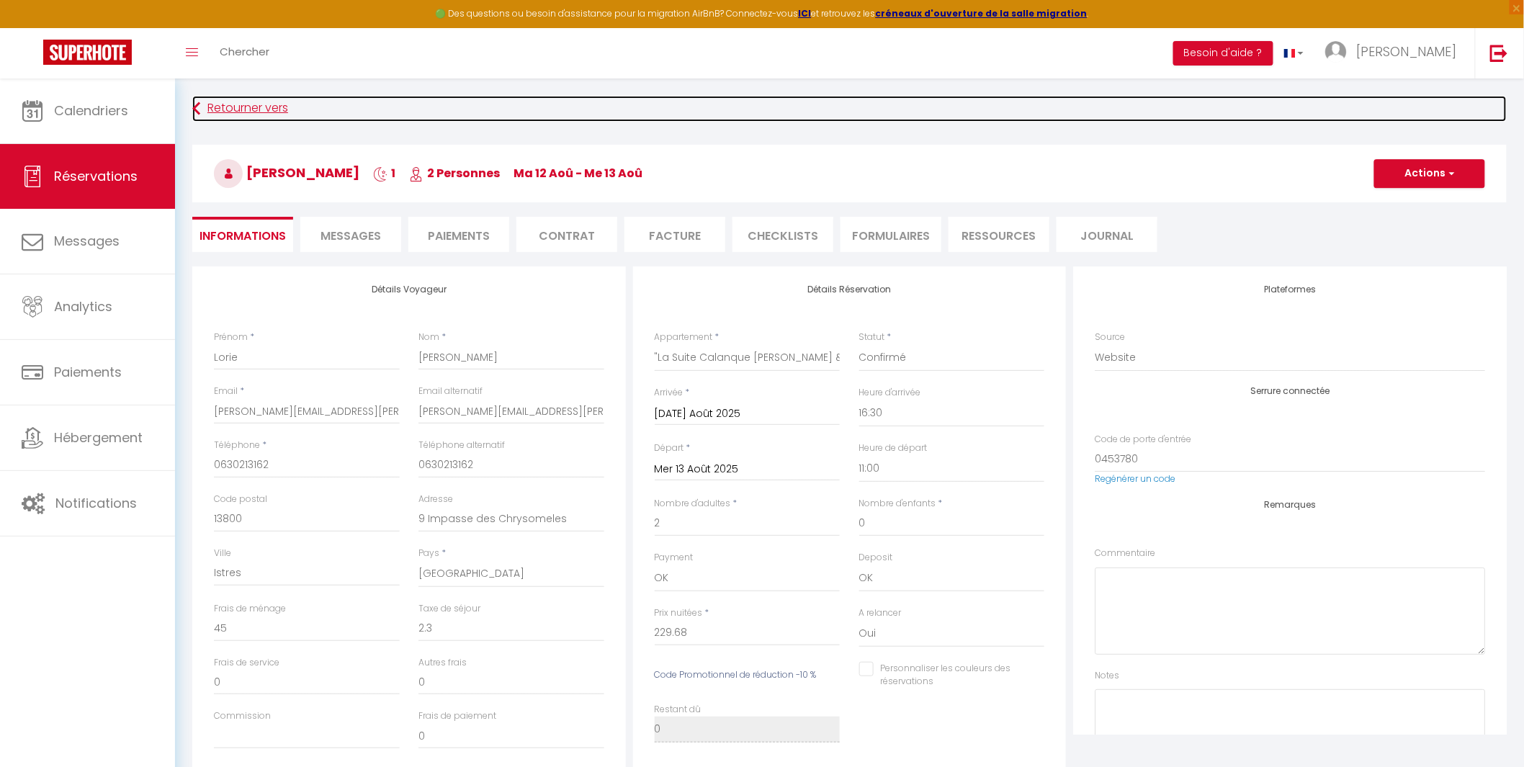
click at [234, 110] on link "Retourner vers" at bounding box center [849, 109] width 1315 height 26
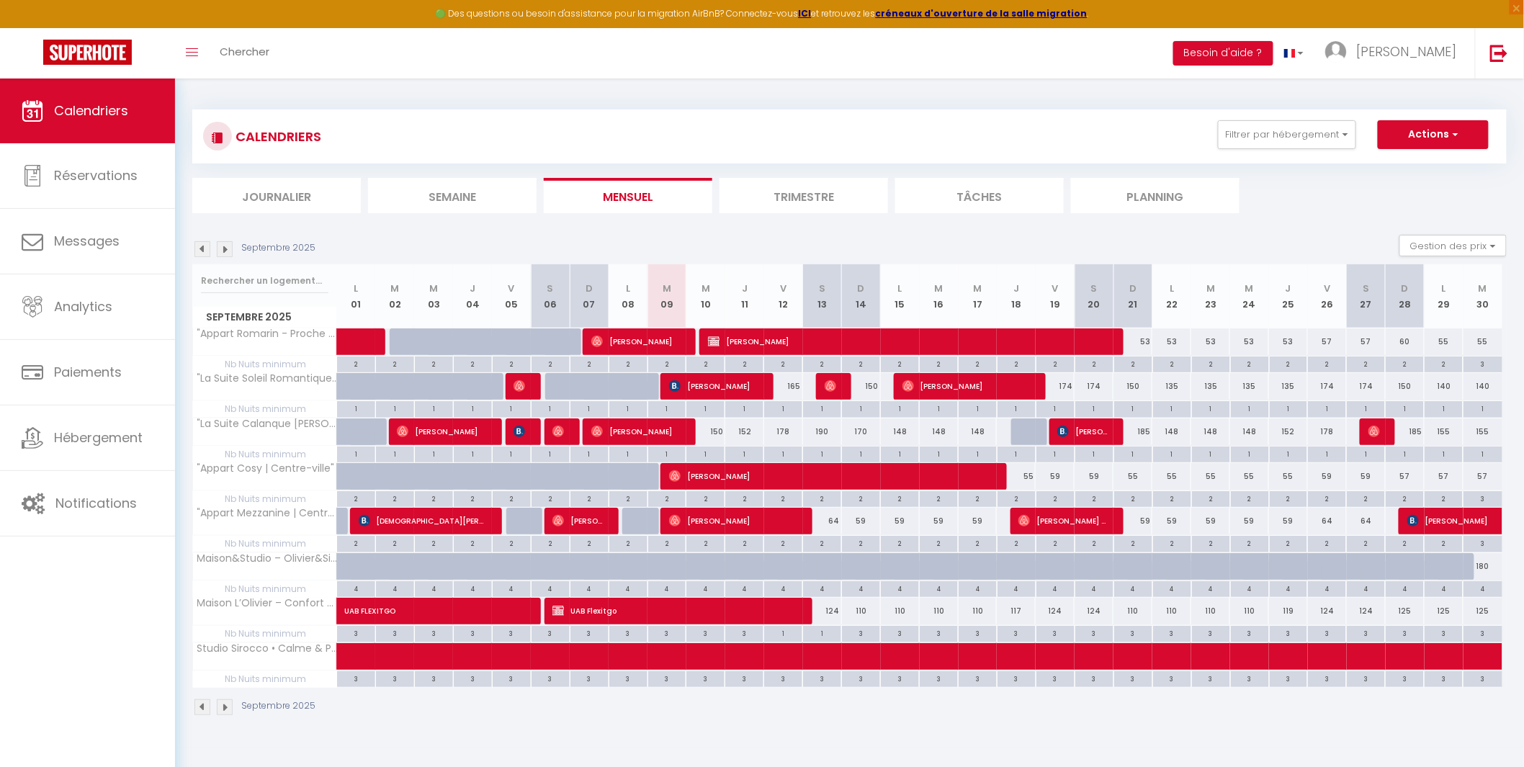
click at [200, 246] on img at bounding box center [202, 249] width 16 height 16
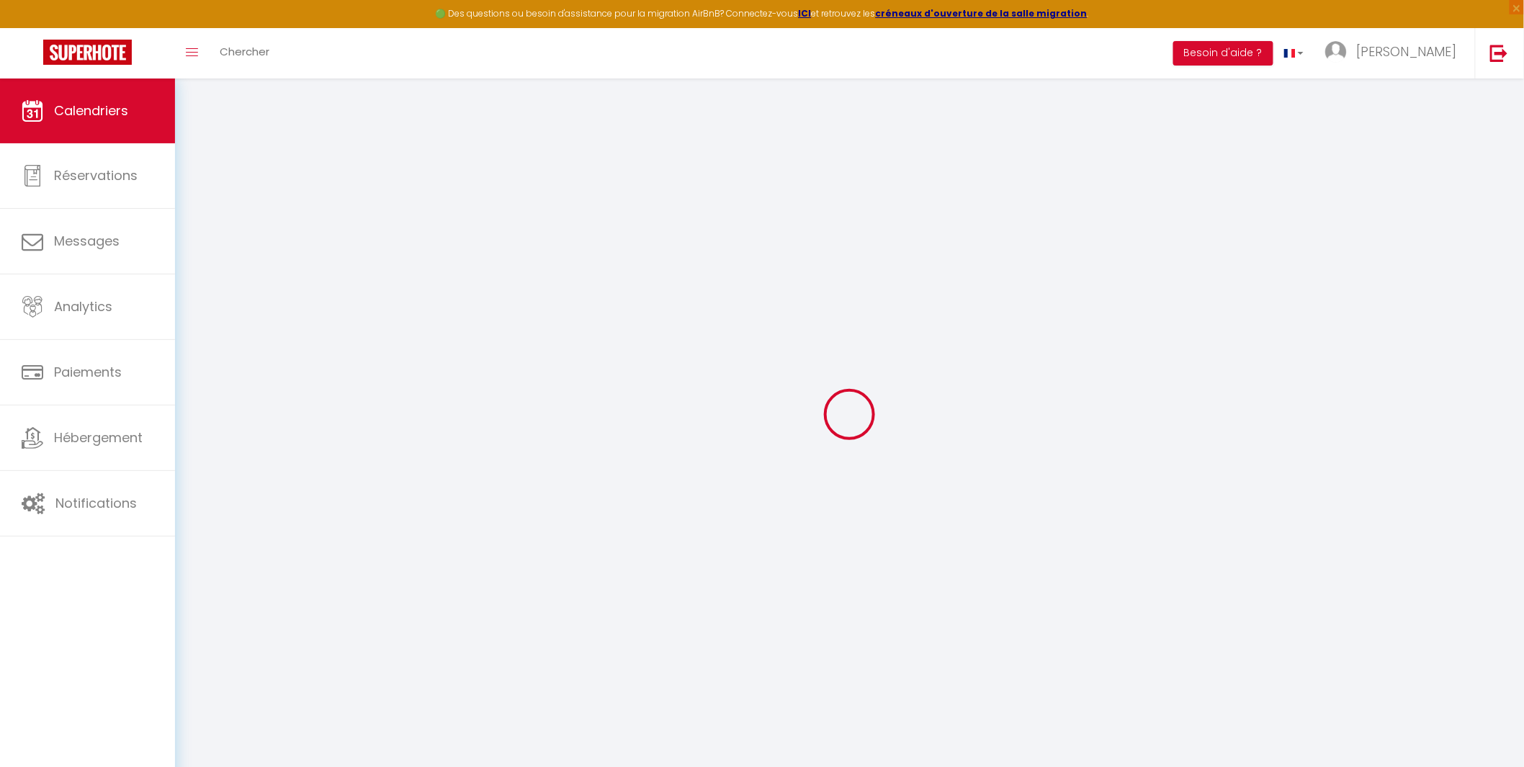
select select
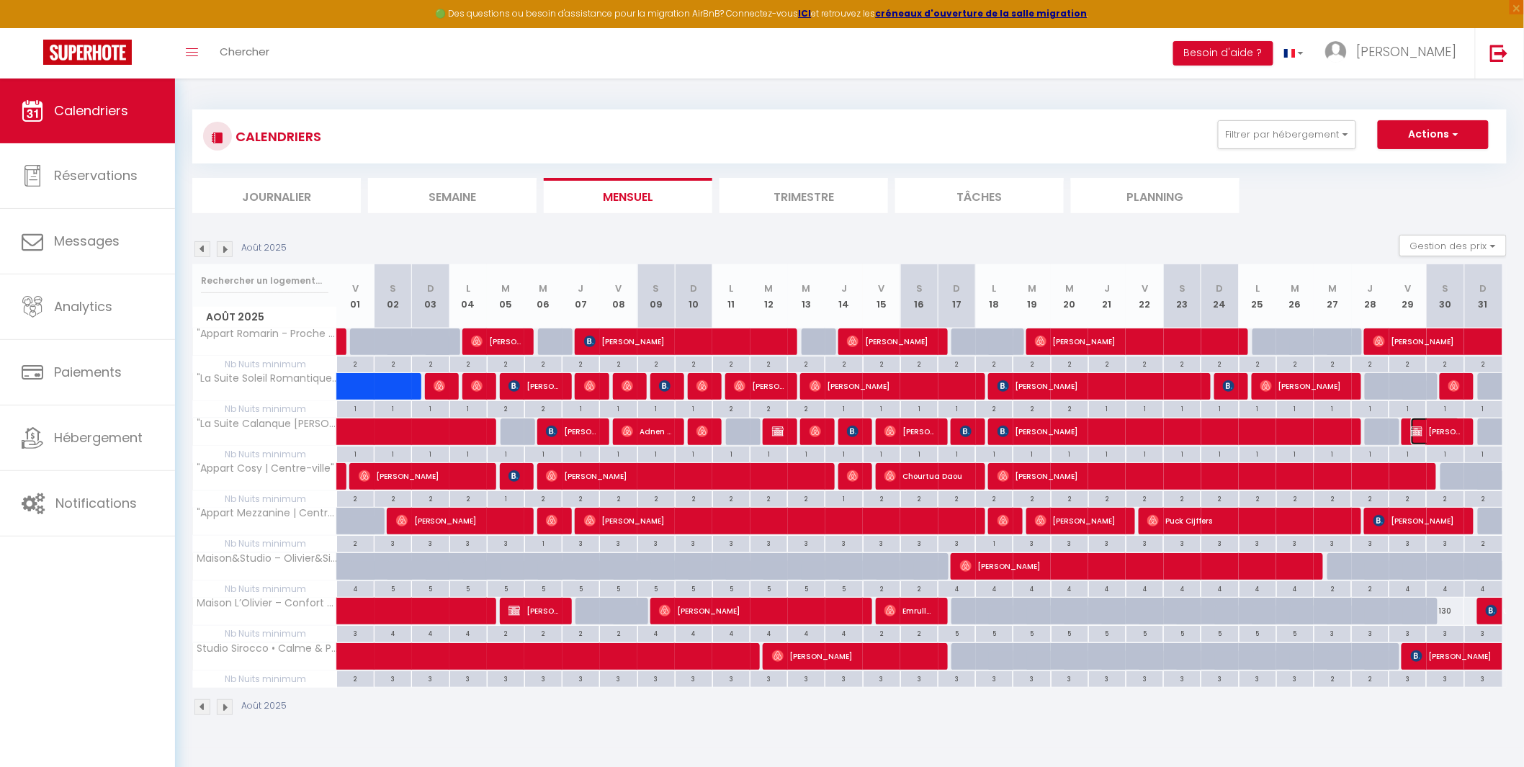
click at [1454, 437] on span "[PERSON_NAME]" at bounding box center [1436, 431] width 50 height 27
select select "OK"
select select "0"
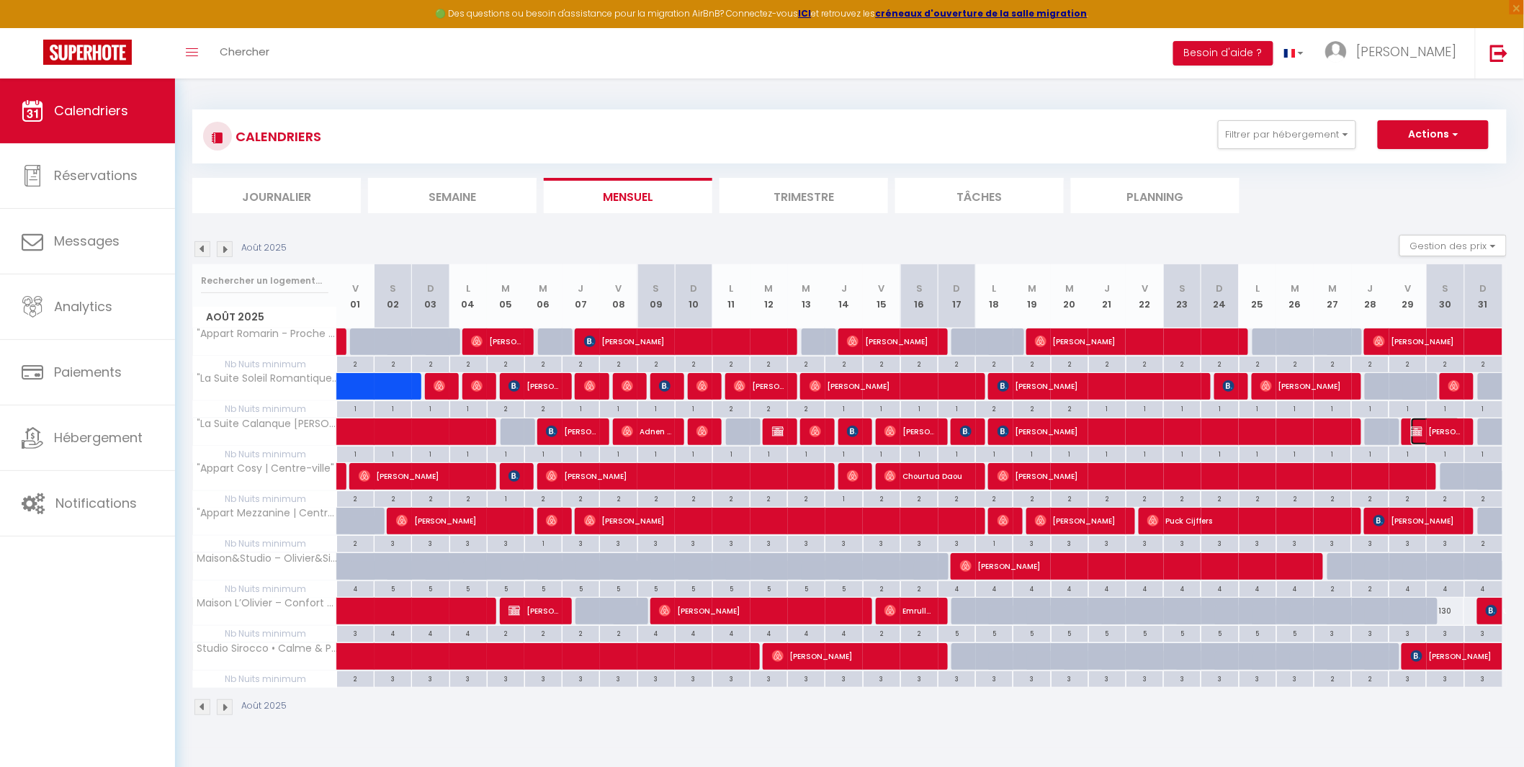
select select "1"
select select
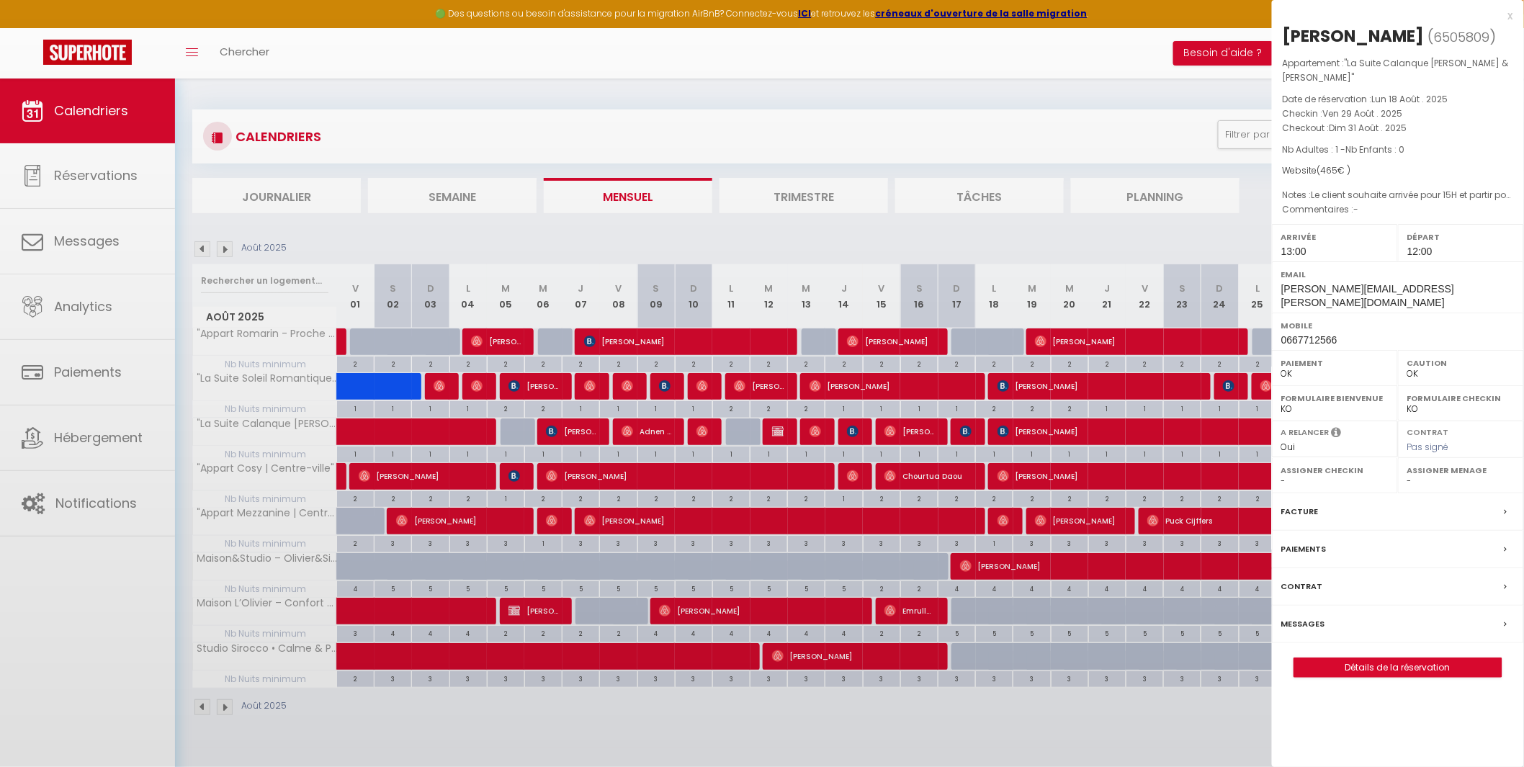
select select "39229"
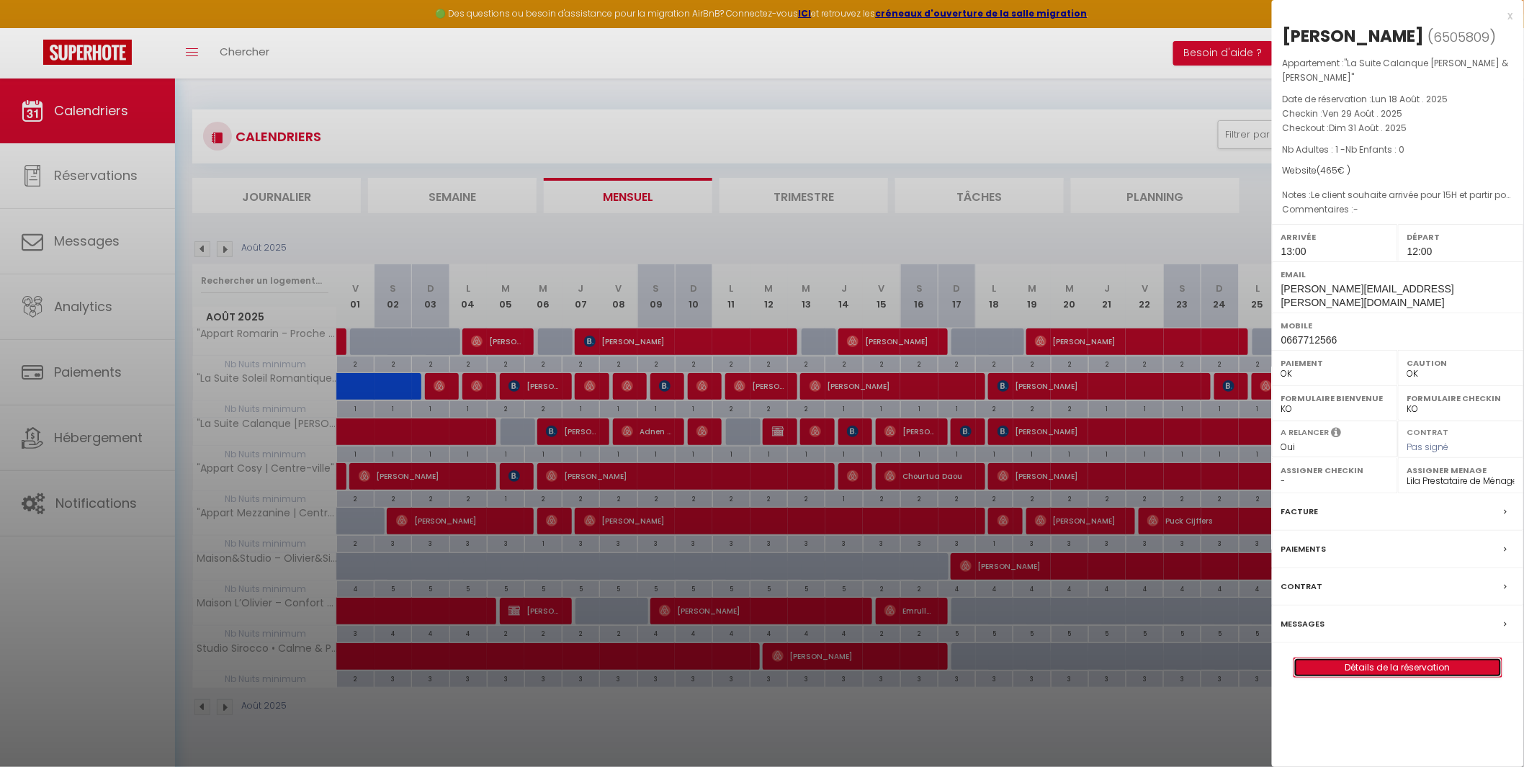
click at [1379, 658] on link "Détails de la réservation" at bounding box center [1397, 667] width 207 height 19
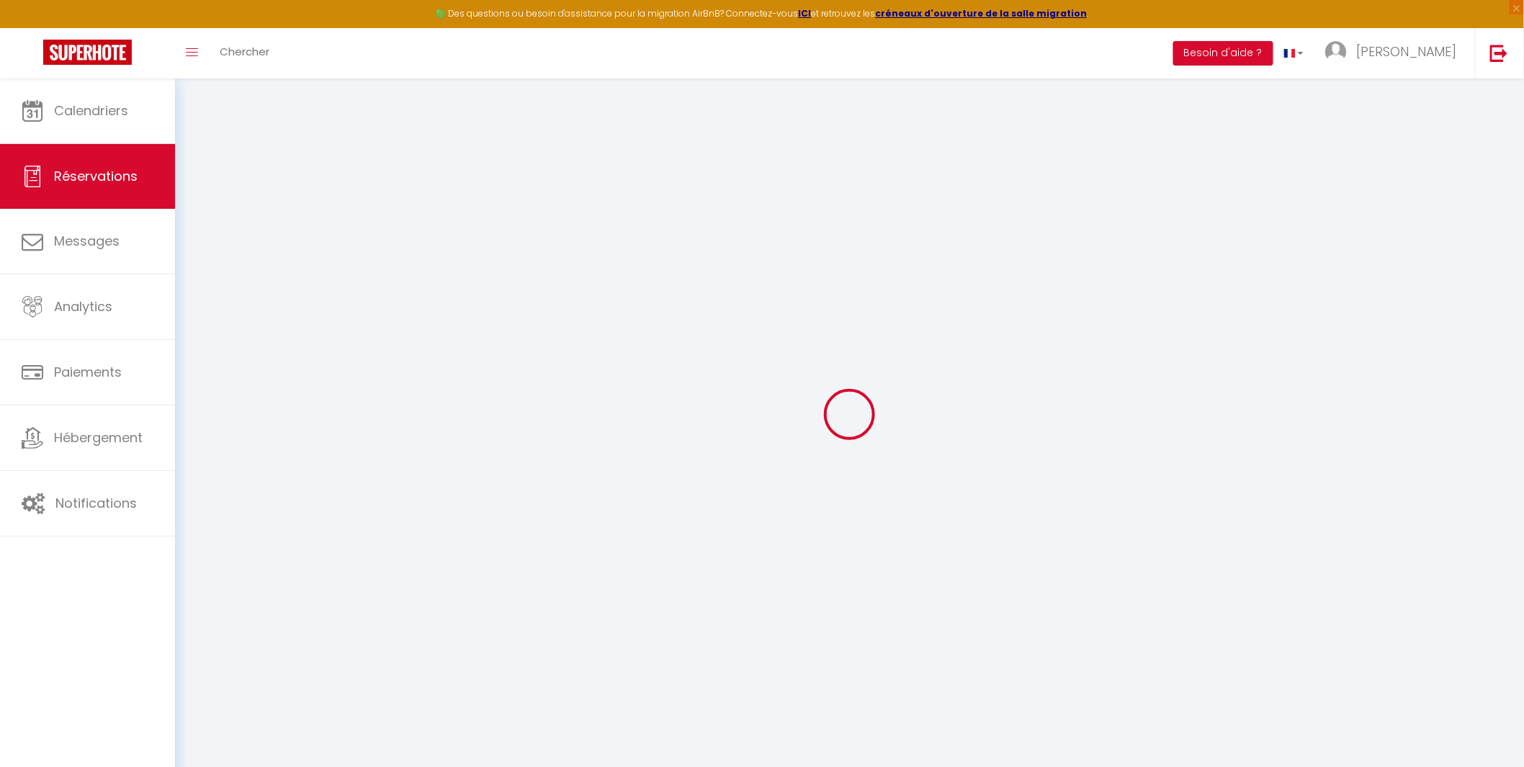
type input "[PERSON_NAME]"
type input "[PERSON_NAME][EMAIL_ADDRESS][PERSON_NAME][DOMAIN_NAME]"
type input "0667712566"
type input "13800"
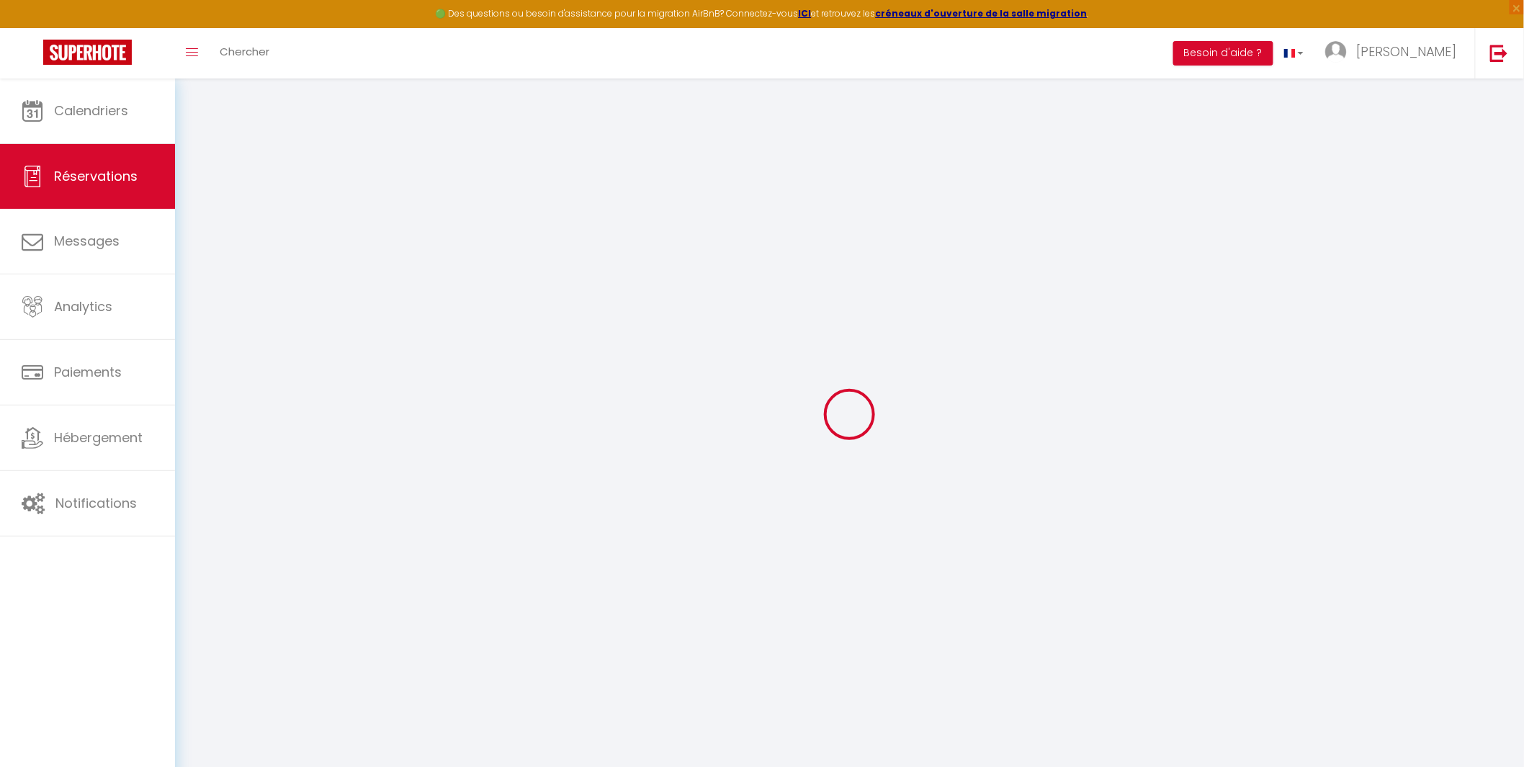
select select "FR"
select select "58454"
select select "1"
type input "Ven 29 Août 2025"
select select
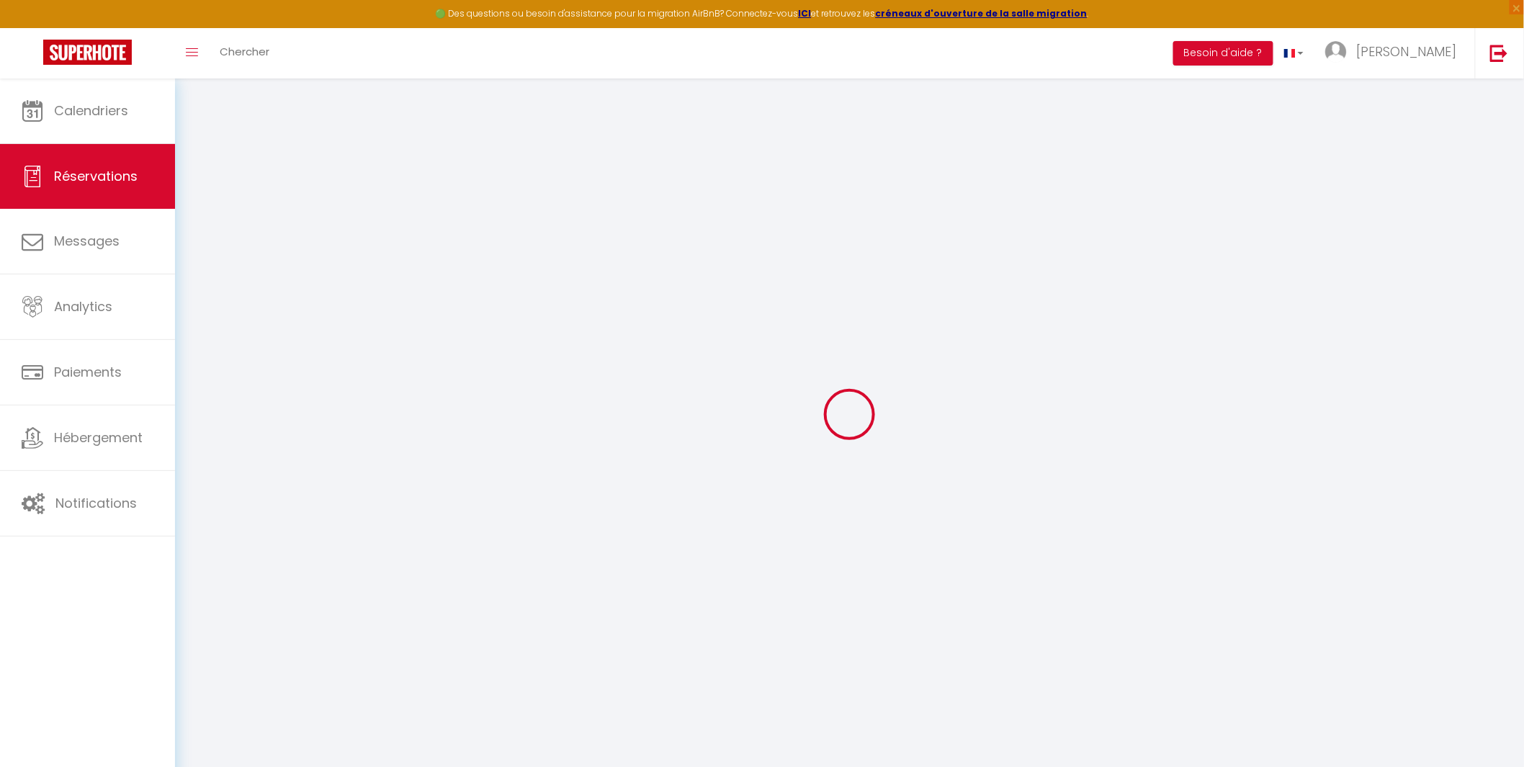
type input "Dim 31 Août 2025"
select select
type input "1"
select select "12"
select select
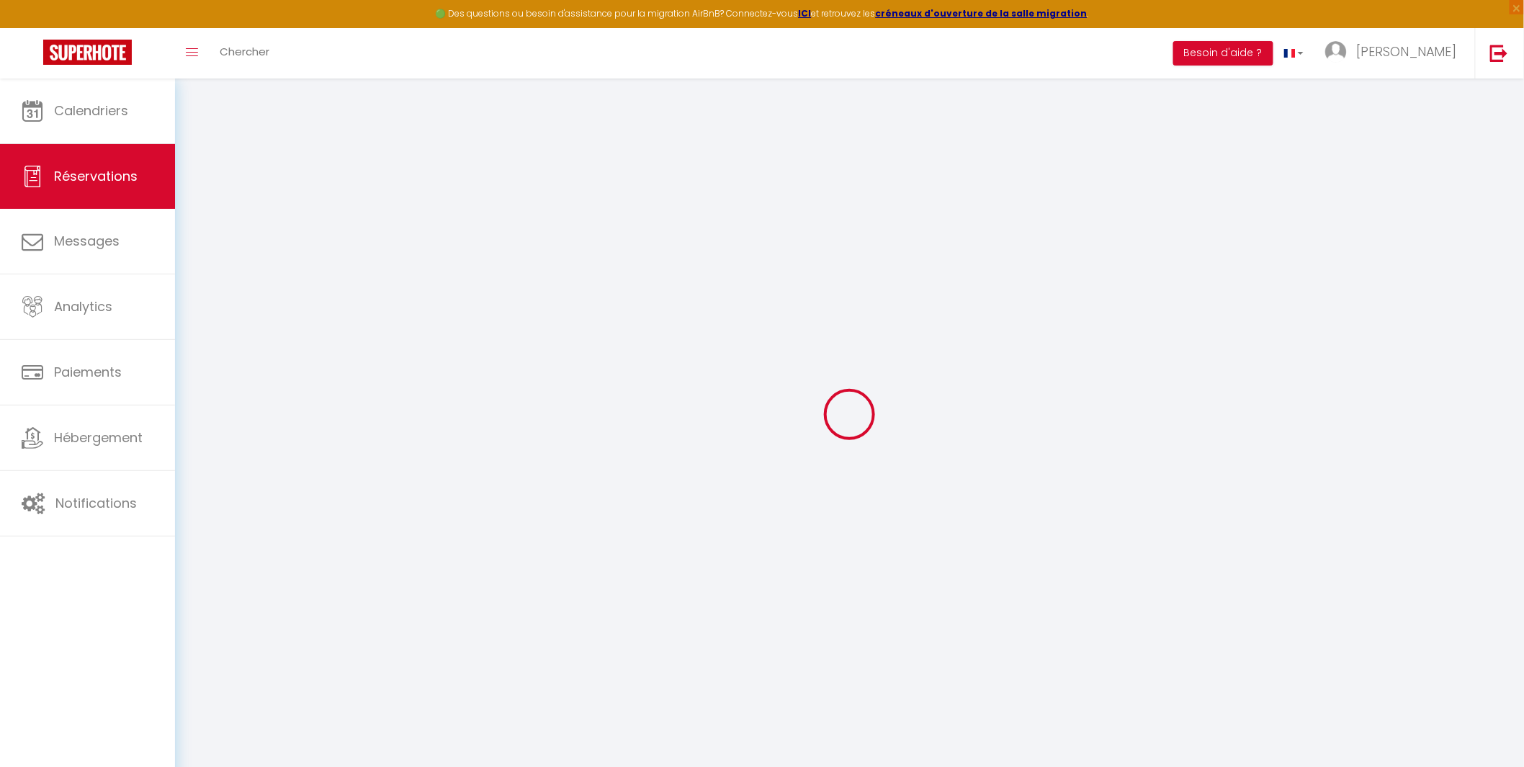
type input "417.7"
checkbox input "false"
type input "0"
select select "69"
type input "45"
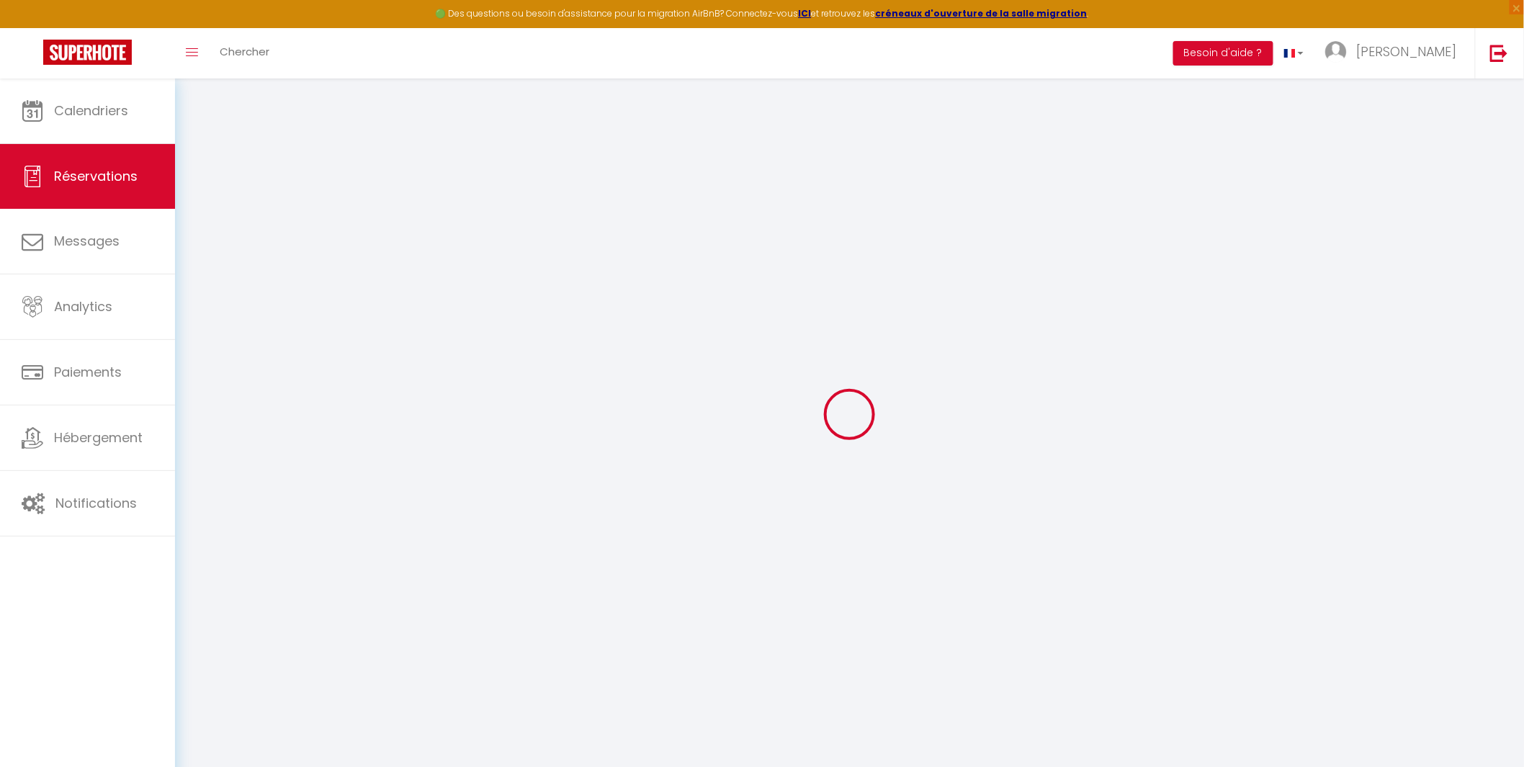
type input "9"
type input "0"
select select
select select "15"
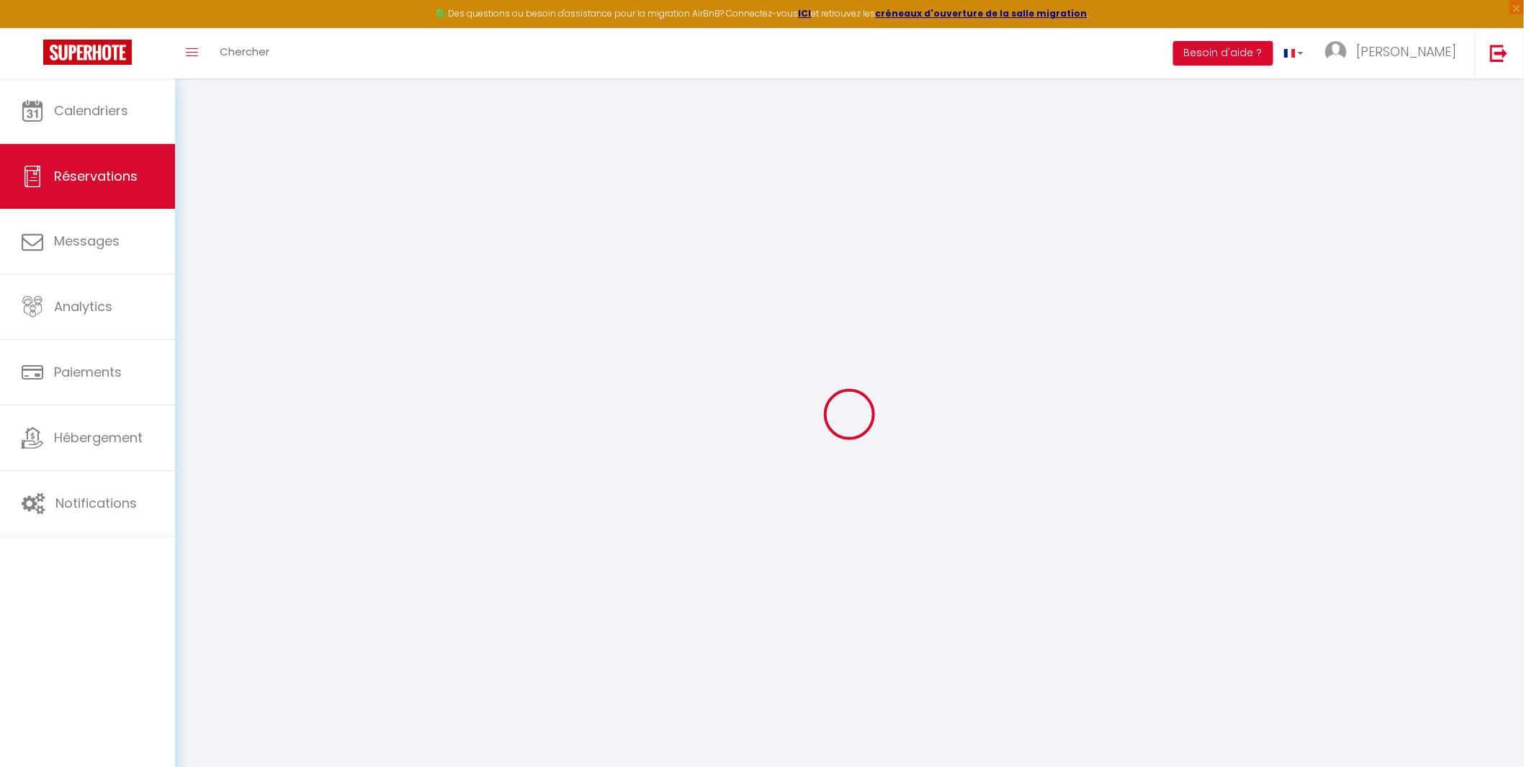
checkbox input "false"
select select
checkbox input "false"
select select
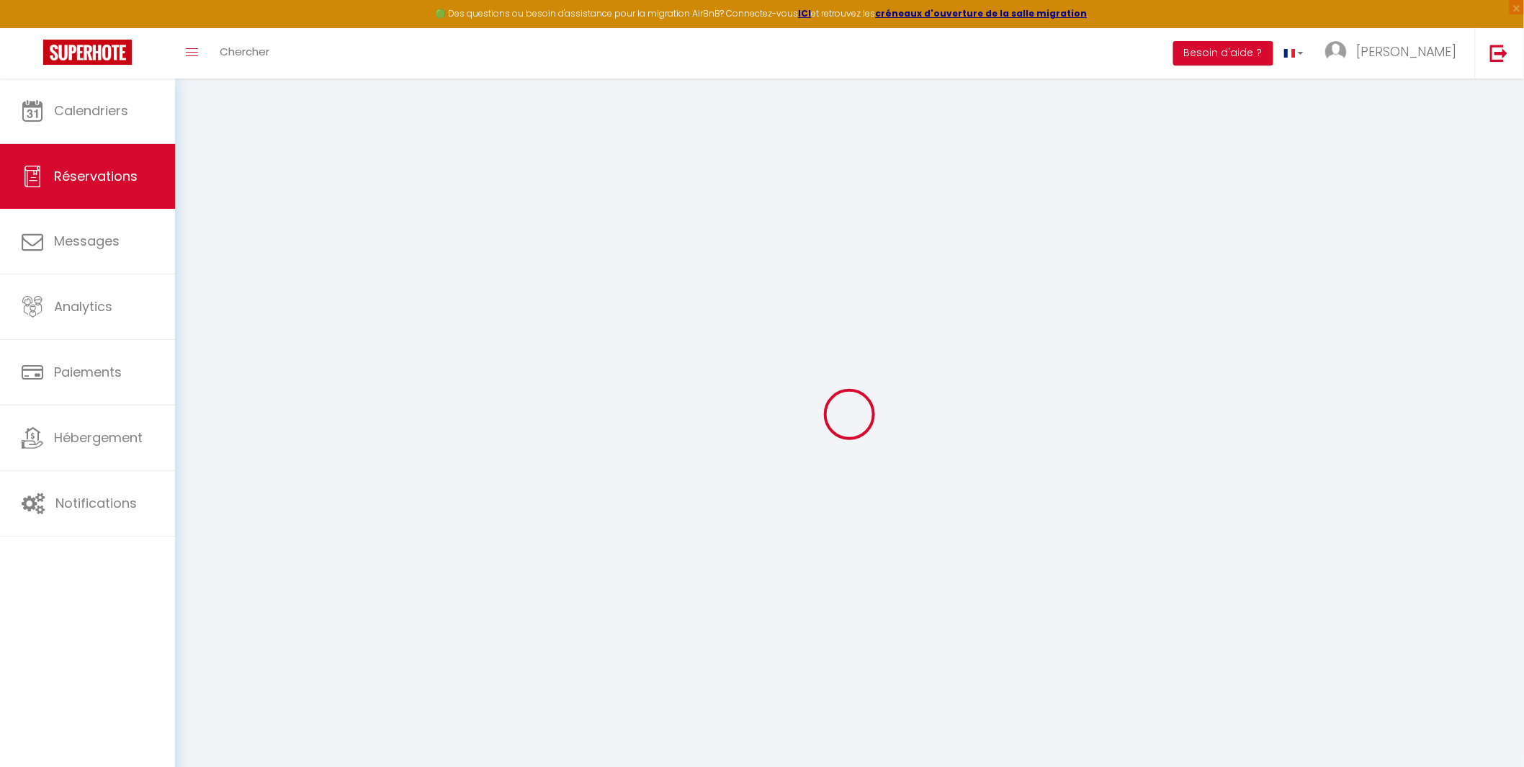
select select
checkbox input "false"
type textarea "Le client souhaite arrivée pour 15H et partir pour 13H faire le maximum en [PER…"
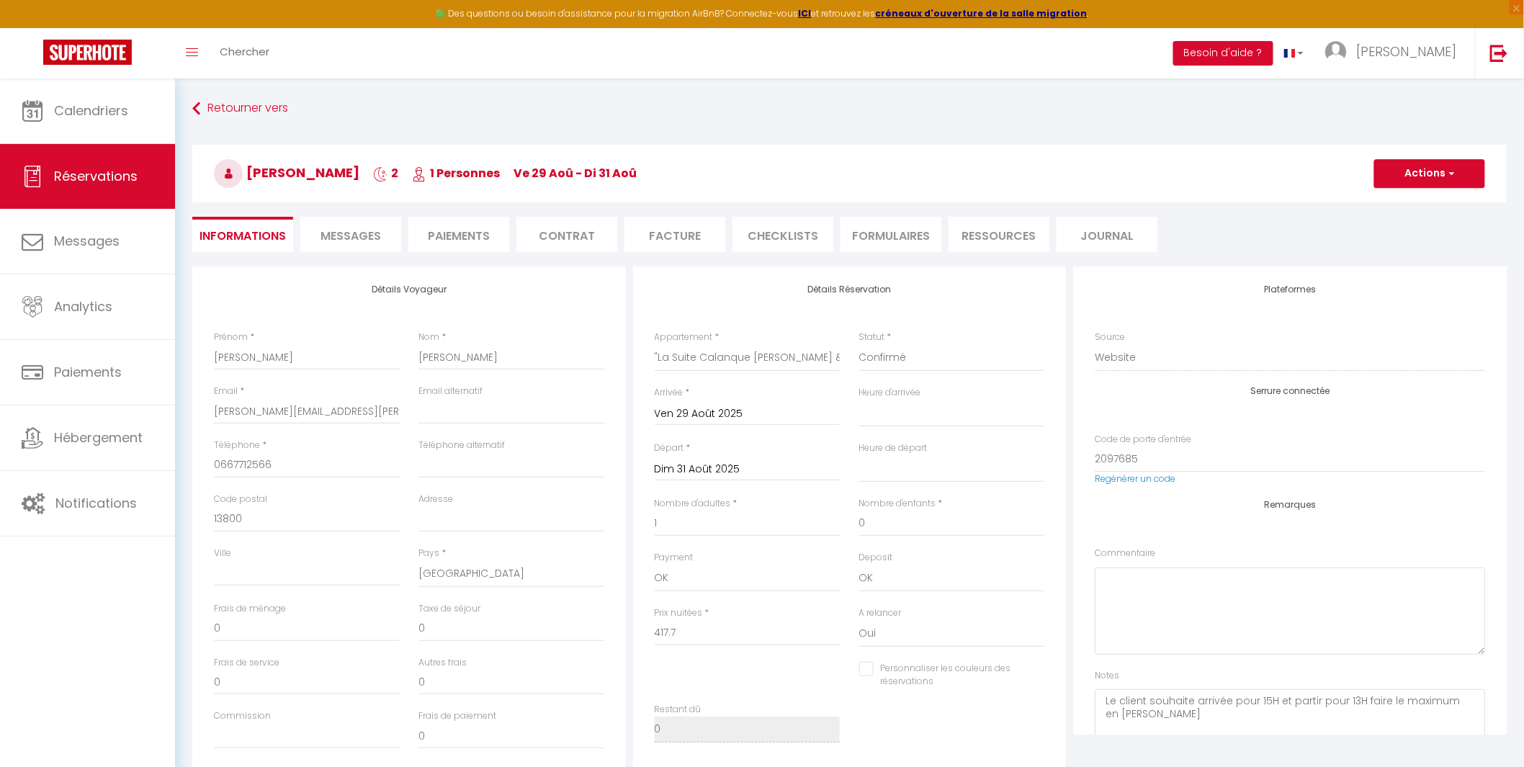
type input "45"
type input "2.3"
select select
checkbox input "false"
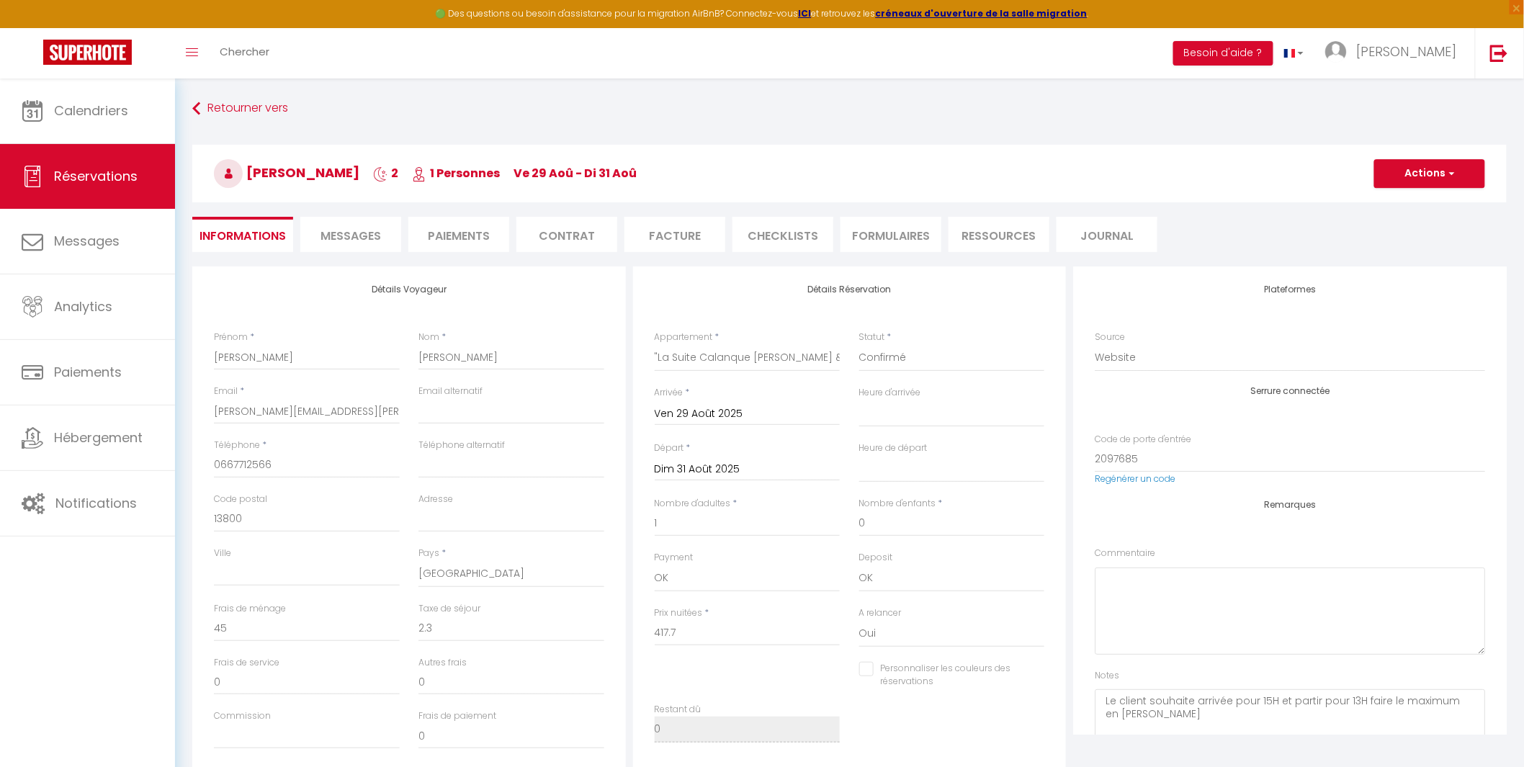
select select "13:00"
select select "12:00"
checkbox input "false"
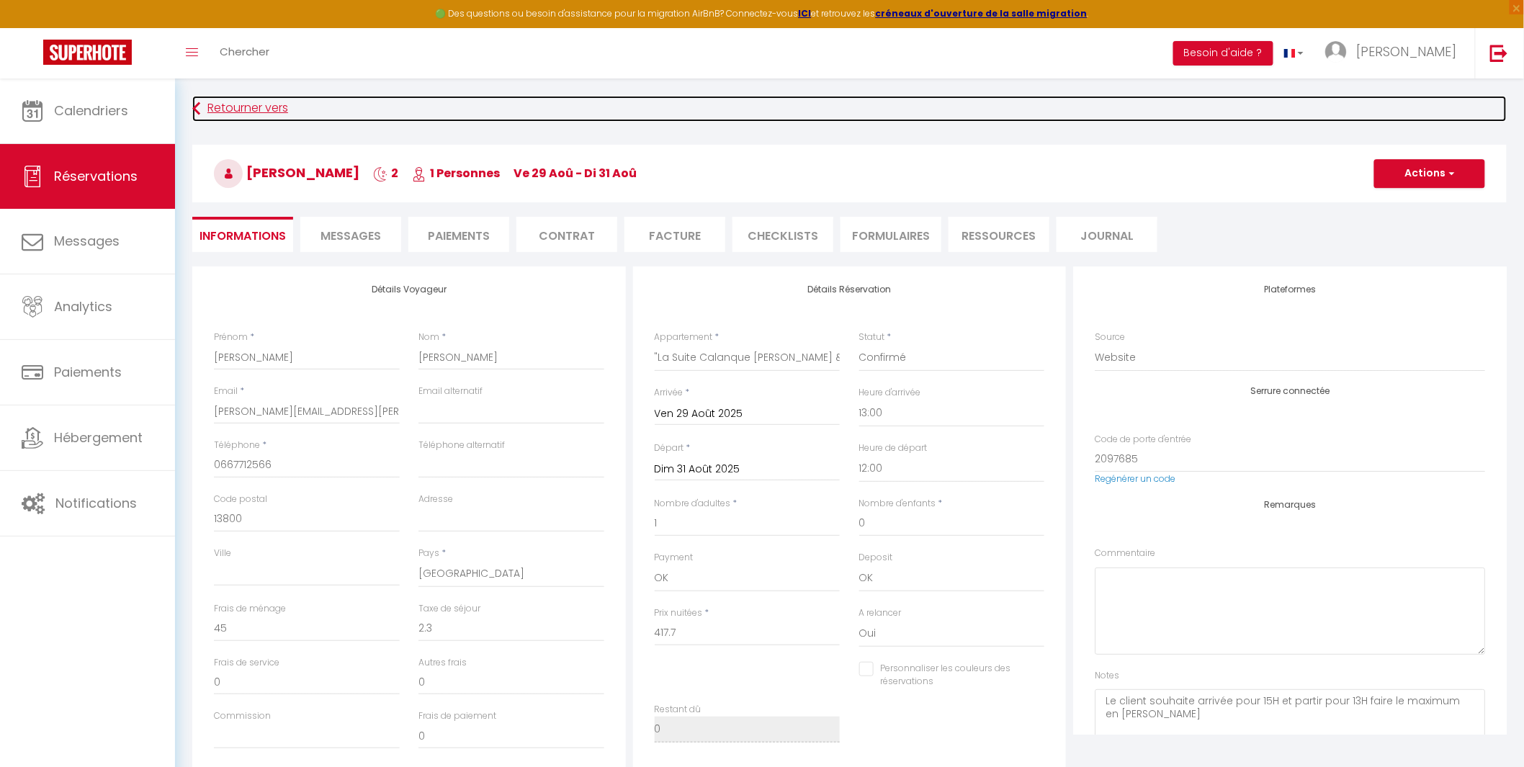
click at [235, 110] on link "Retourner vers" at bounding box center [849, 109] width 1315 height 26
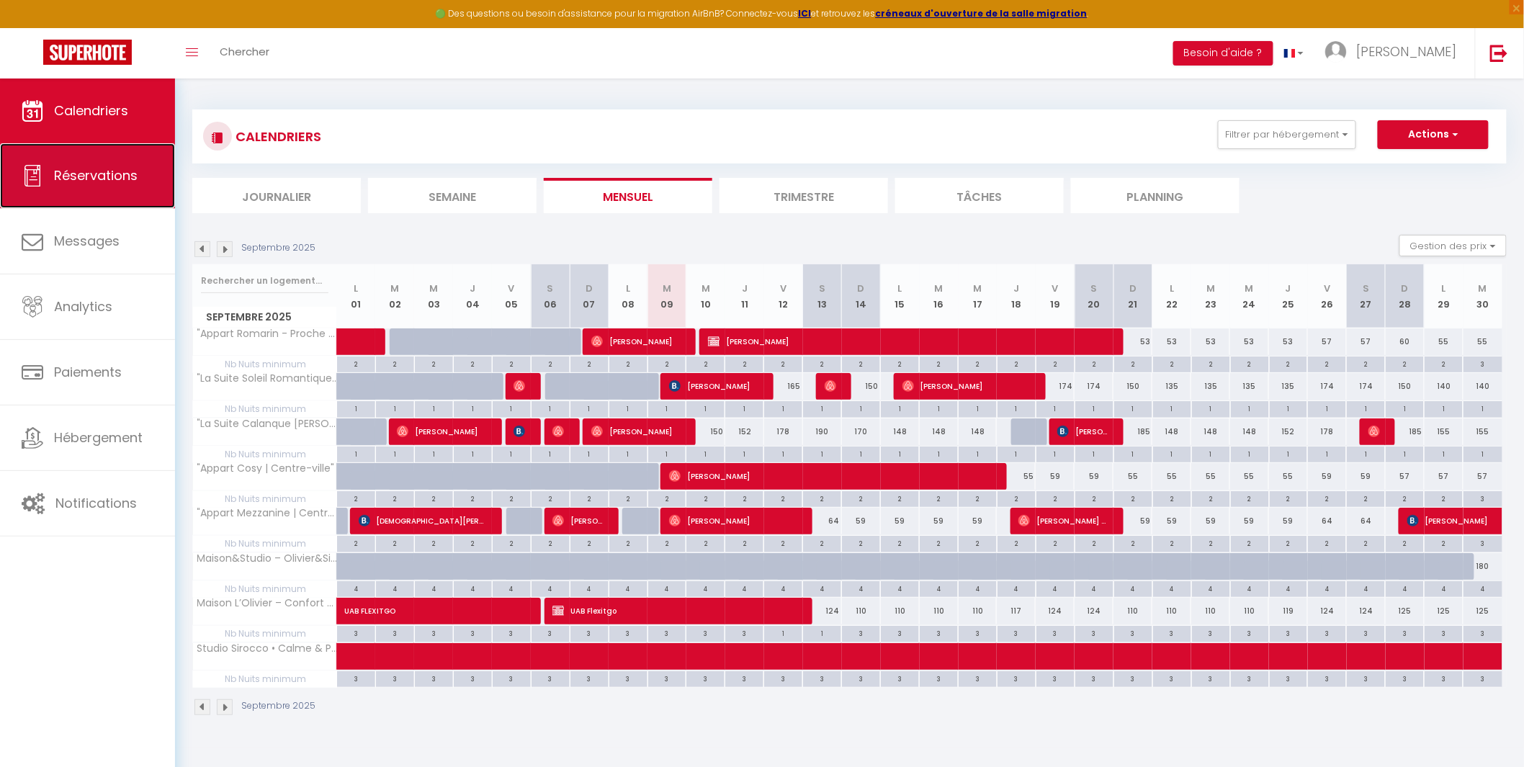
click at [74, 186] on link "Réservations" at bounding box center [87, 175] width 175 height 65
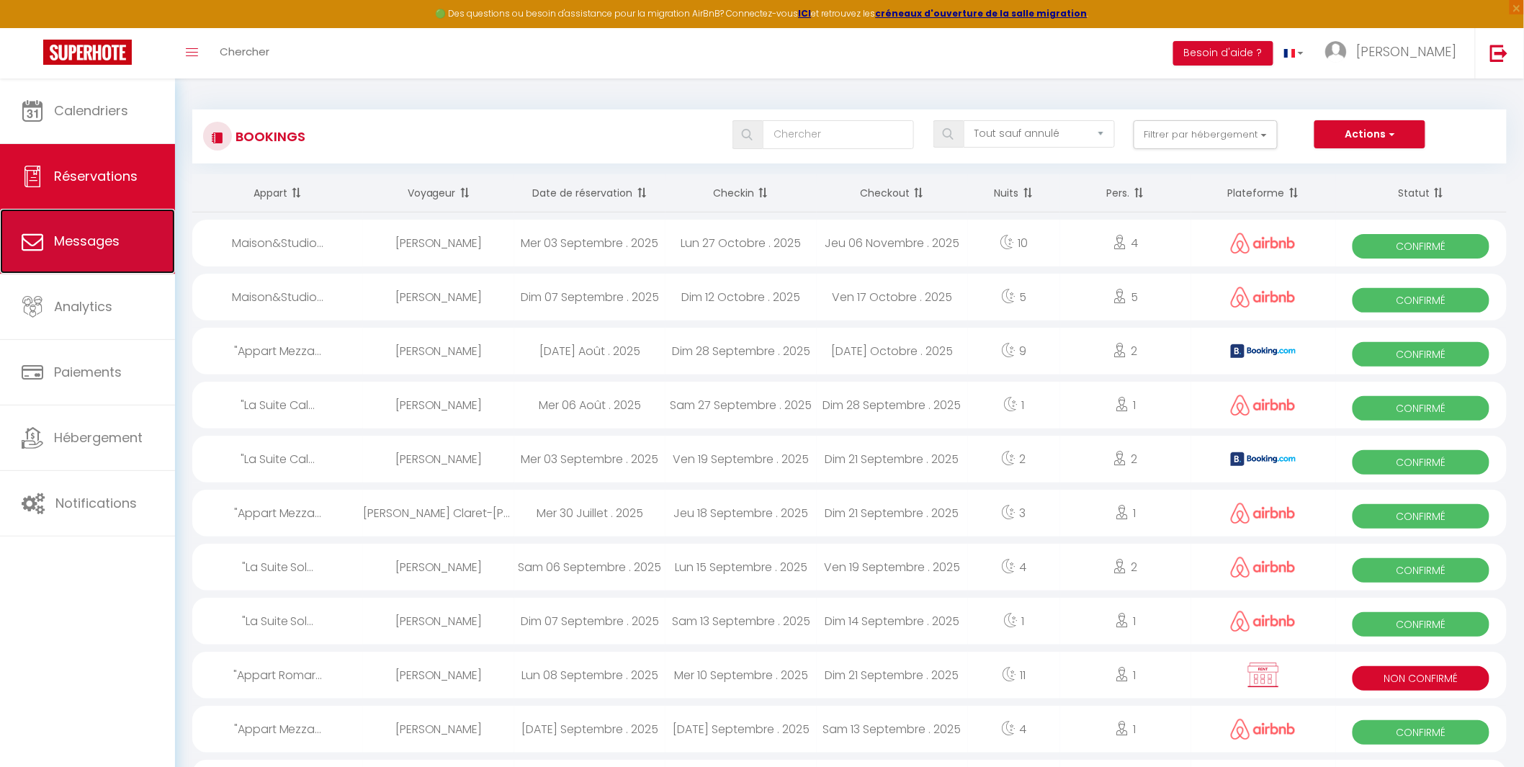
click at [73, 246] on span "Messages" at bounding box center [87, 241] width 66 height 18
select select "message"
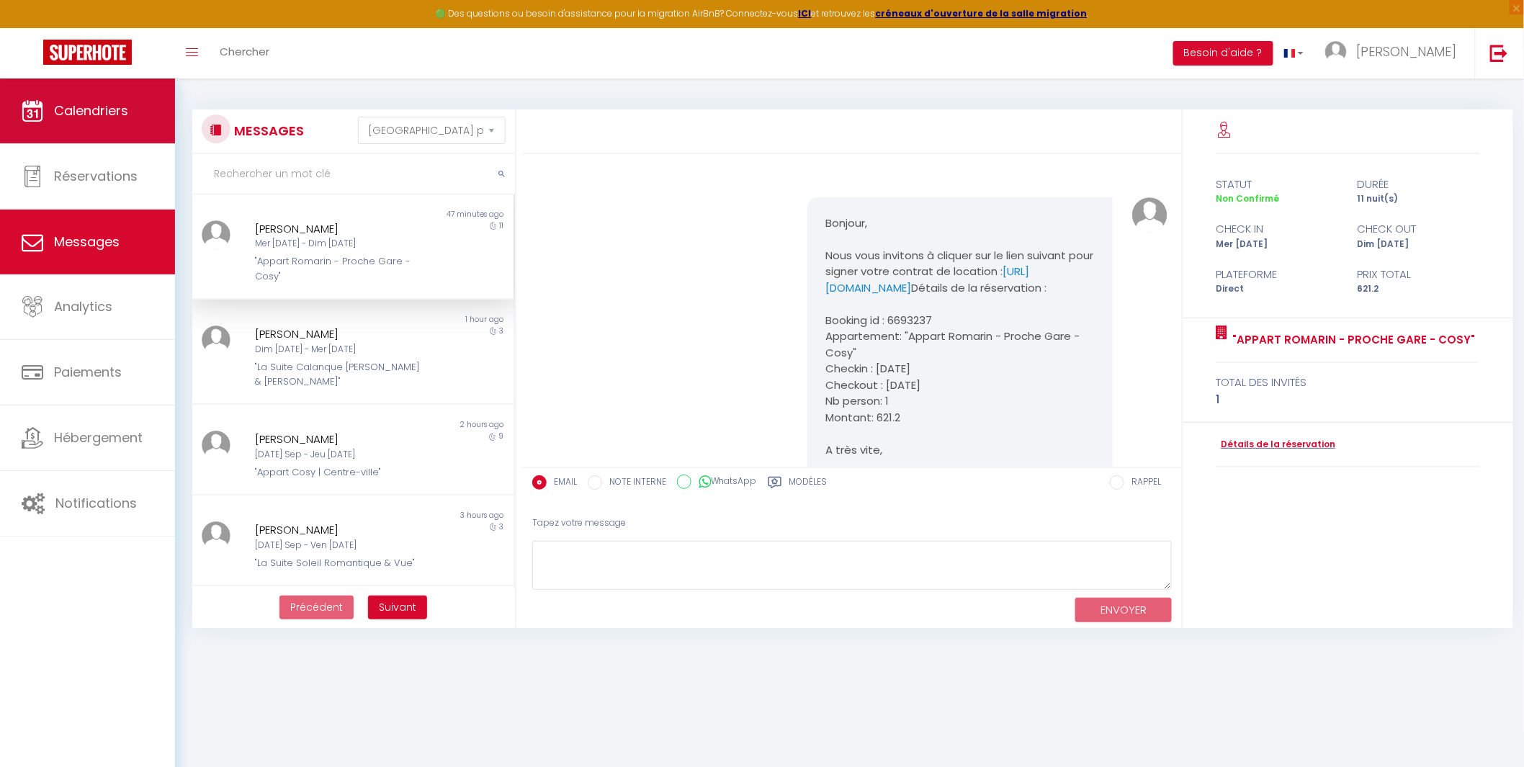
scroll to position [480, 0]
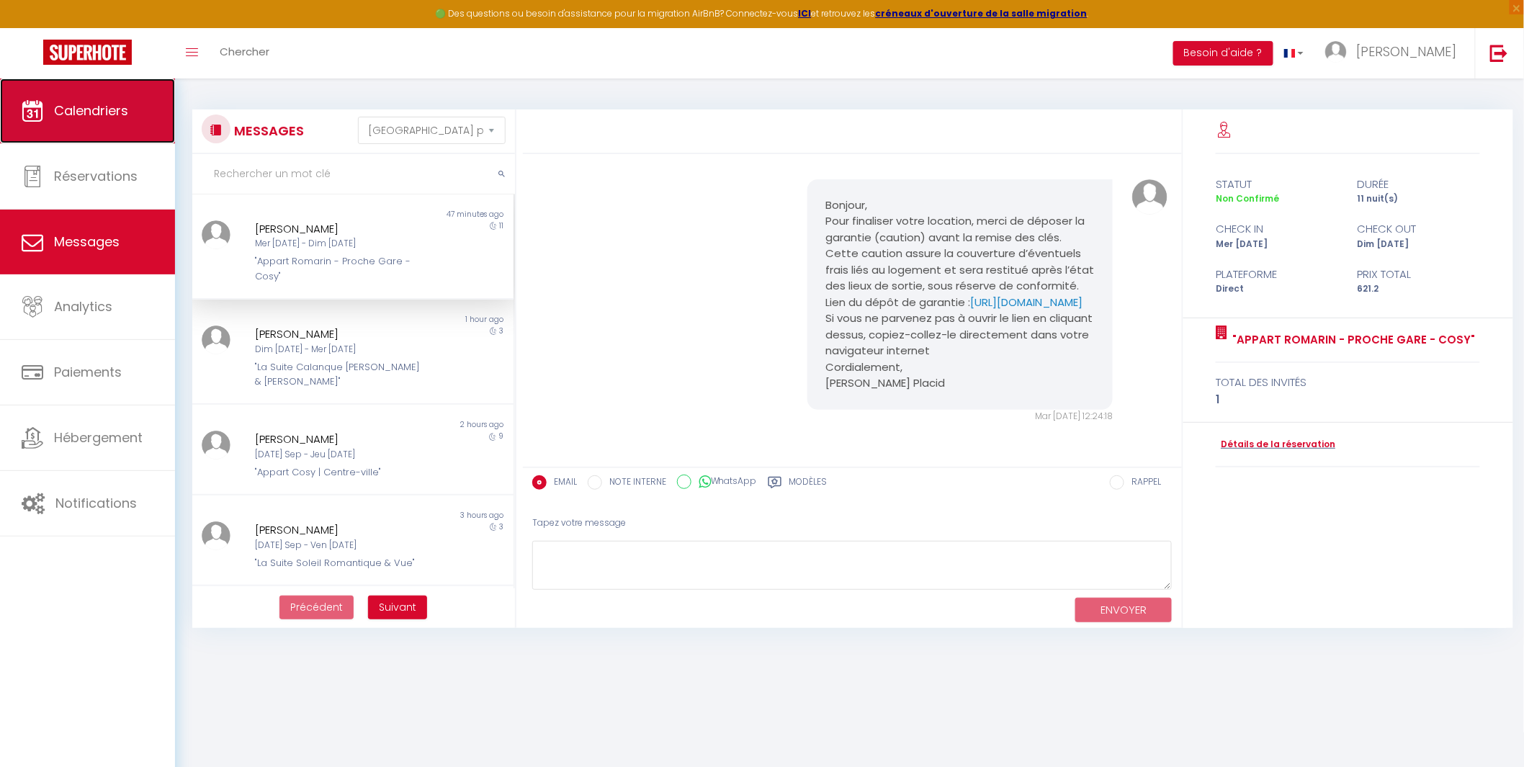
click at [86, 116] on span "Calendriers" at bounding box center [91, 111] width 74 height 18
